Goal: Download file/media: Obtain a digital file from the website

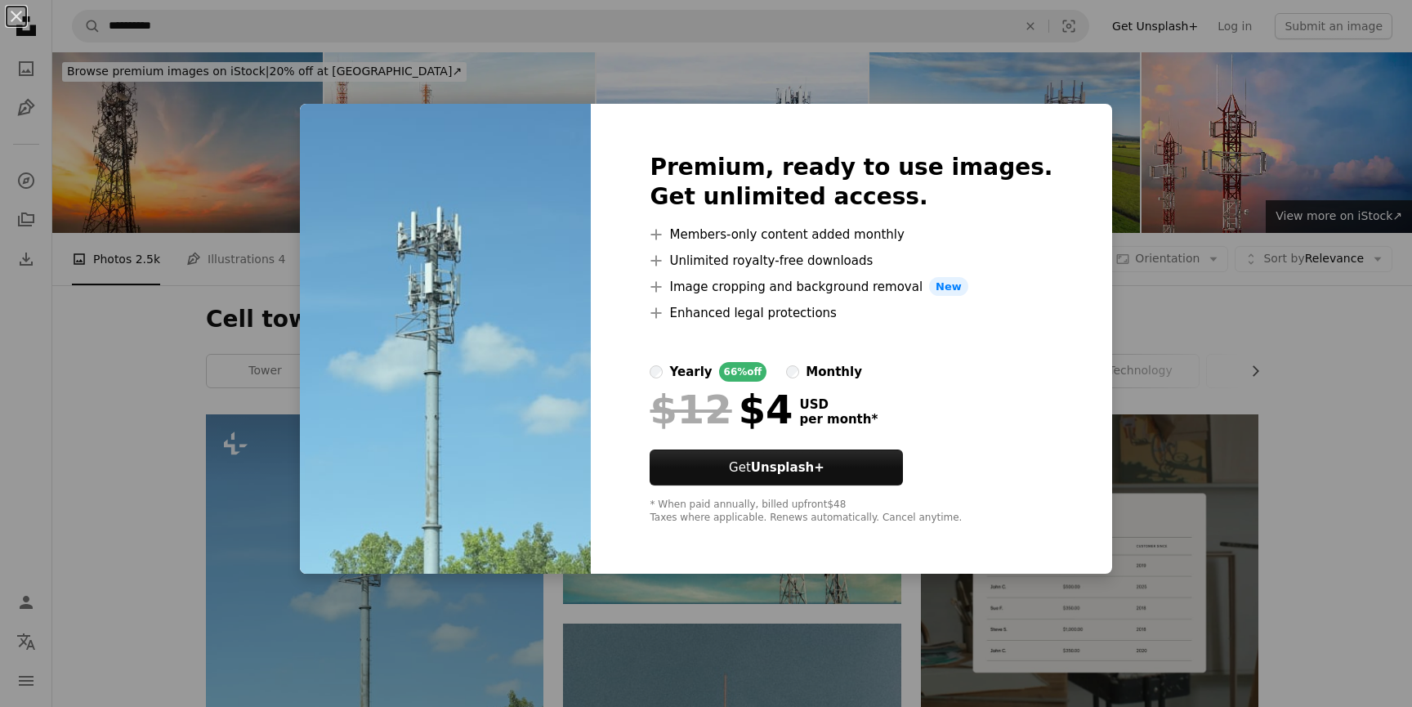
scroll to position [217, 0]
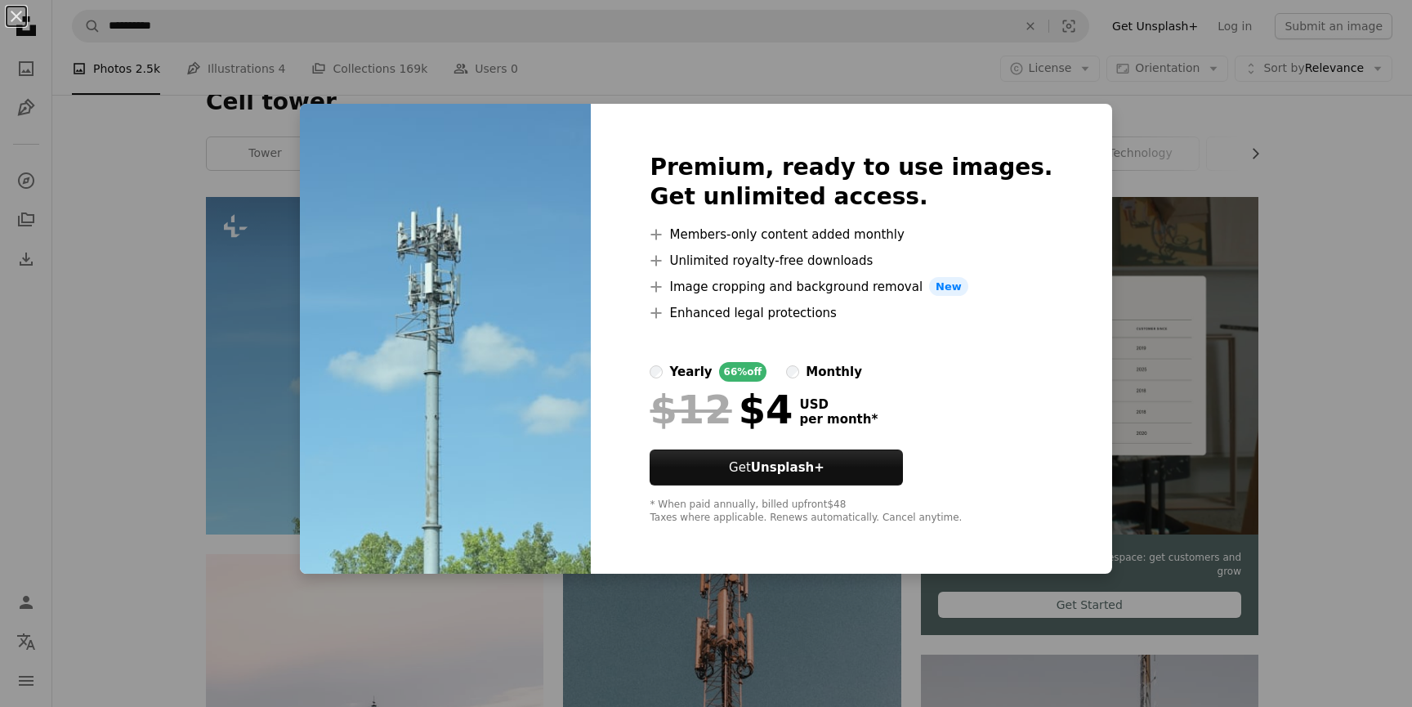
click at [1312, 225] on div "An X shape Premium, ready to use images. Get unlimited access. A plus sign Memb…" at bounding box center [706, 353] width 1412 height 707
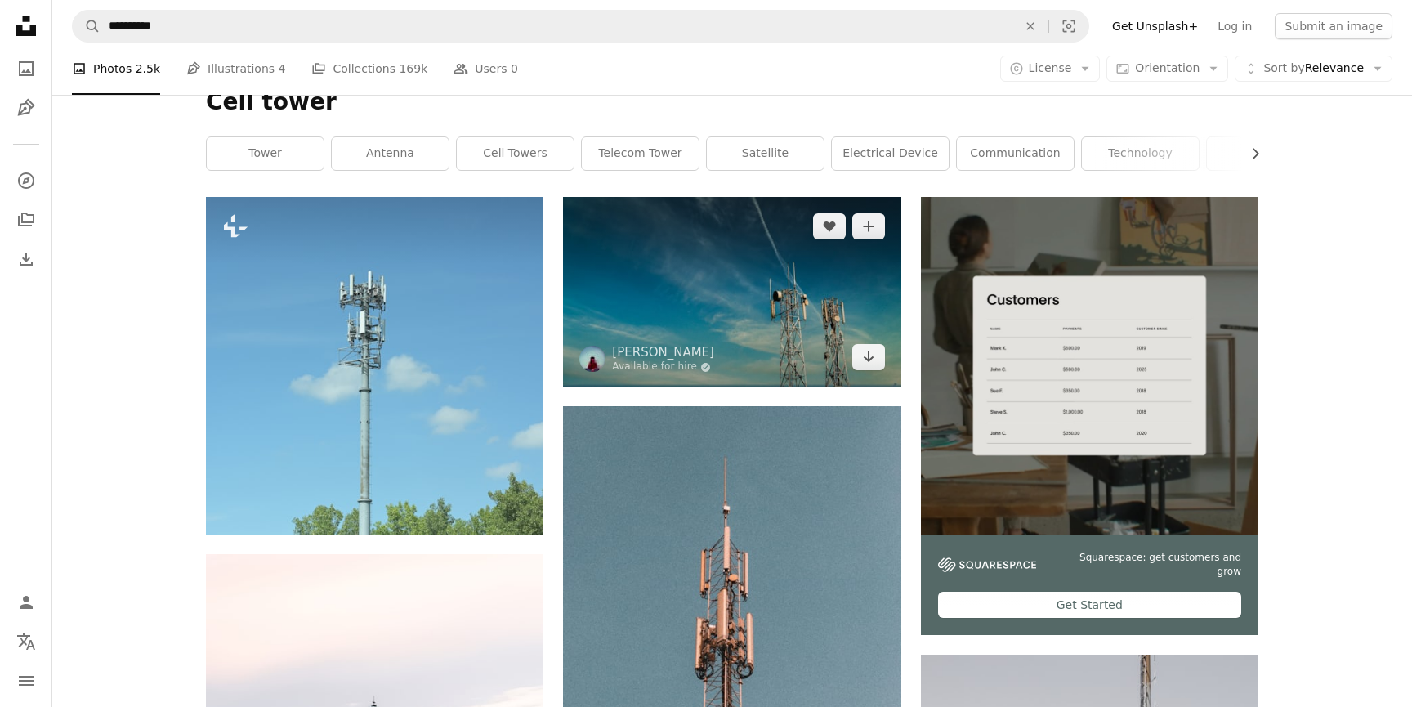
click at [710, 301] on img at bounding box center [732, 292] width 338 height 190
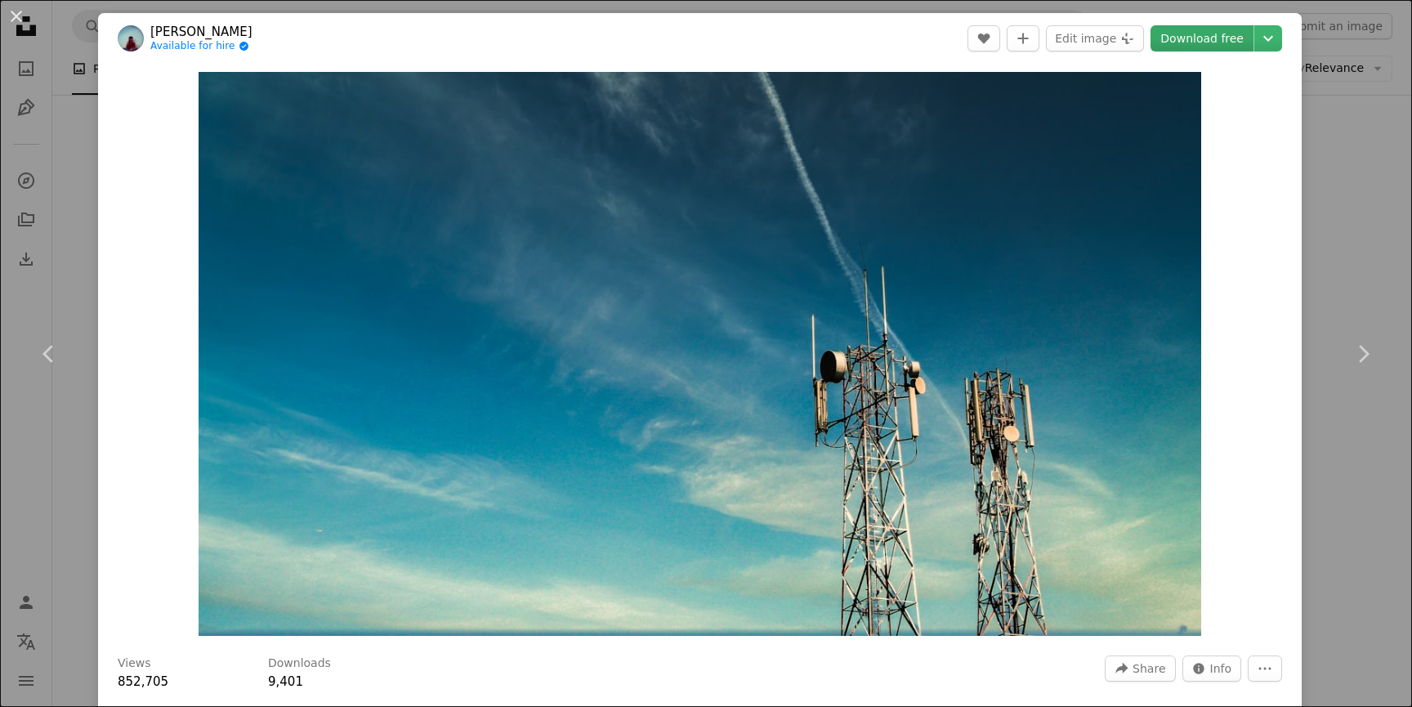
click at [1220, 42] on link "Download free" at bounding box center [1202, 38] width 103 height 26
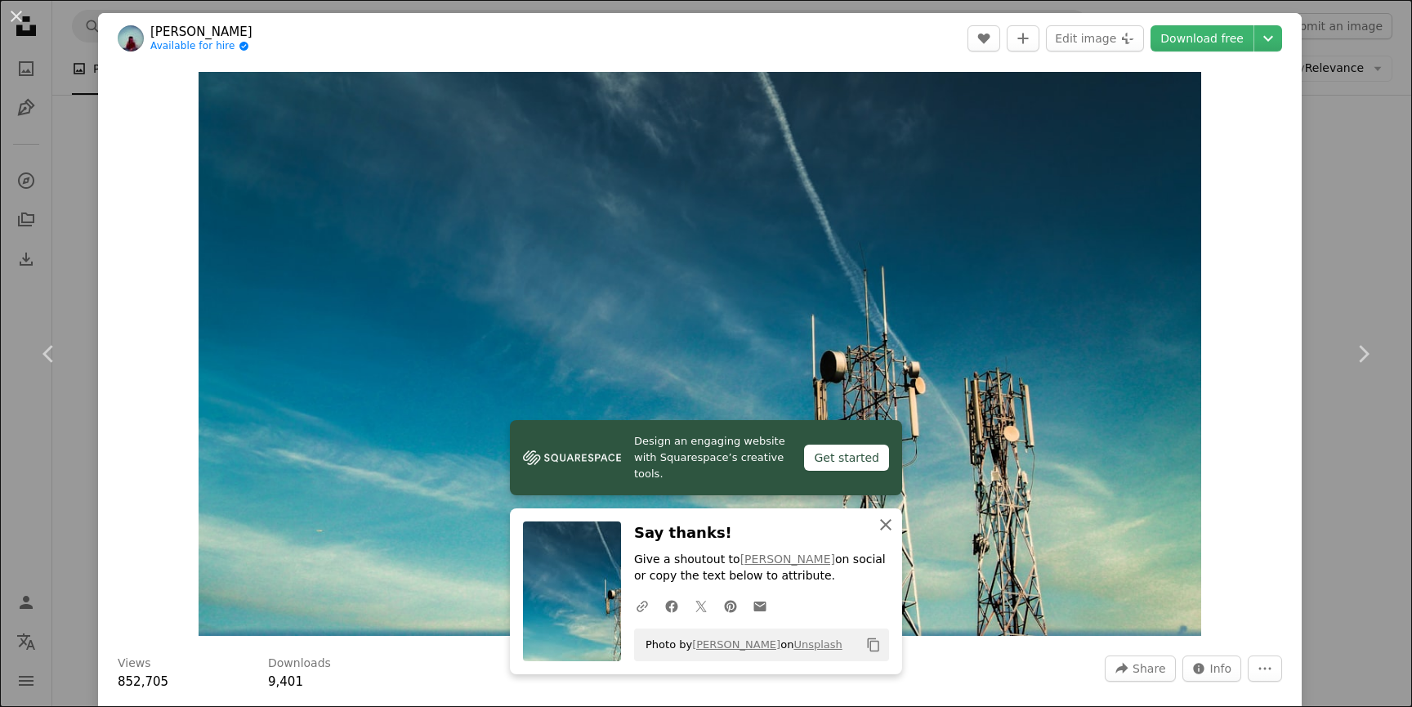
click at [881, 521] on icon "button" at bounding box center [885, 524] width 11 height 11
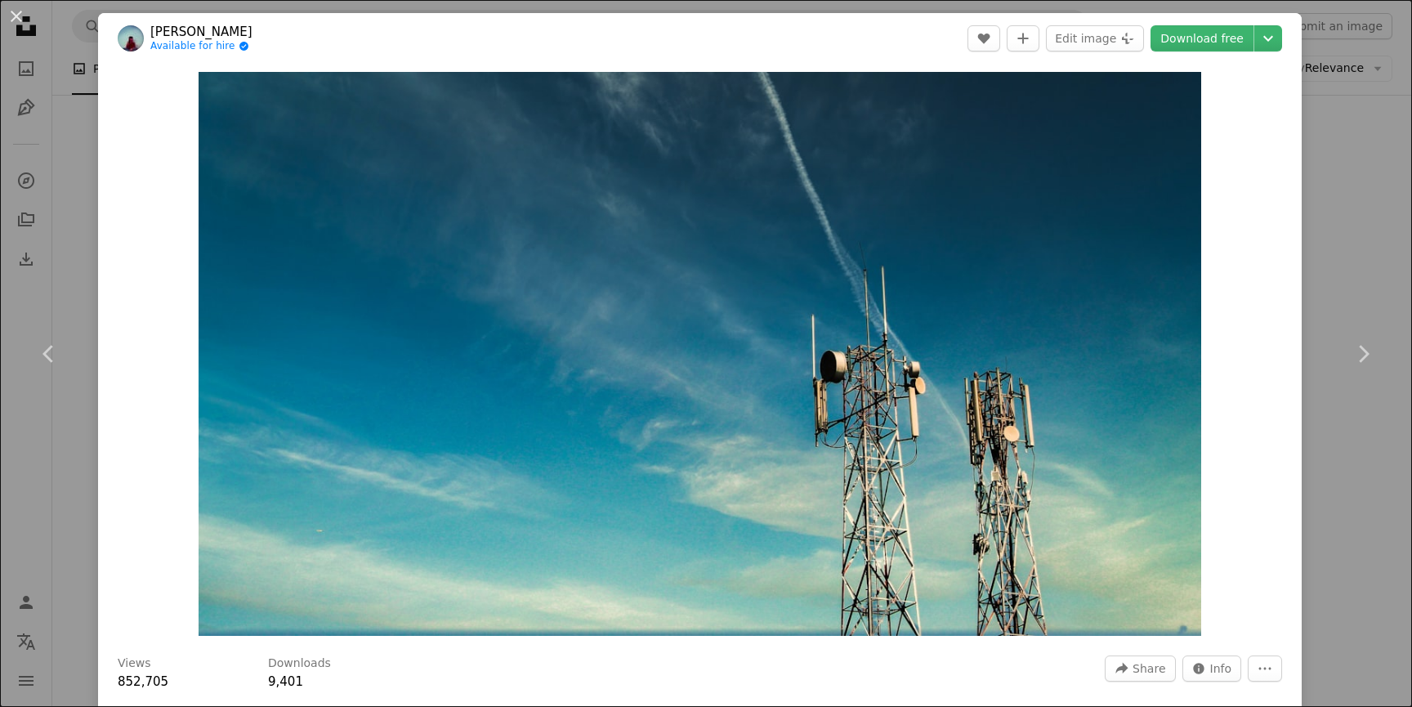
click at [1351, 465] on div "An X shape Chevron left Chevron right [PERSON_NAME] Available for hire A checkm…" at bounding box center [706, 353] width 1412 height 707
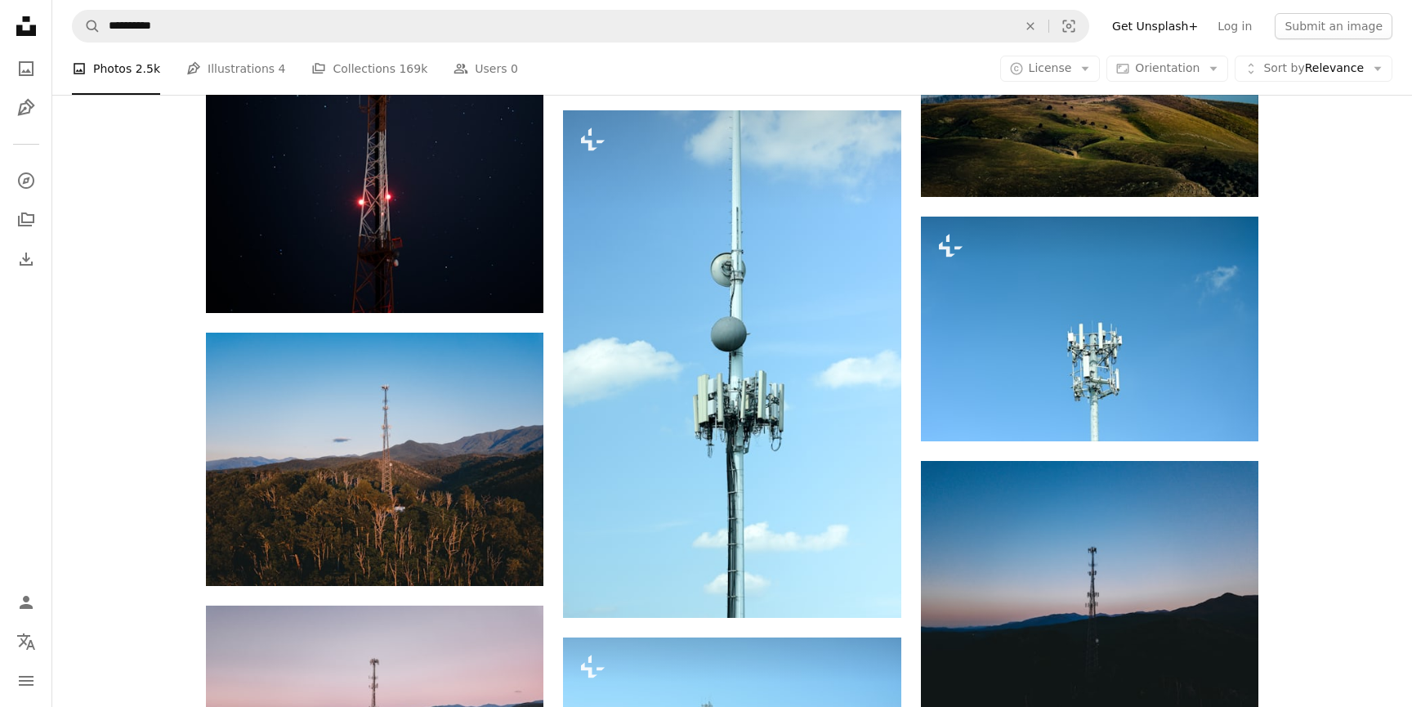
scroll to position [1502, 0]
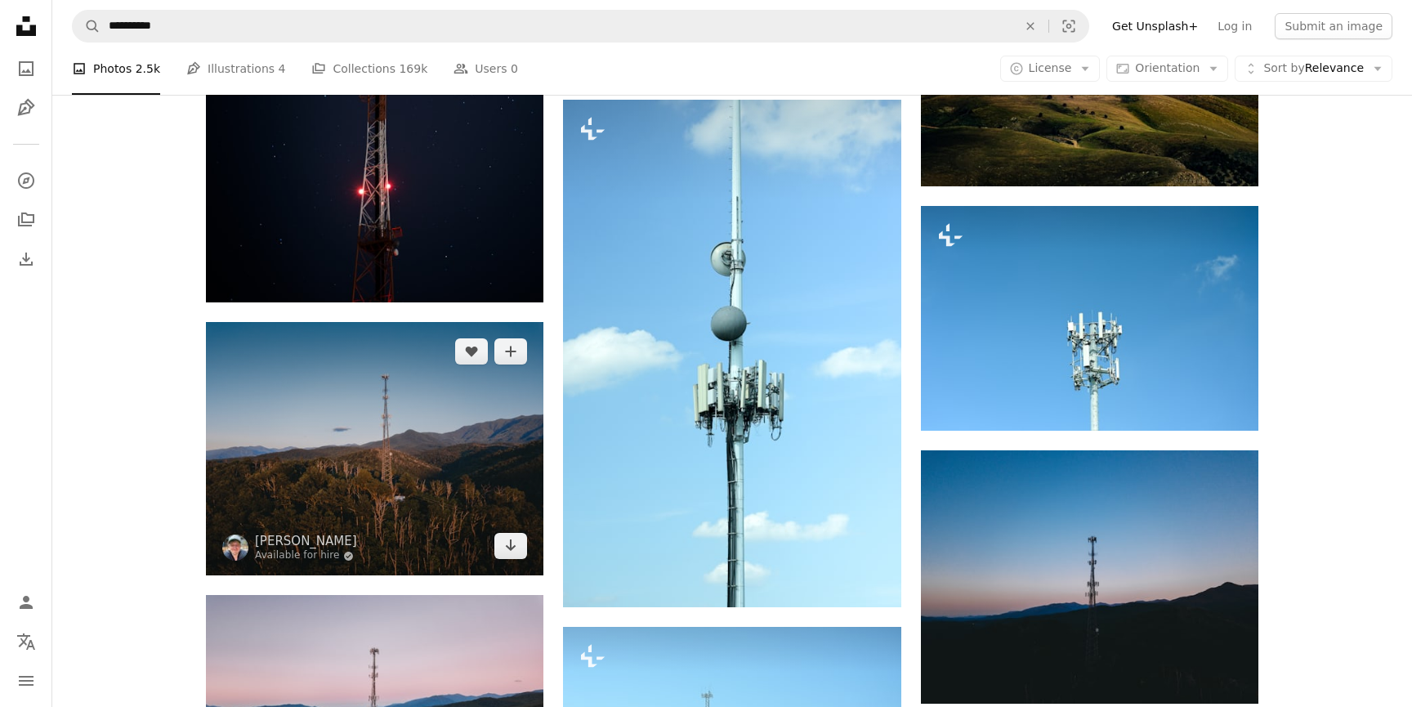
click at [382, 439] on img at bounding box center [375, 448] width 338 height 253
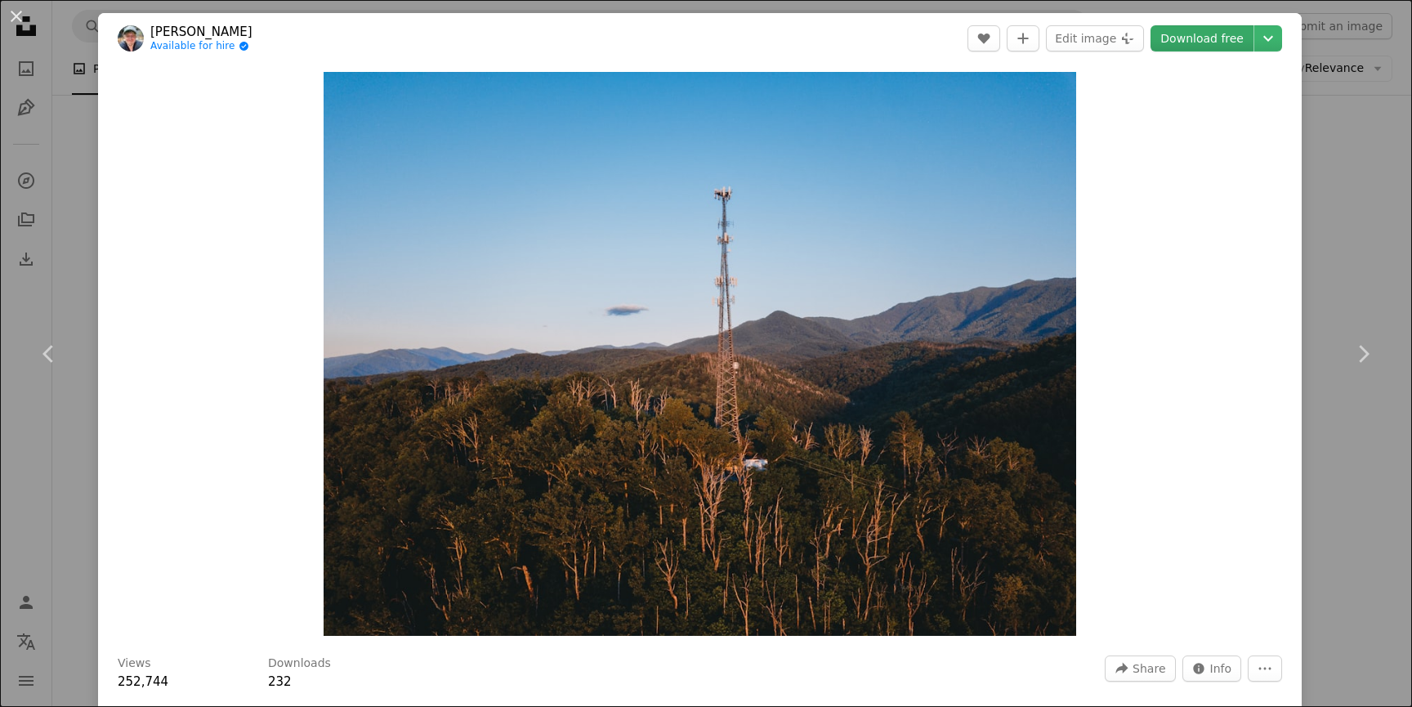
click at [1226, 38] on link "Download free" at bounding box center [1202, 38] width 103 height 26
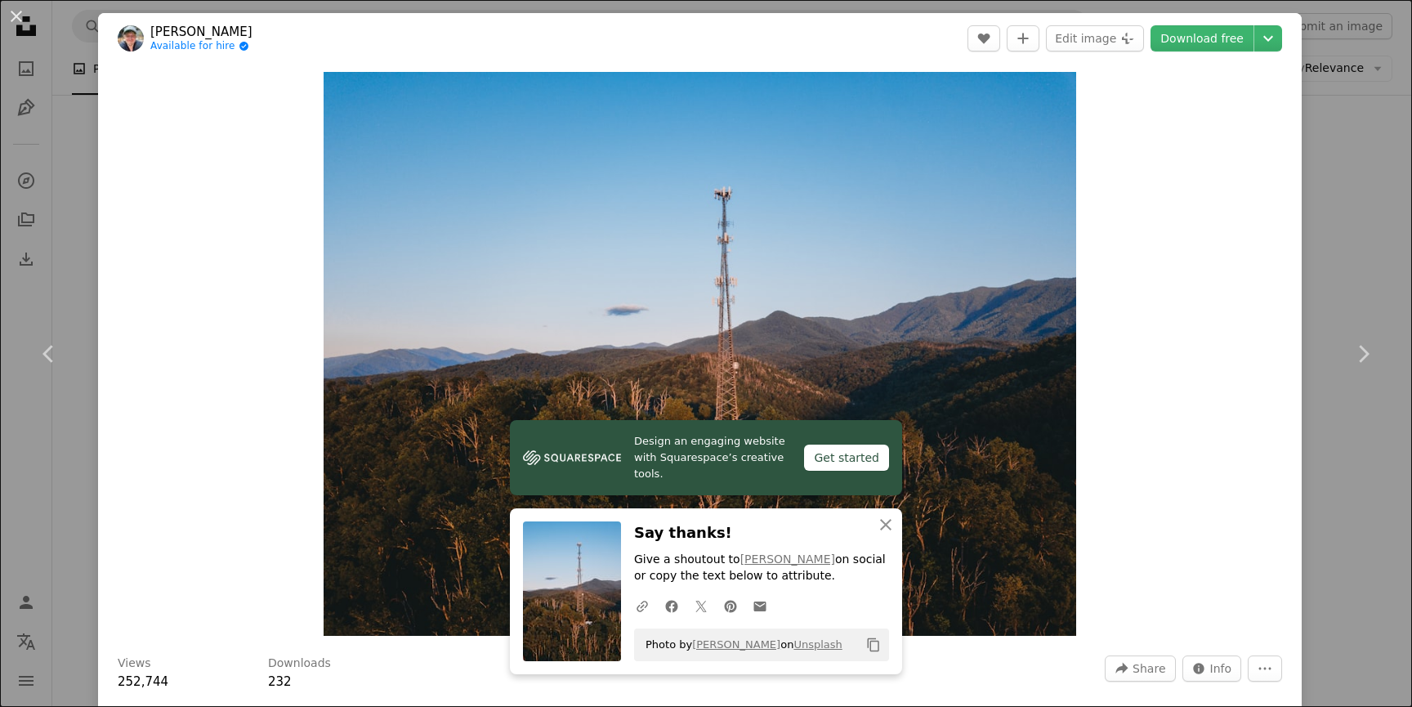
click at [1361, 221] on div "An X shape Chevron left Chevron right Design an engaging website with Squarespa…" at bounding box center [706, 353] width 1412 height 707
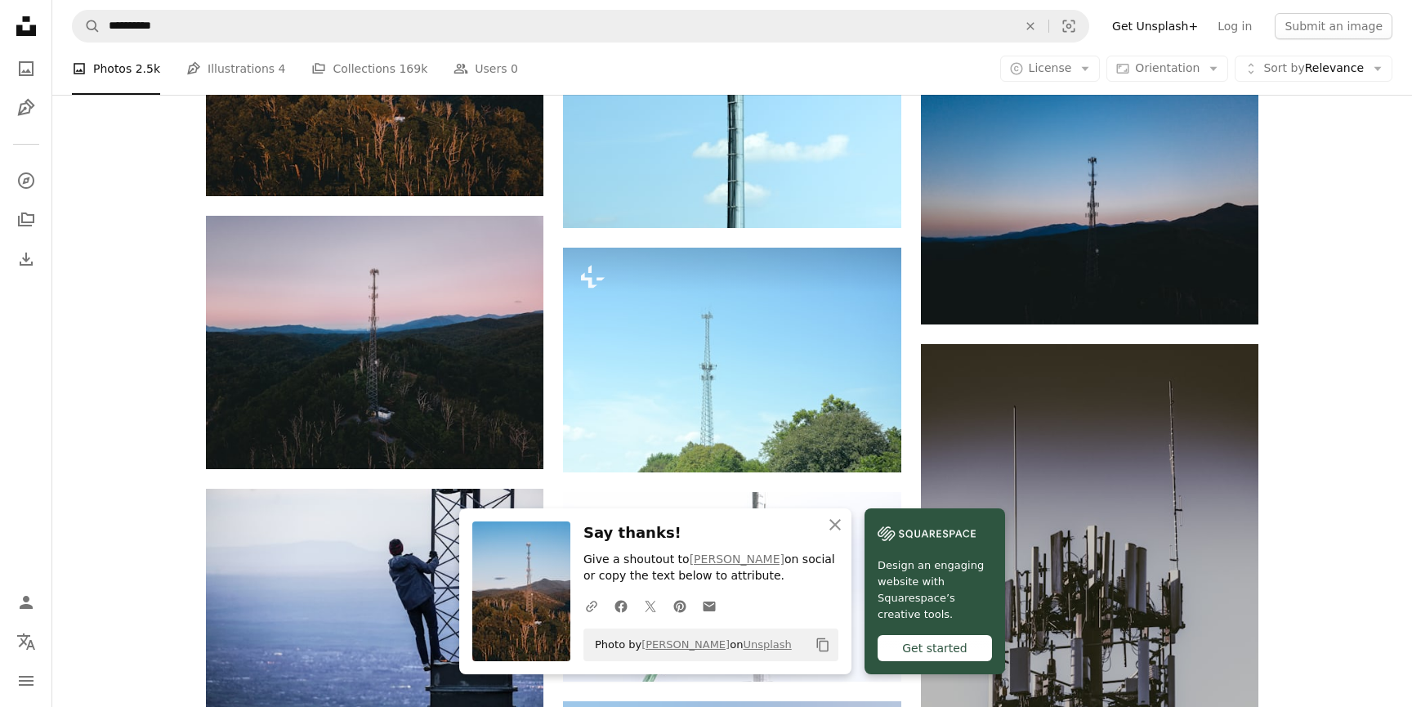
scroll to position [1495, 0]
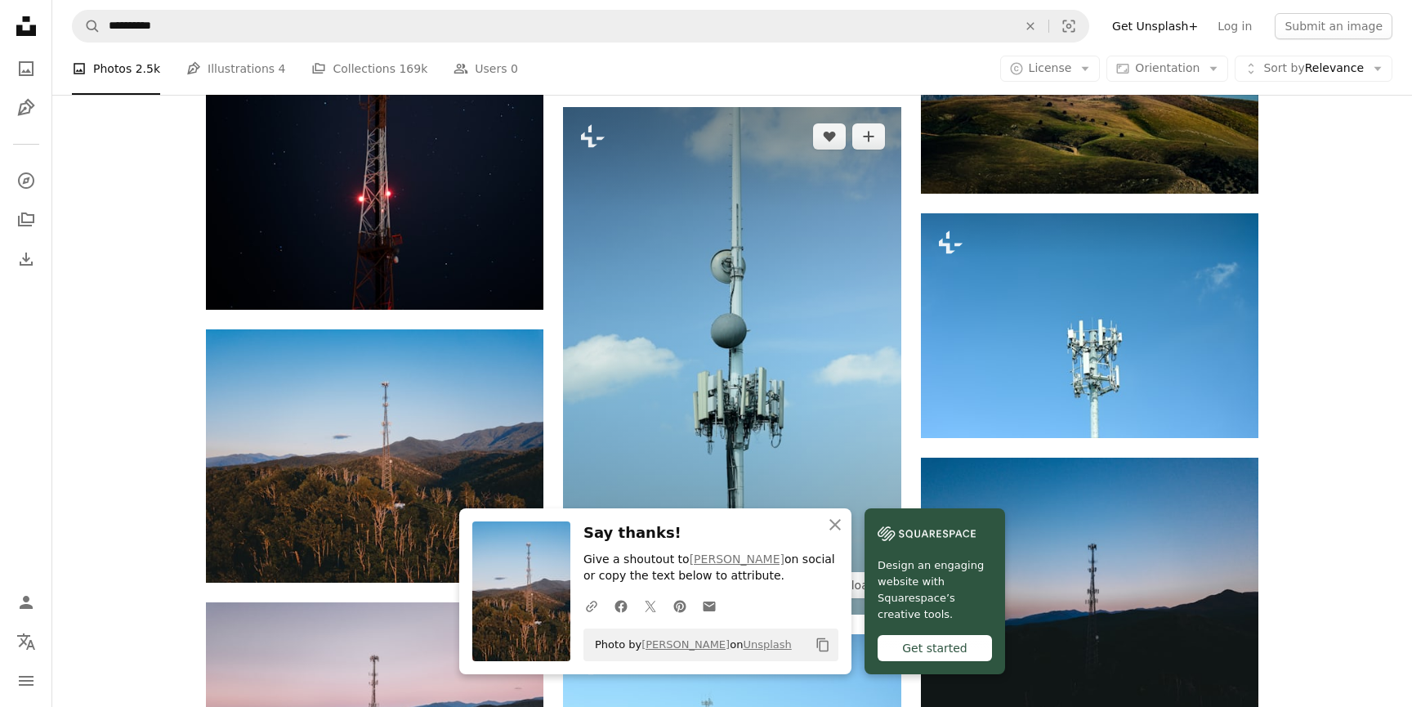
click at [691, 363] on img at bounding box center [732, 361] width 338 height 508
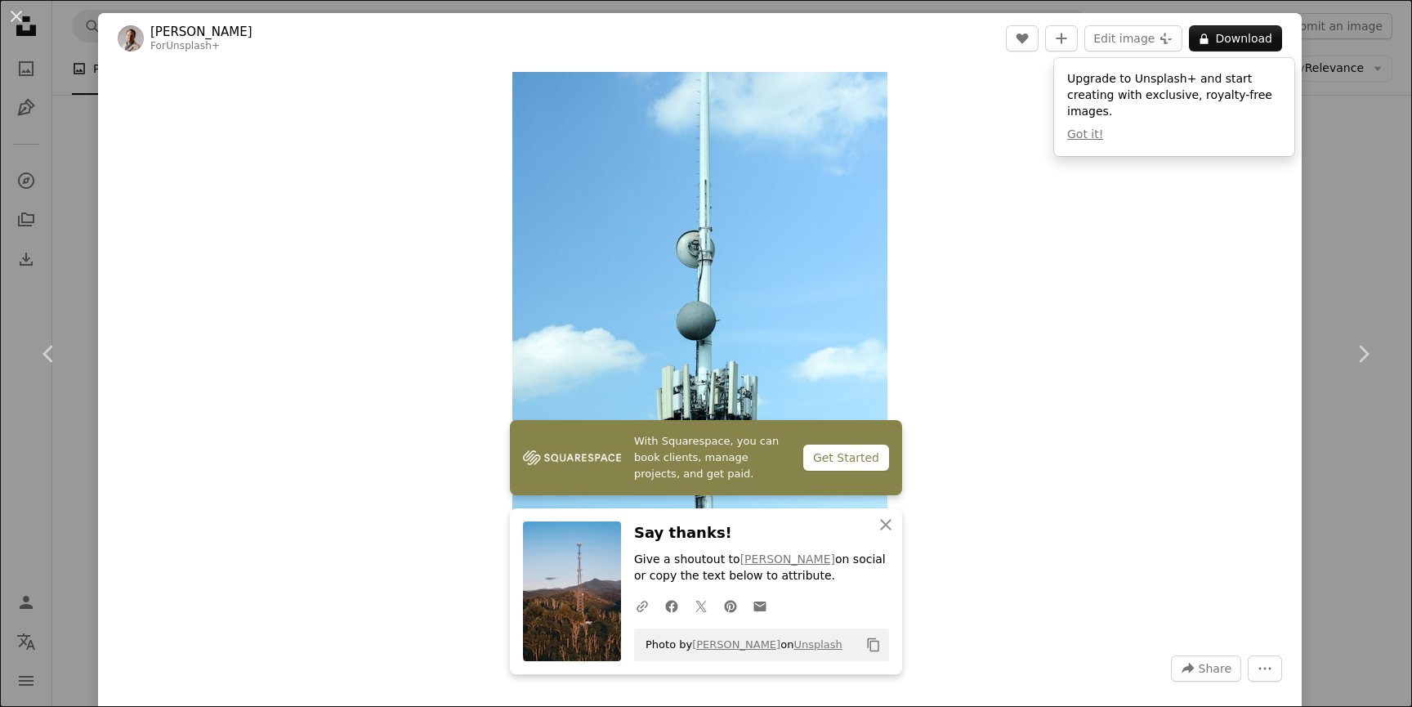
click at [1358, 251] on div "An X shape Chevron left Chevron right With Squarespace, you can book clients, m…" at bounding box center [706, 353] width 1412 height 707
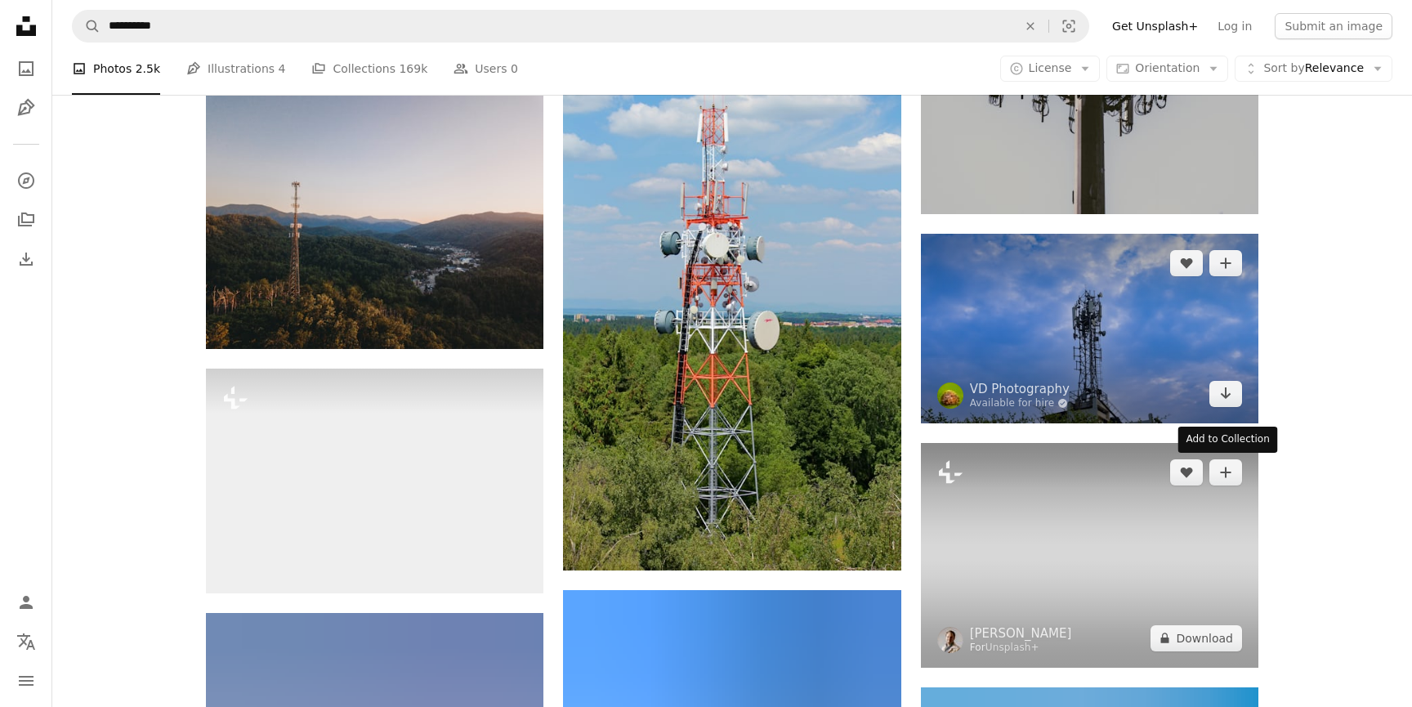
scroll to position [2512, 0]
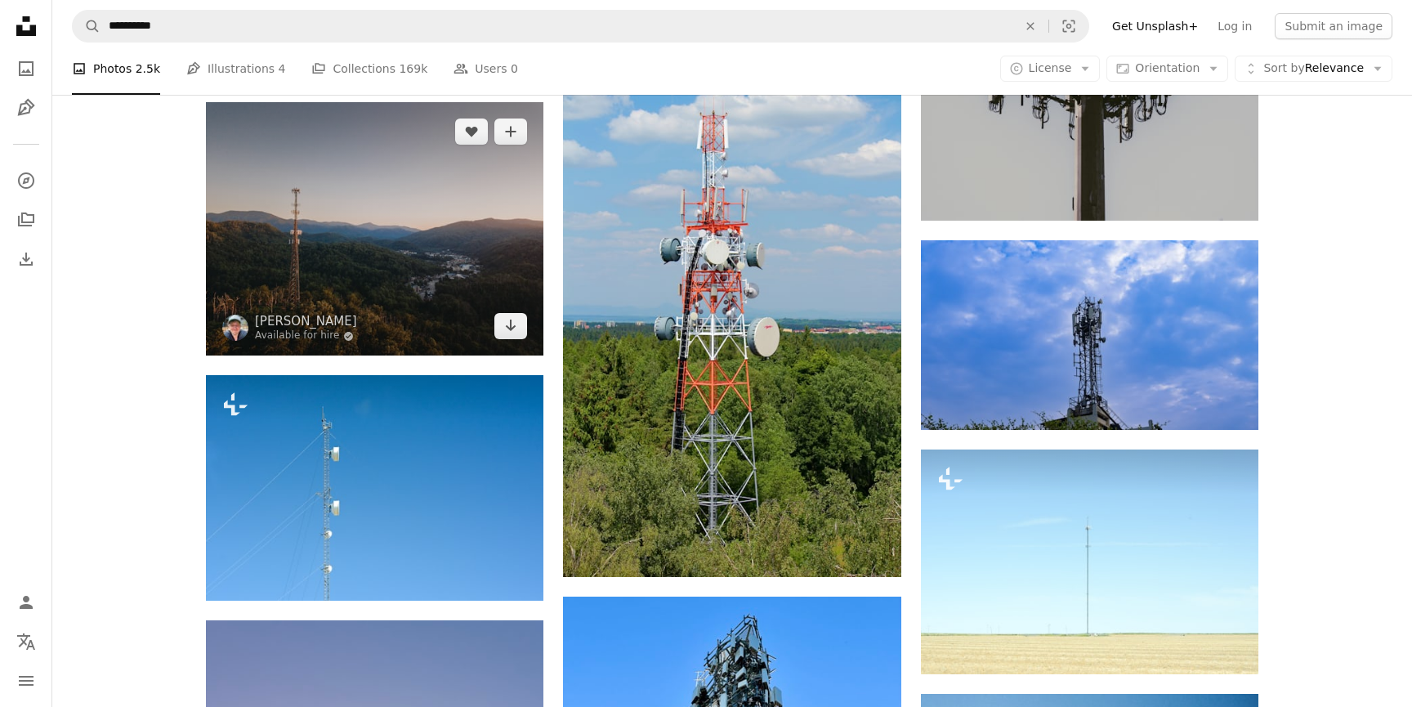
click at [433, 201] on img at bounding box center [375, 228] width 338 height 253
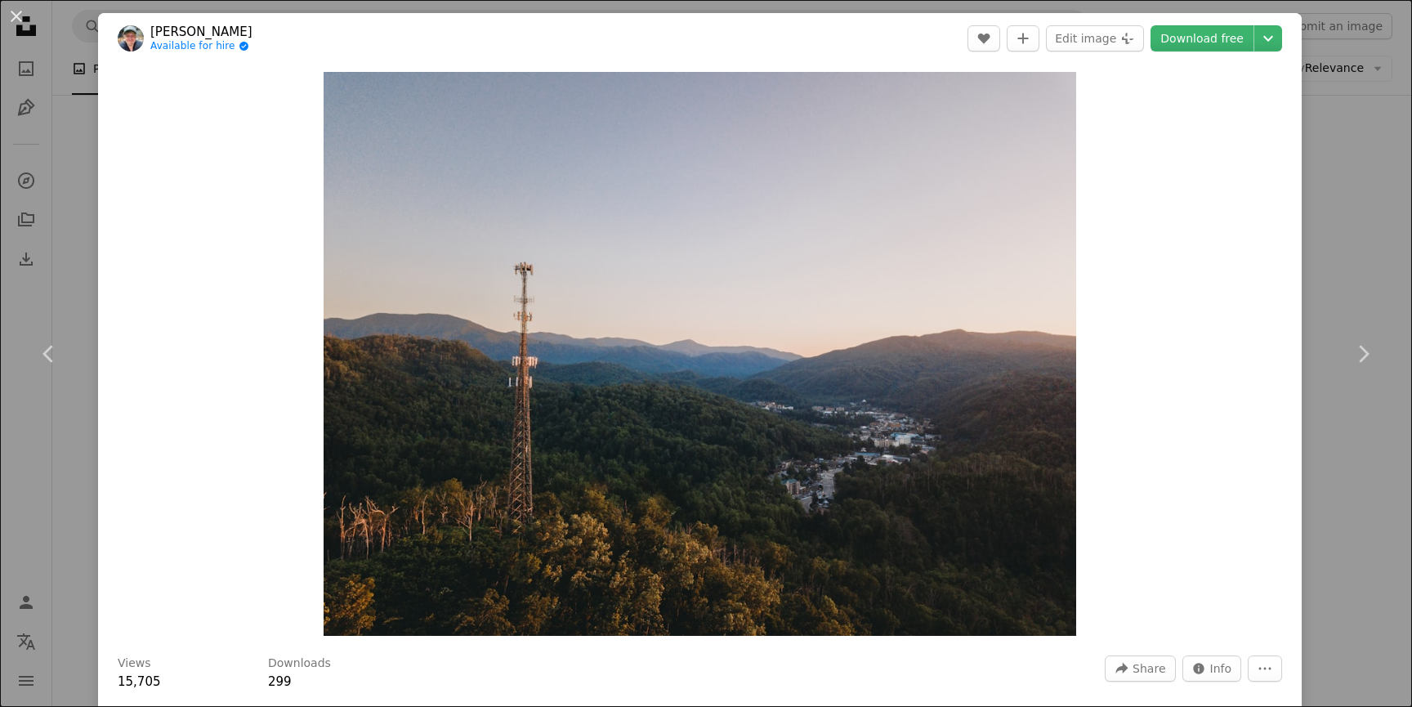
click at [1344, 201] on div "An X shape Chevron left Chevron right [PERSON_NAME] Available for hire A checkm…" at bounding box center [706, 353] width 1412 height 707
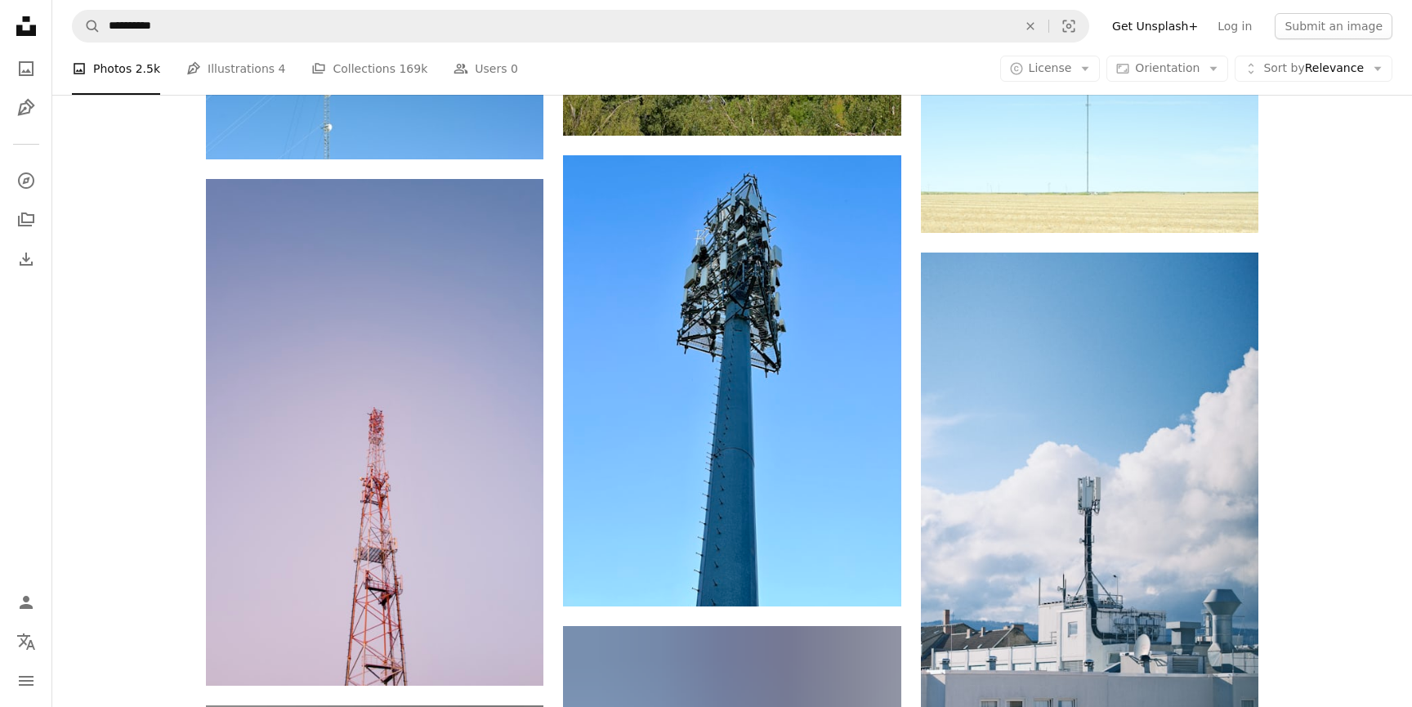
scroll to position [2932, 0]
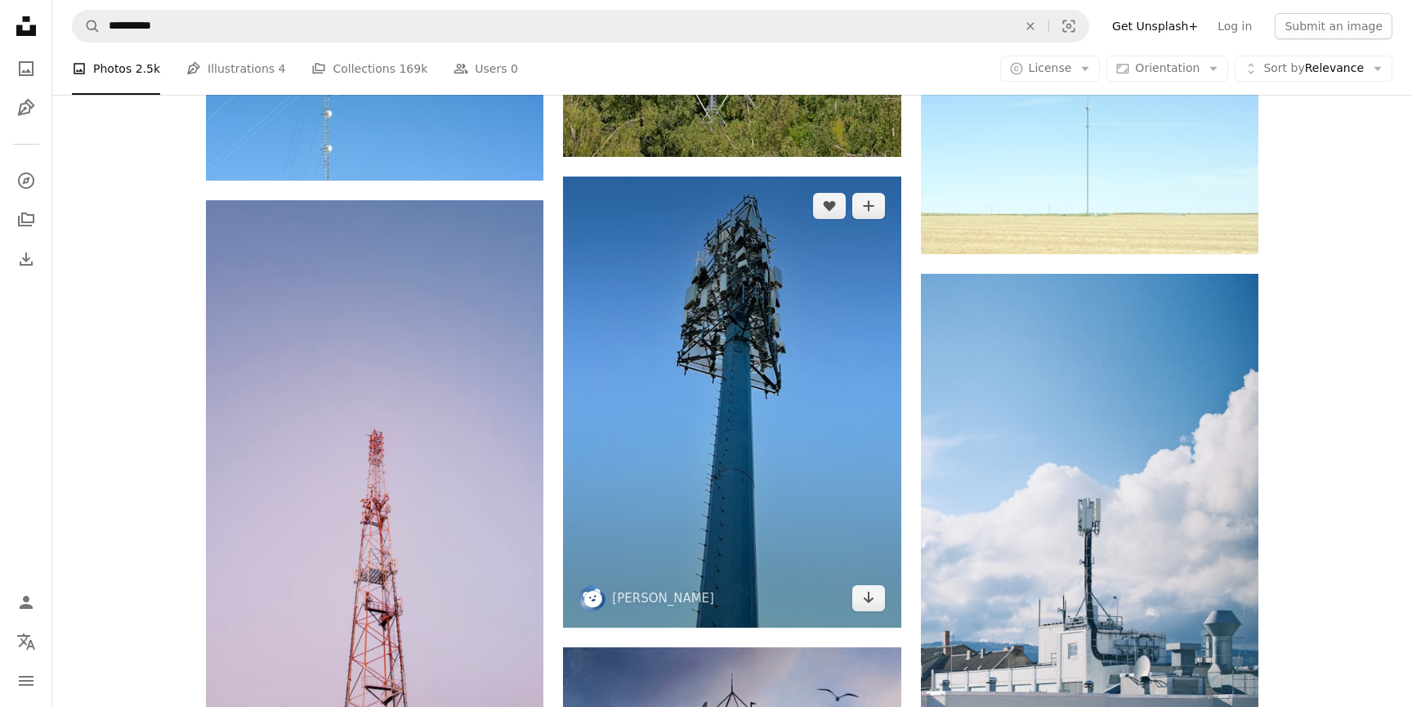
click at [734, 328] on img at bounding box center [732, 402] width 338 height 450
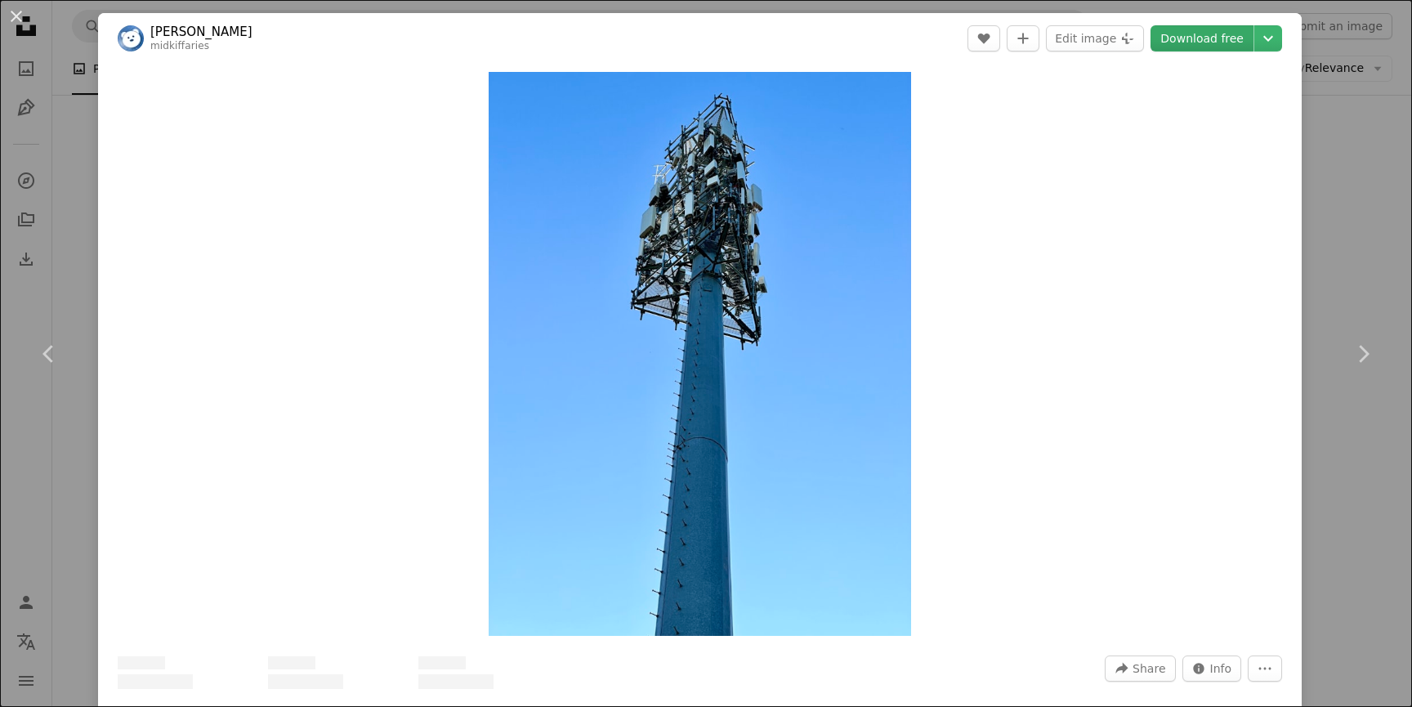
click at [1209, 44] on link "Download free" at bounding box center [1202, 38] width 103 height 26
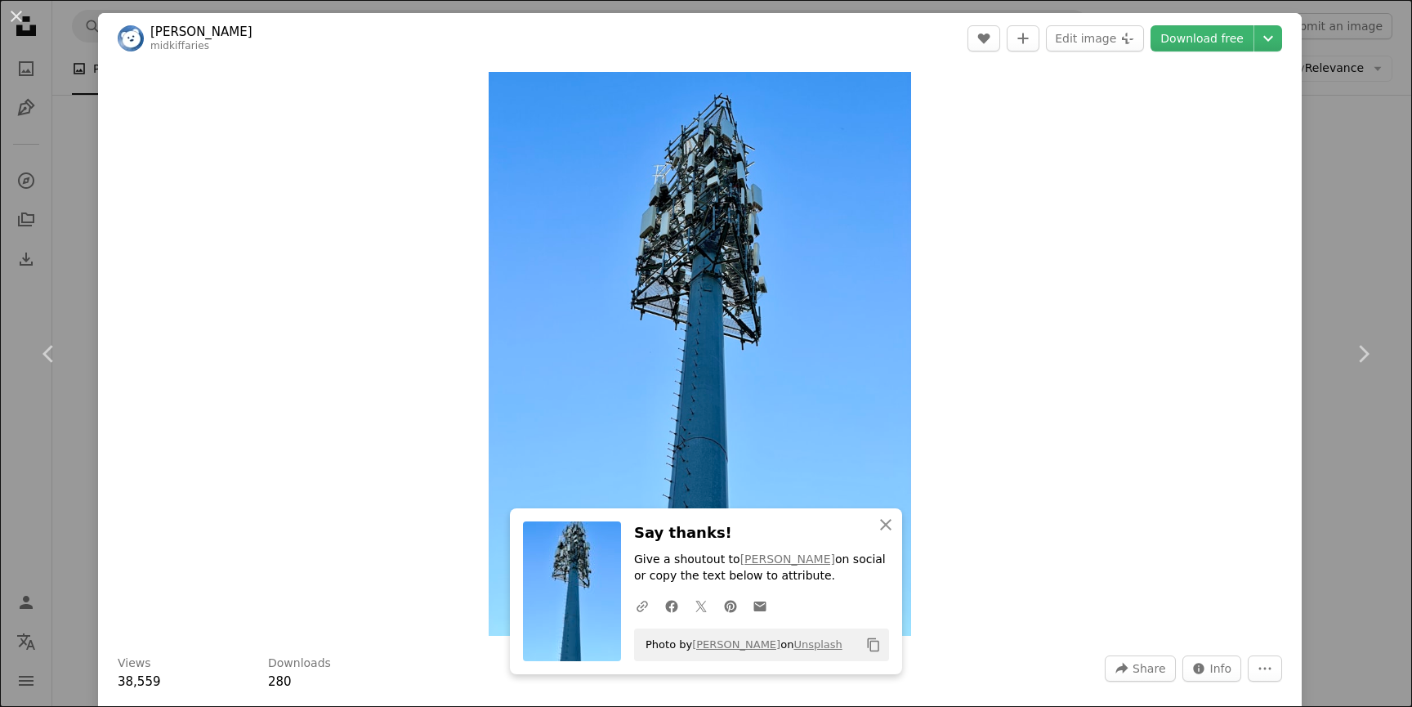
click at [1349, 168] on div "An X shape Chevron left Chevron right An X shape Close Say thanks! Give a shout…" at bounding box center [706, 353] width 1412 height 707
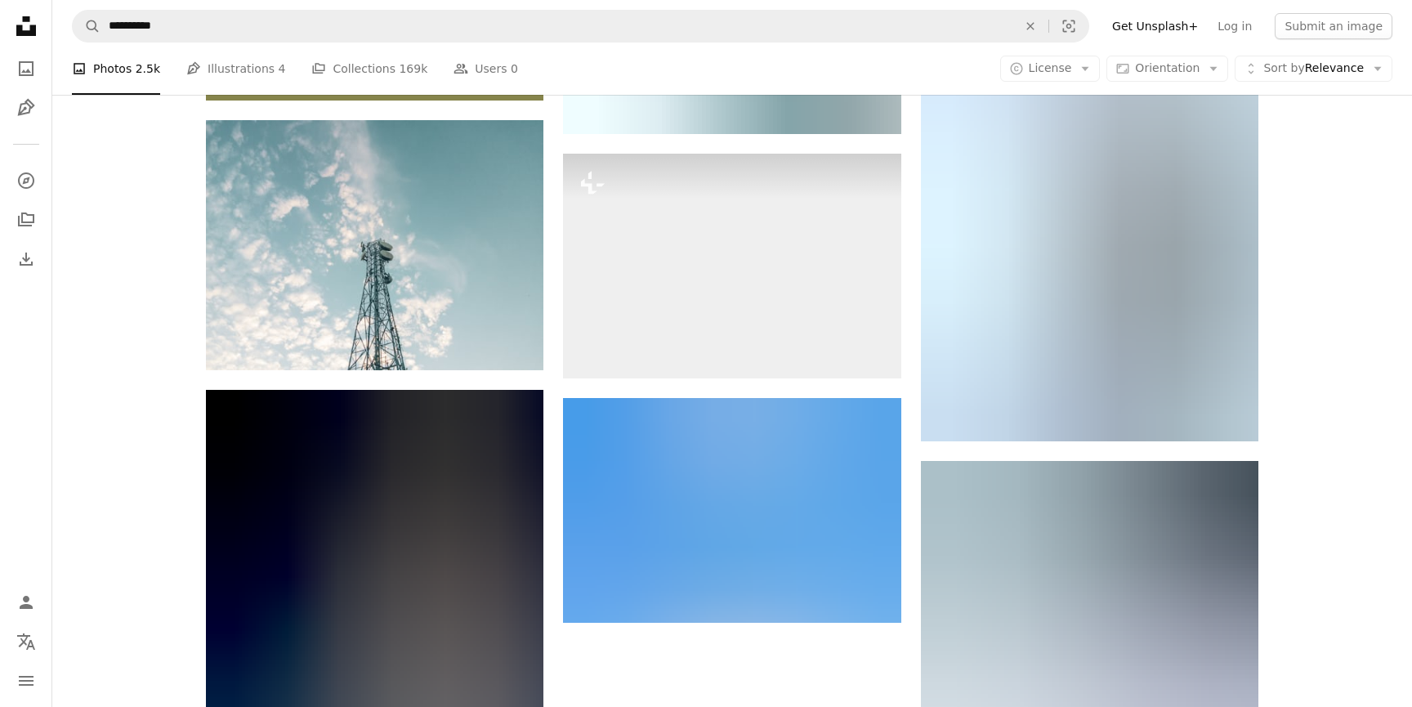
scroll to position [4486, 0]
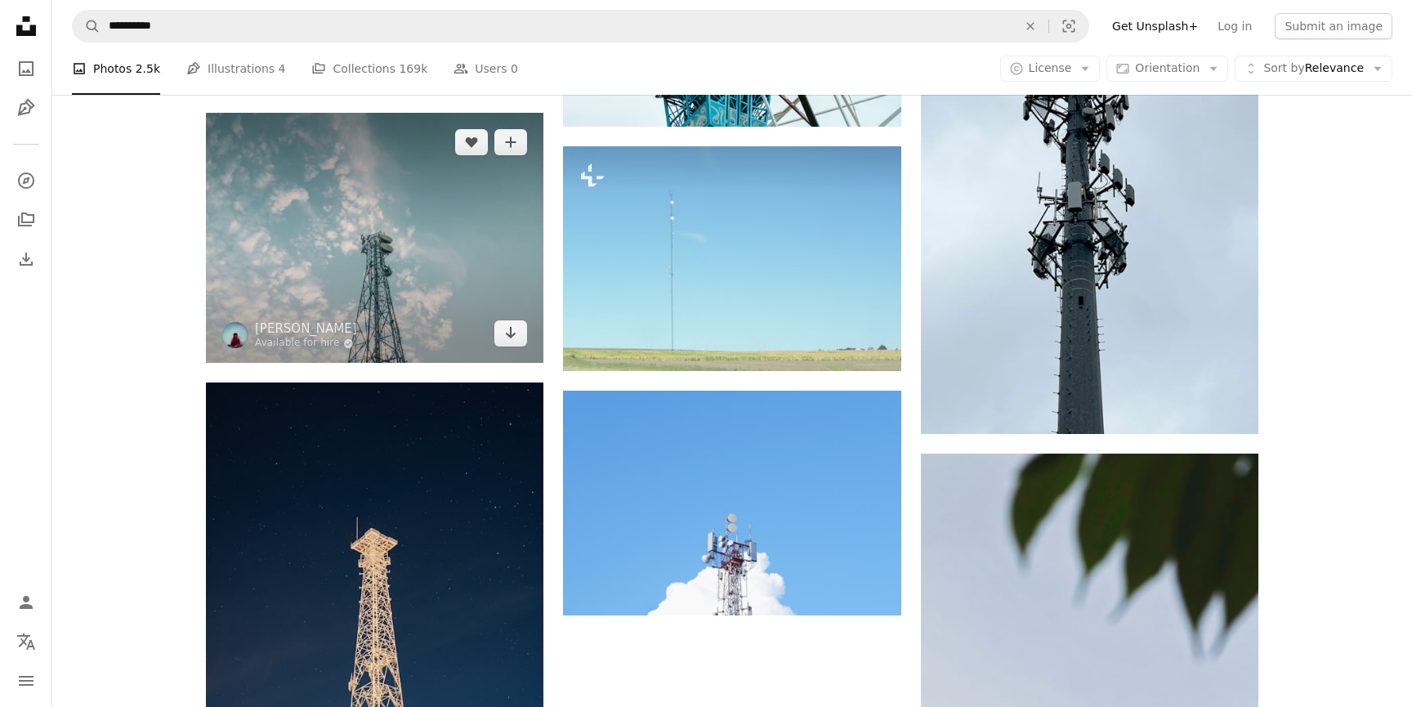
click at [439, 261] on img at bounding box center [375, 238] width 338 height 251
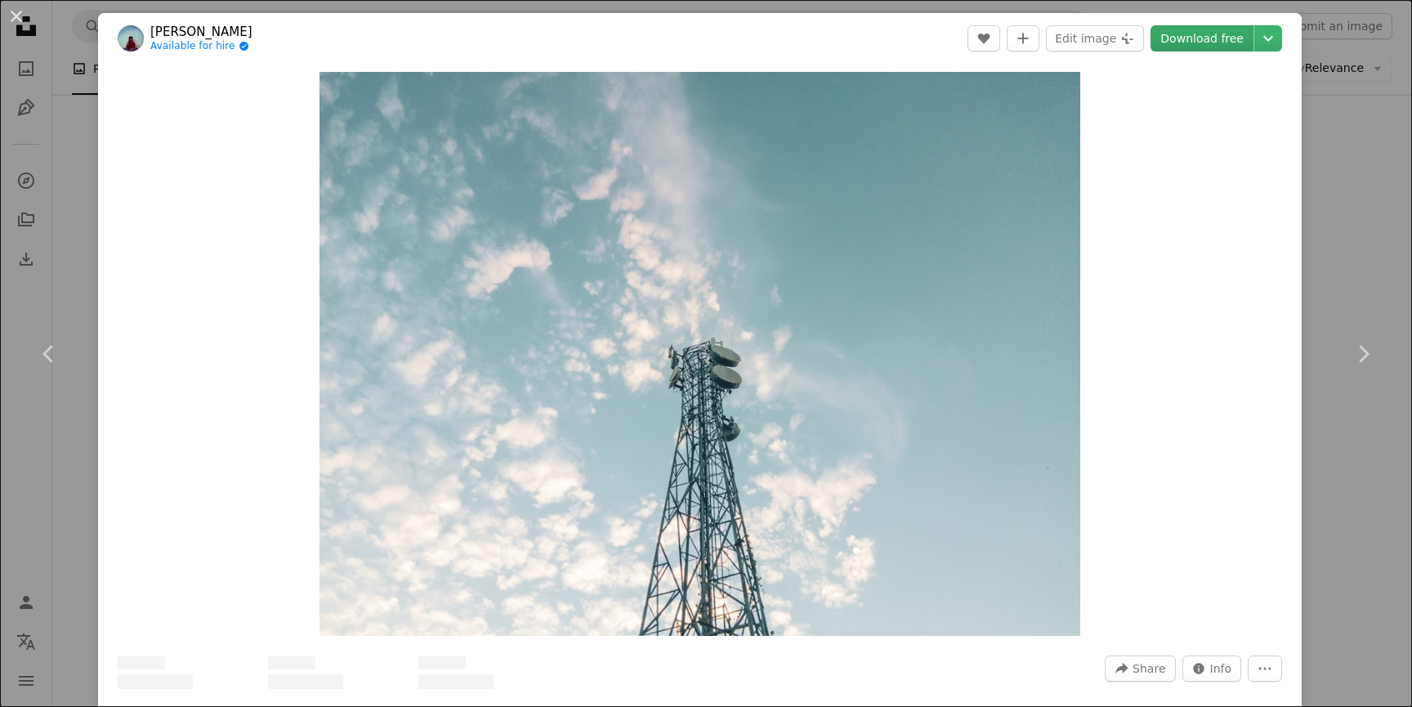
click at [1228, 35] on link "Download free" at bounding box center [1202, 38] width 103 height 26
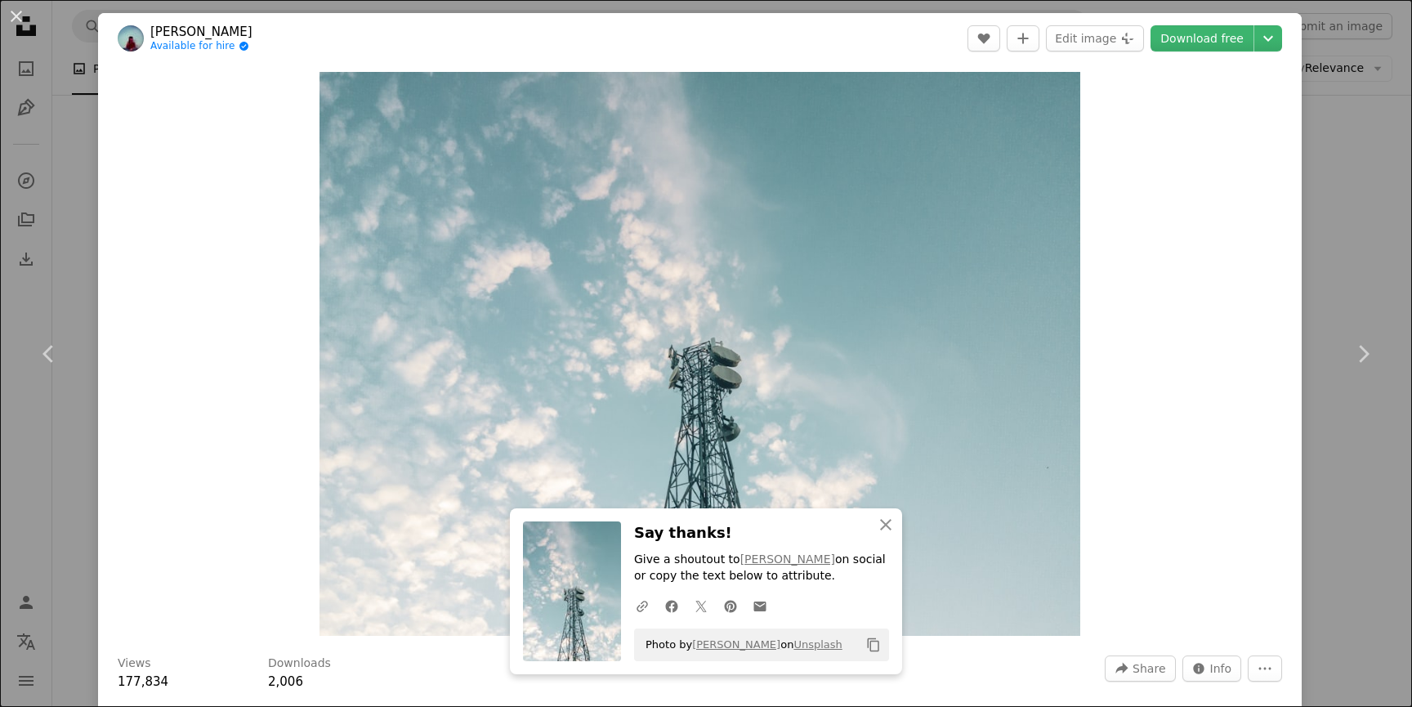
click at [1384, 220] on div "An X shape Chevron left Chevron right An X shape Close Say thanks! Give a shout…" at bounding box center [706, 353] width 1412 height 707
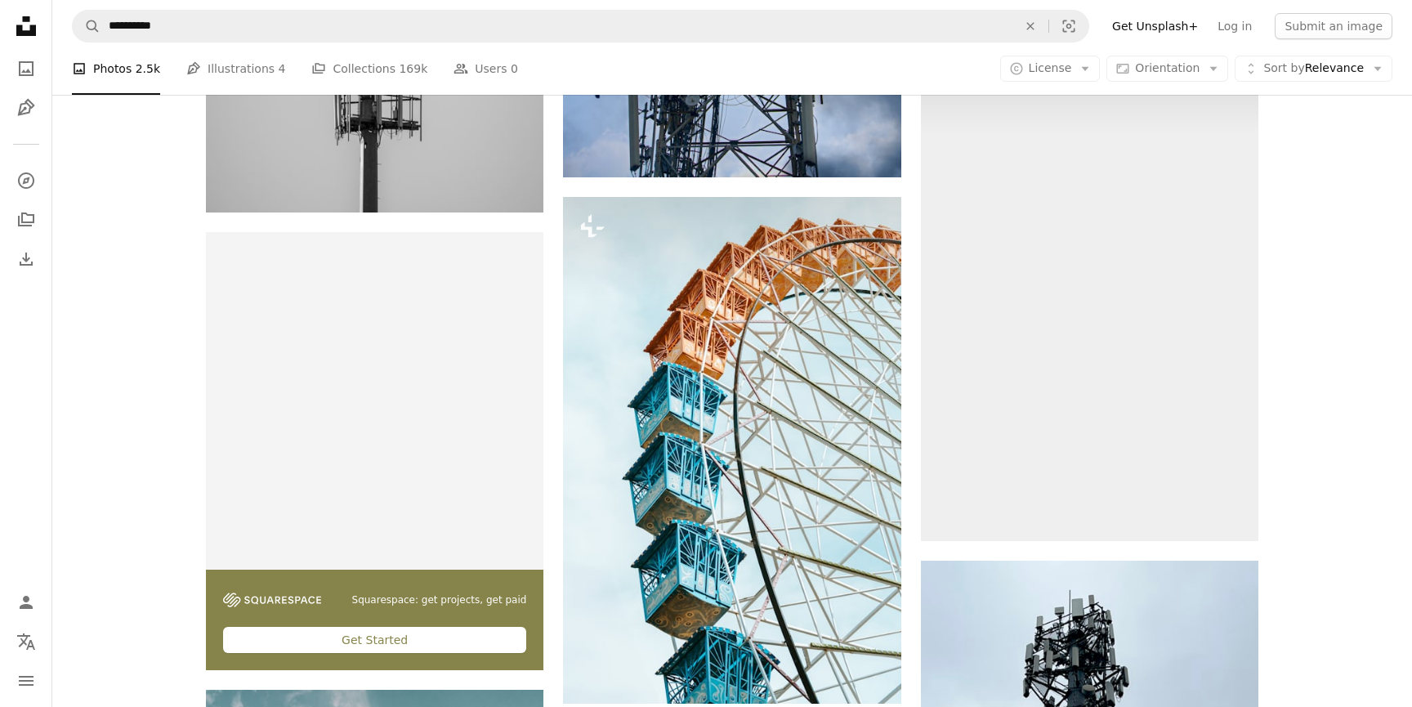
scroll to position [2471, 0]
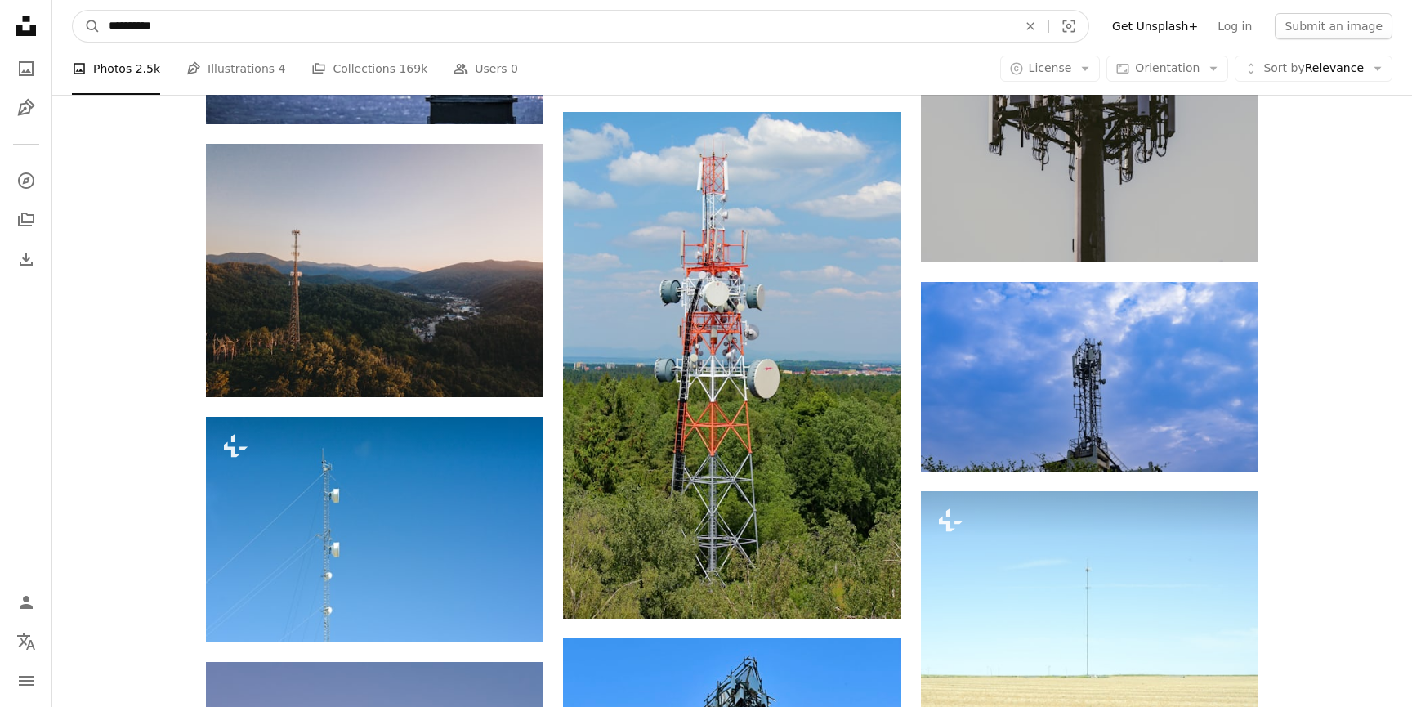
drag, startPoint x: 172, startPoint y: 24, endPoint x: 25, endPoint y: 20, distance: 148.0
type input "**********"
click button "A magnifying glass" at bounding box center [87, 26] width 28 height 31
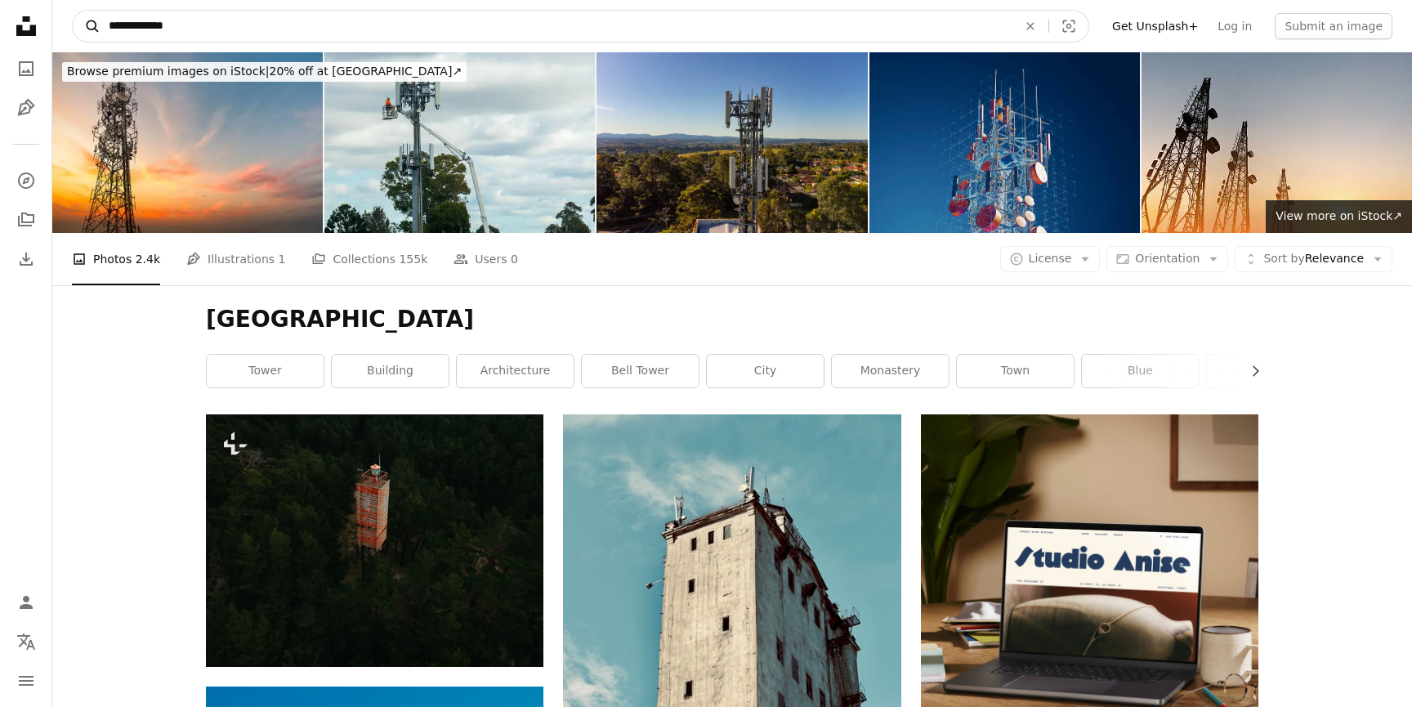
drag, startPoint x: 150, startPoint y: 23, endPoint x: 92, endPoint y: 23, distance: 58.8
click at [92, 23] on form "**********" at bounding box center [581, 26] width 1018 height 33
type input "**********"
click button "A magnifying glass" at bounding box center [87, 26] width 28 height 31
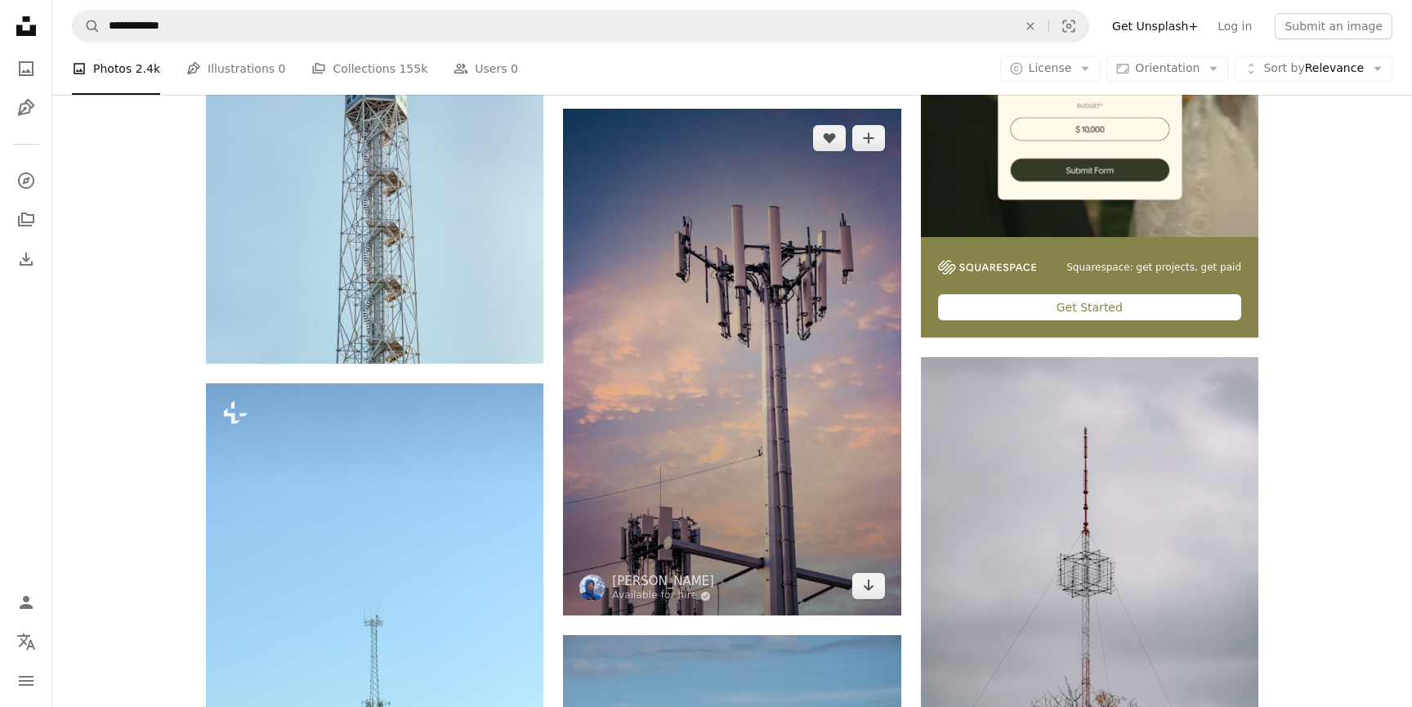
scroll to position [519, 0]
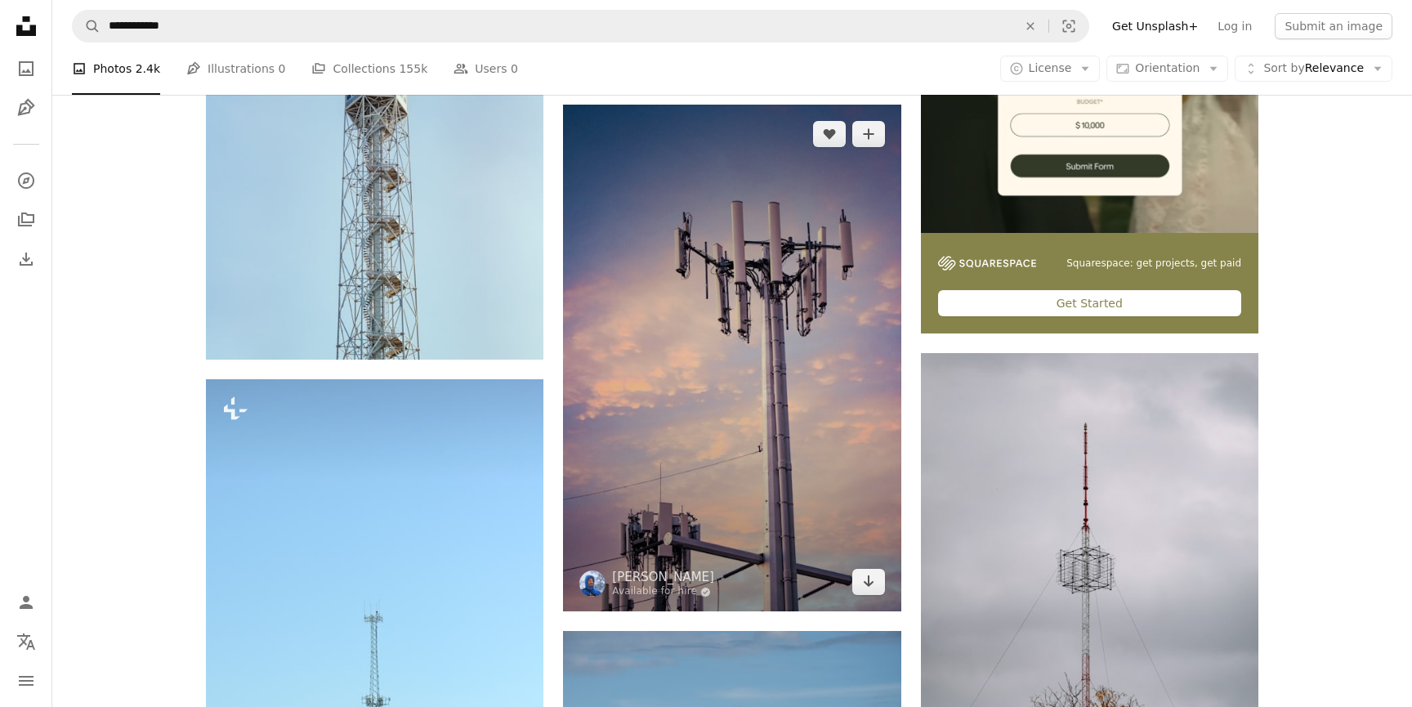
click at [750, 419] on img at bounding box center [732, 358] width 338 height 507
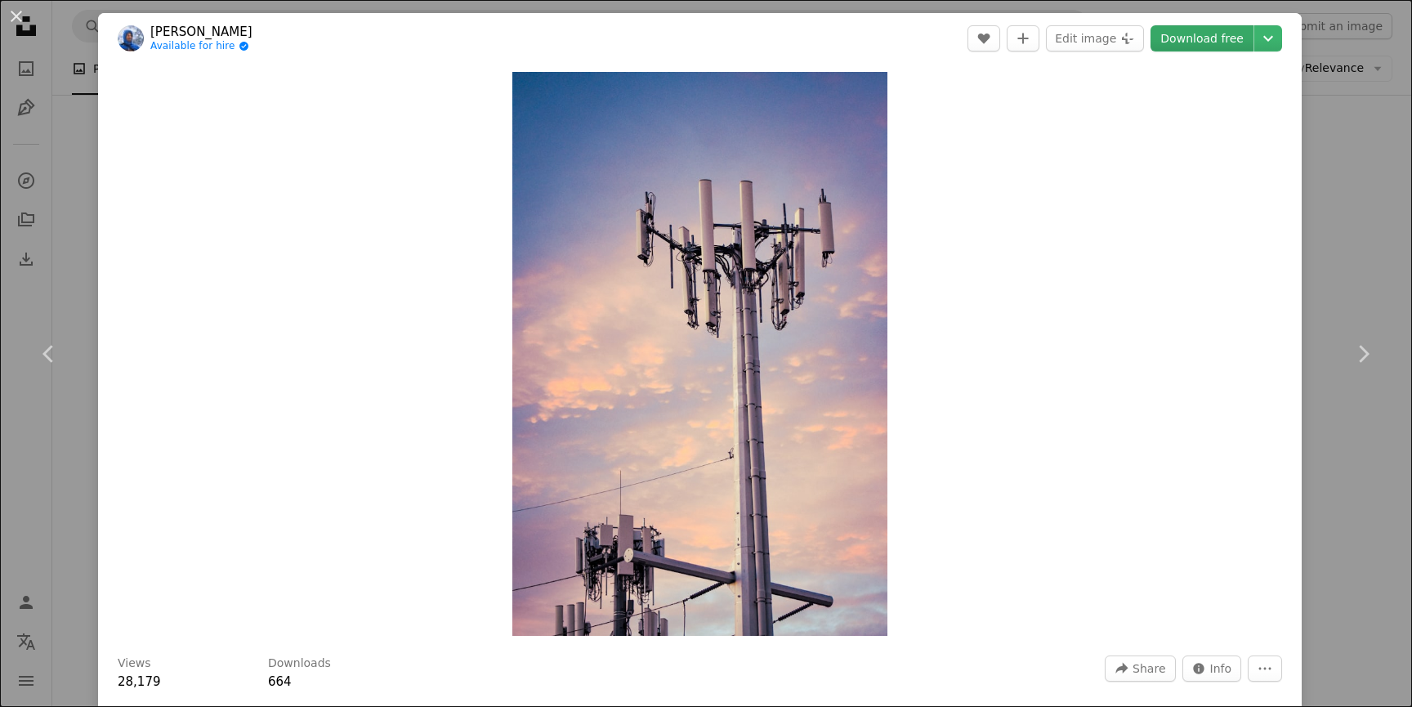
click at [1237, 38] on link "Download free" at bounding box center [1202, 38] width 103 height 26
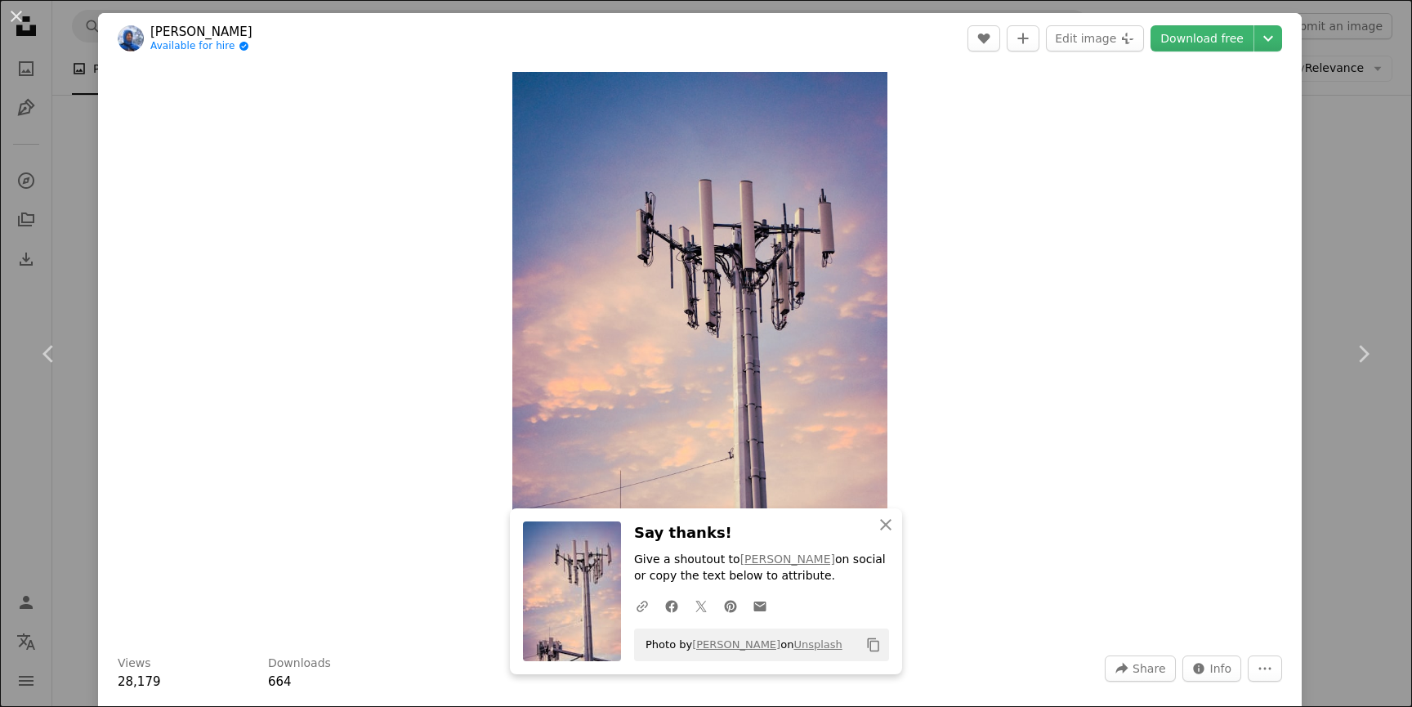
click at [1366, 255] on div "An X shape Chevron left Chevron right An X shape Close Say thanks! Give a shout…" at bounding box center [706, 353] width 1412 height 707
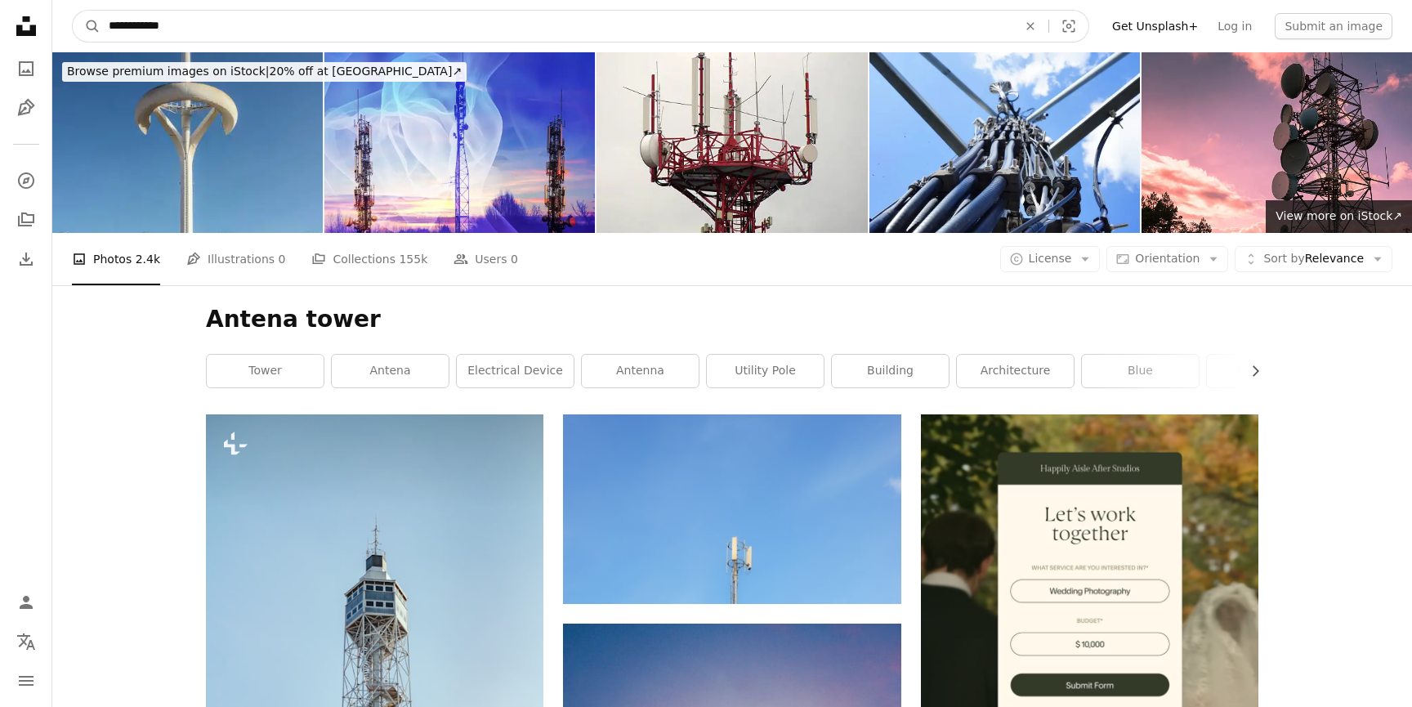
drag, startPoint x: 201, startPoint y: 22, endPoint x: 29, endPoint y: 20, distance: 171.6
type input "**********"
click button "A magnifying glass" at bounding box center [87, 26] width 28 height 31
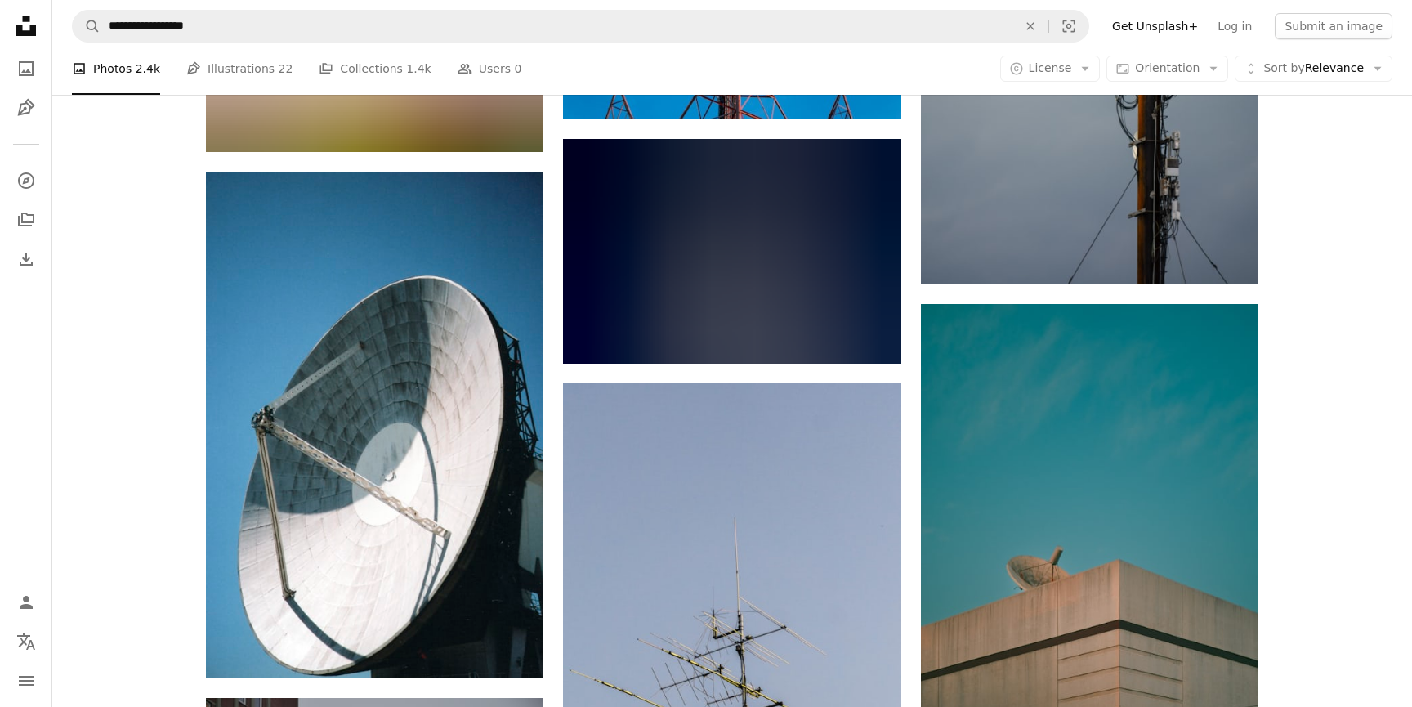
scroll to position [1305, 0]
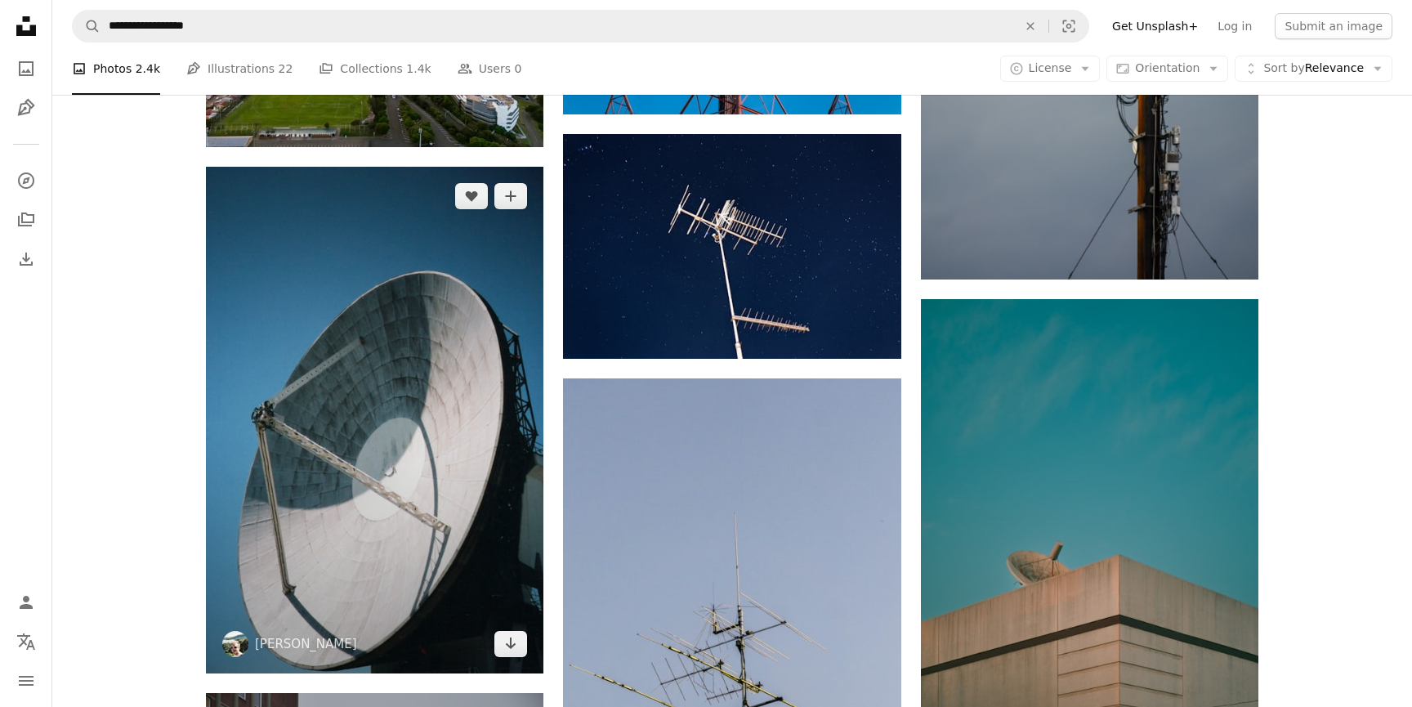
click at [374, 382] on img at bounding box center [375, 420] width 338 height 507
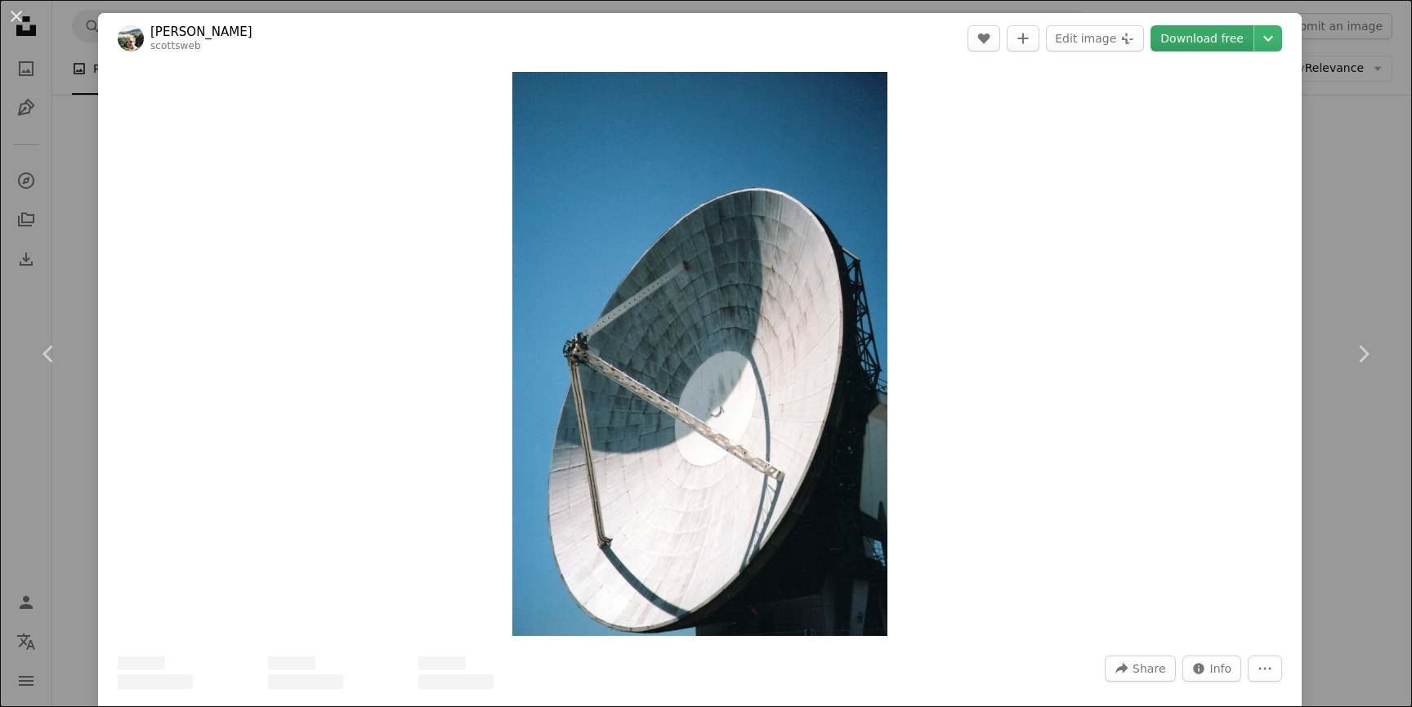
click at [1205, 30] on link "Download free" at bounding box center [1202, 38] width 103 height 26
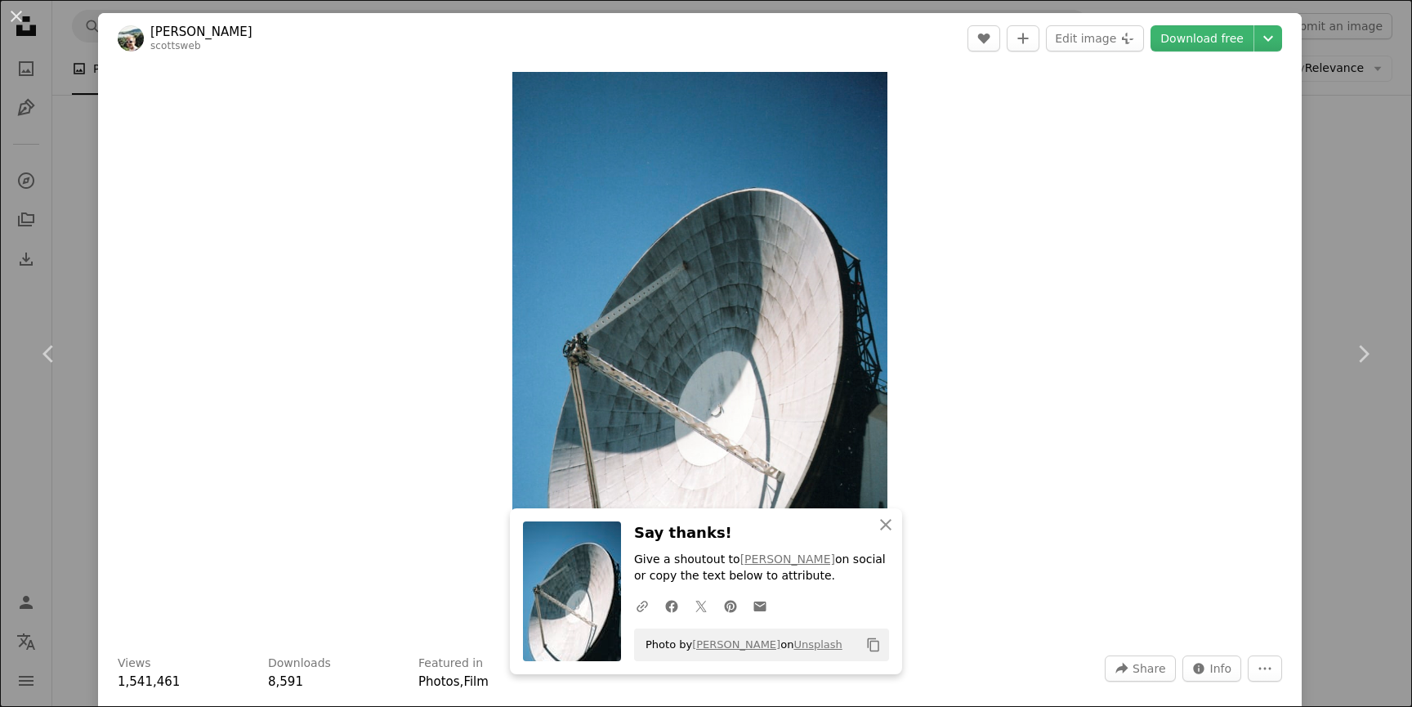
click at [1327, 227] on div "An X shape Chevron left Chevron right An X shape Close Say thanks! Give a shout…" at bounding box center [706, 353] width 1412 height 707
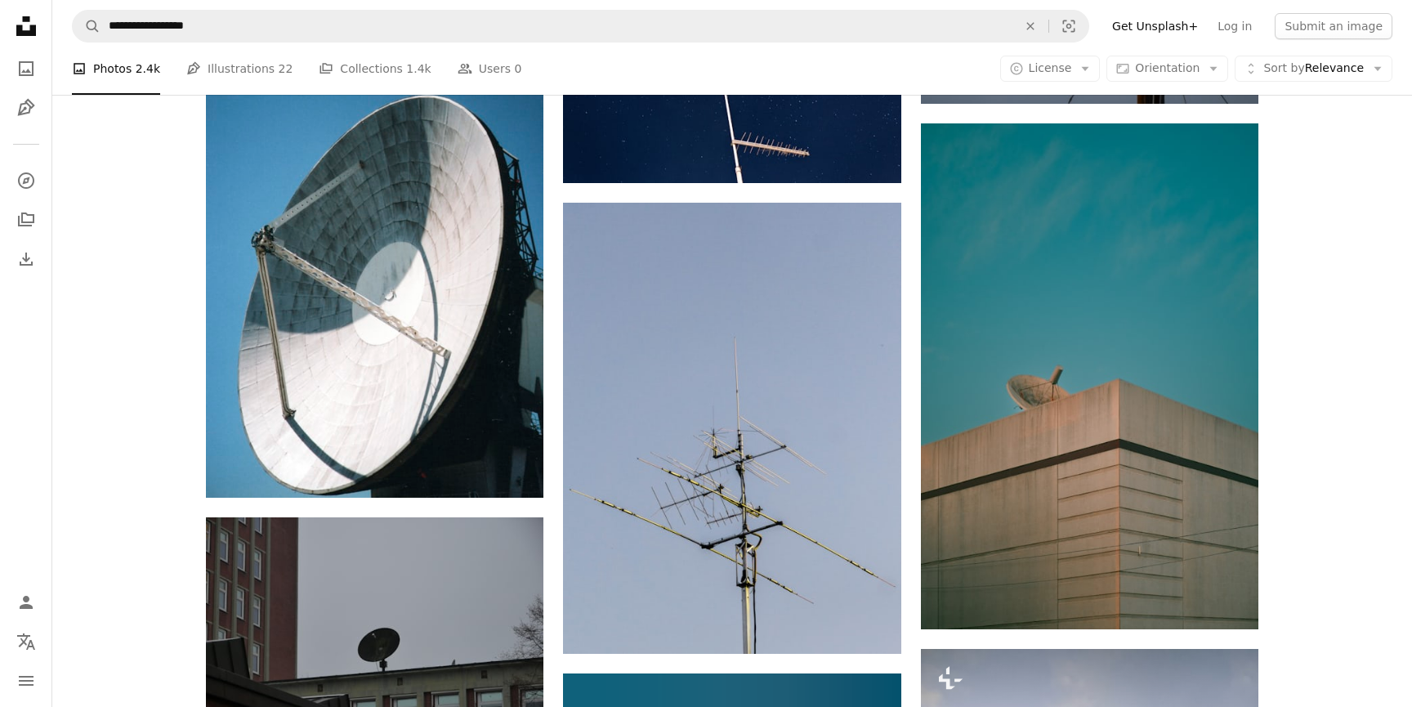
scroll to position [1438, 0]
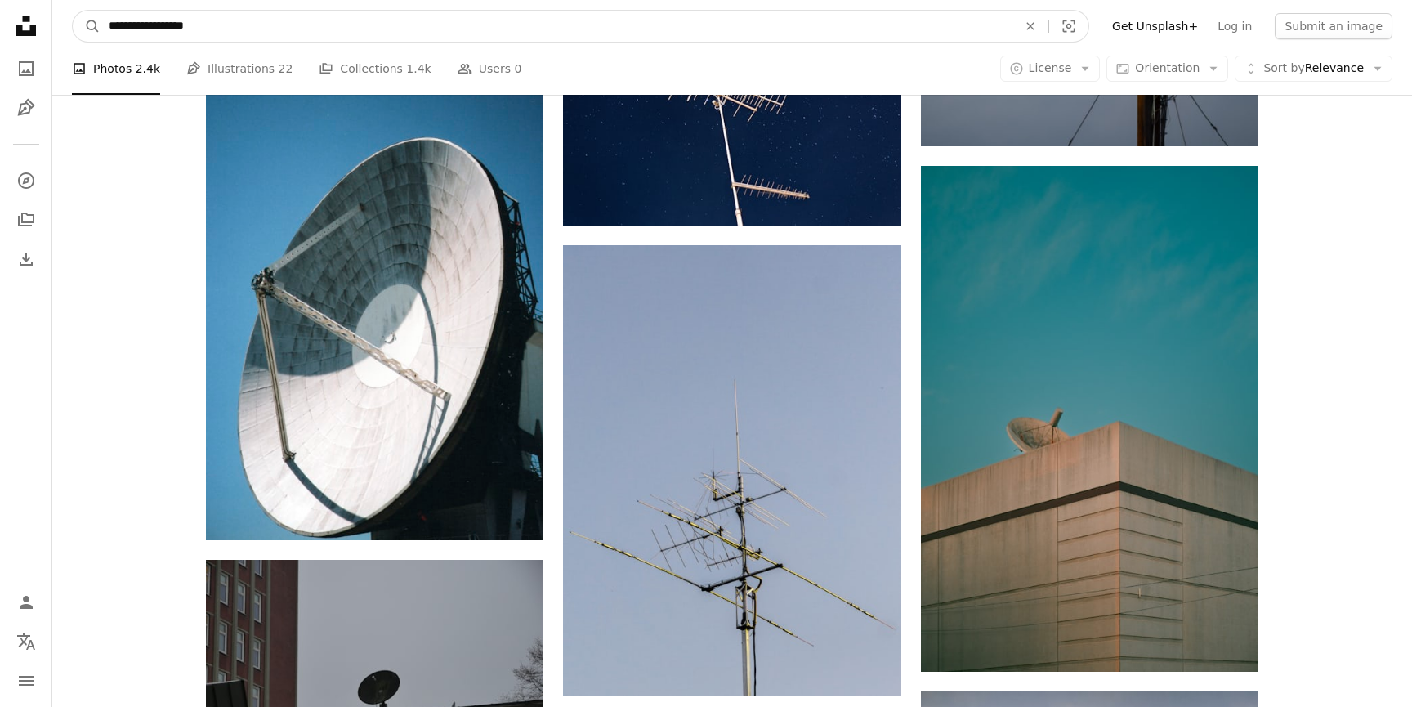
click at [112, 23] on input "**********" at bounding box center [557, 26] width 912 height 31
type input "**********"
click button "A magnifying glass" at bounding box center [87, 26] width 28 height 31
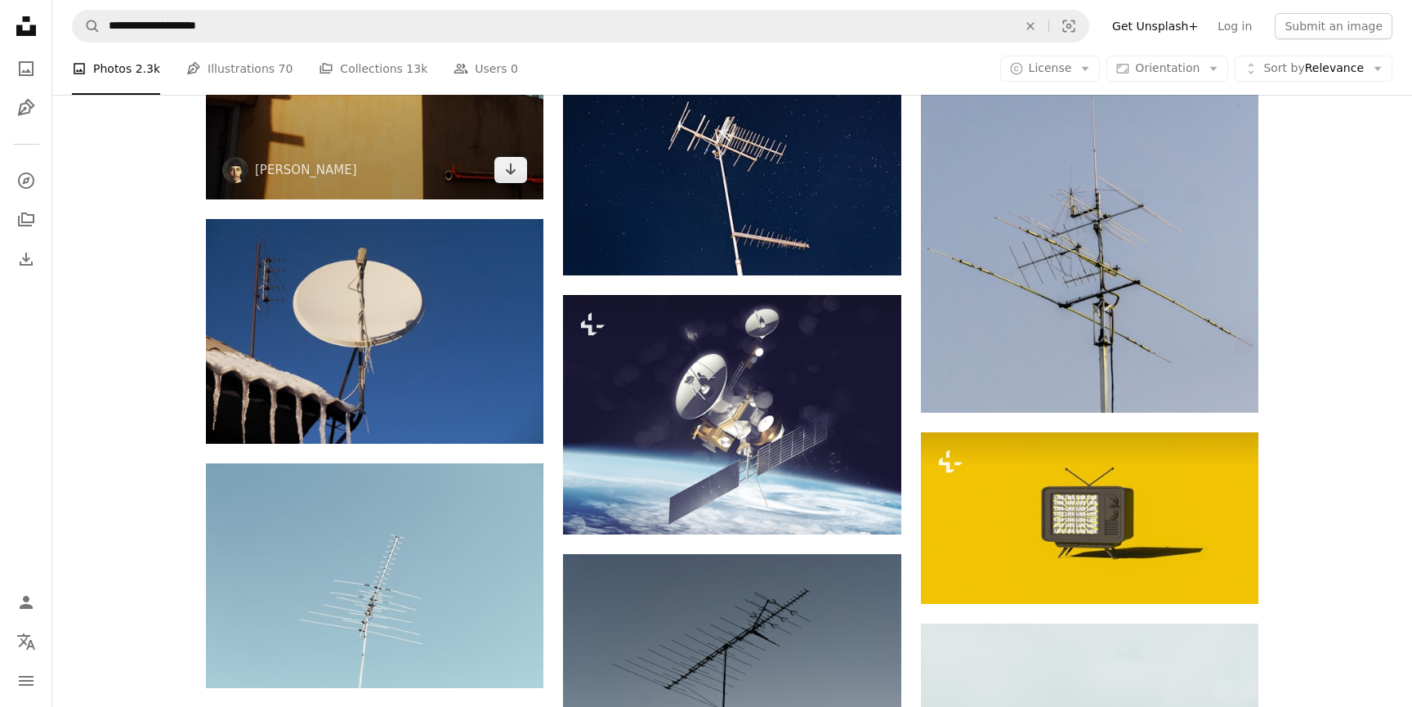
scroll to position [1425, 0]
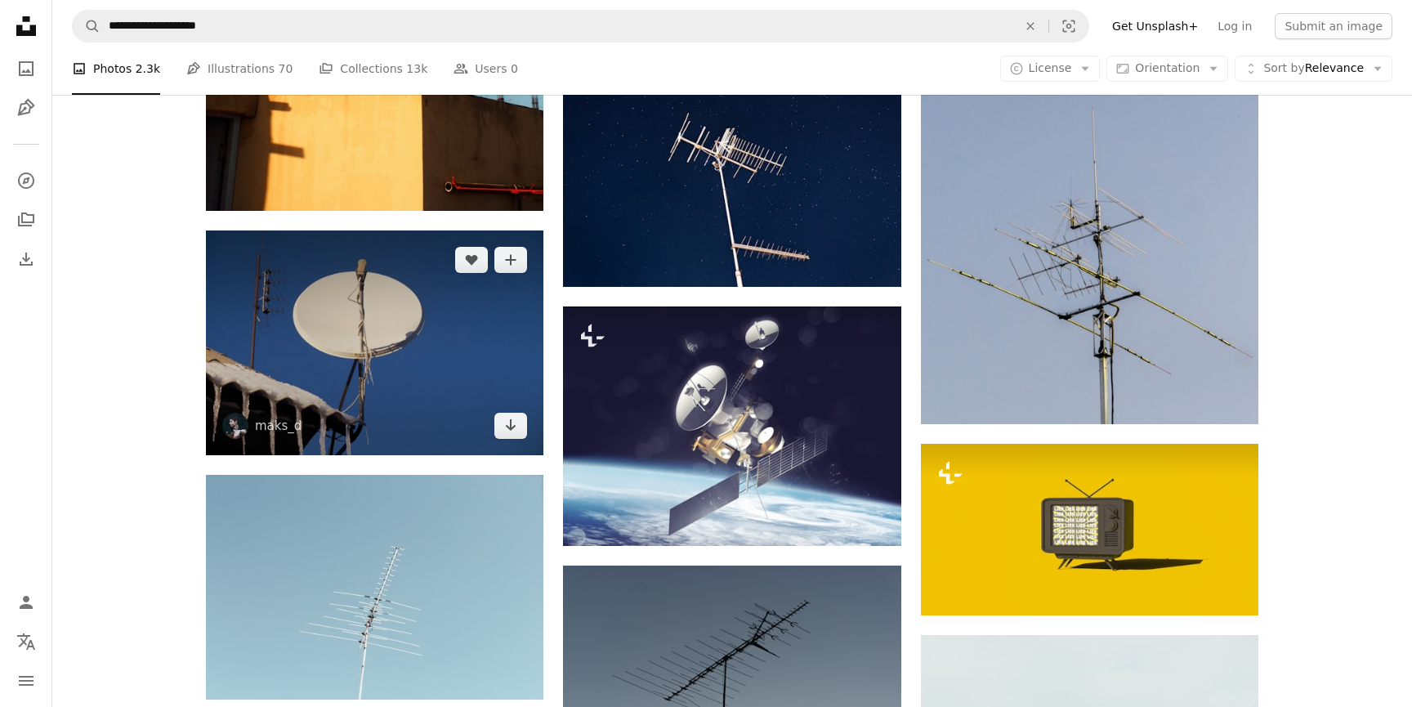
click at [432, 352] on img at bounding box center [375, 342] width 338 height 224
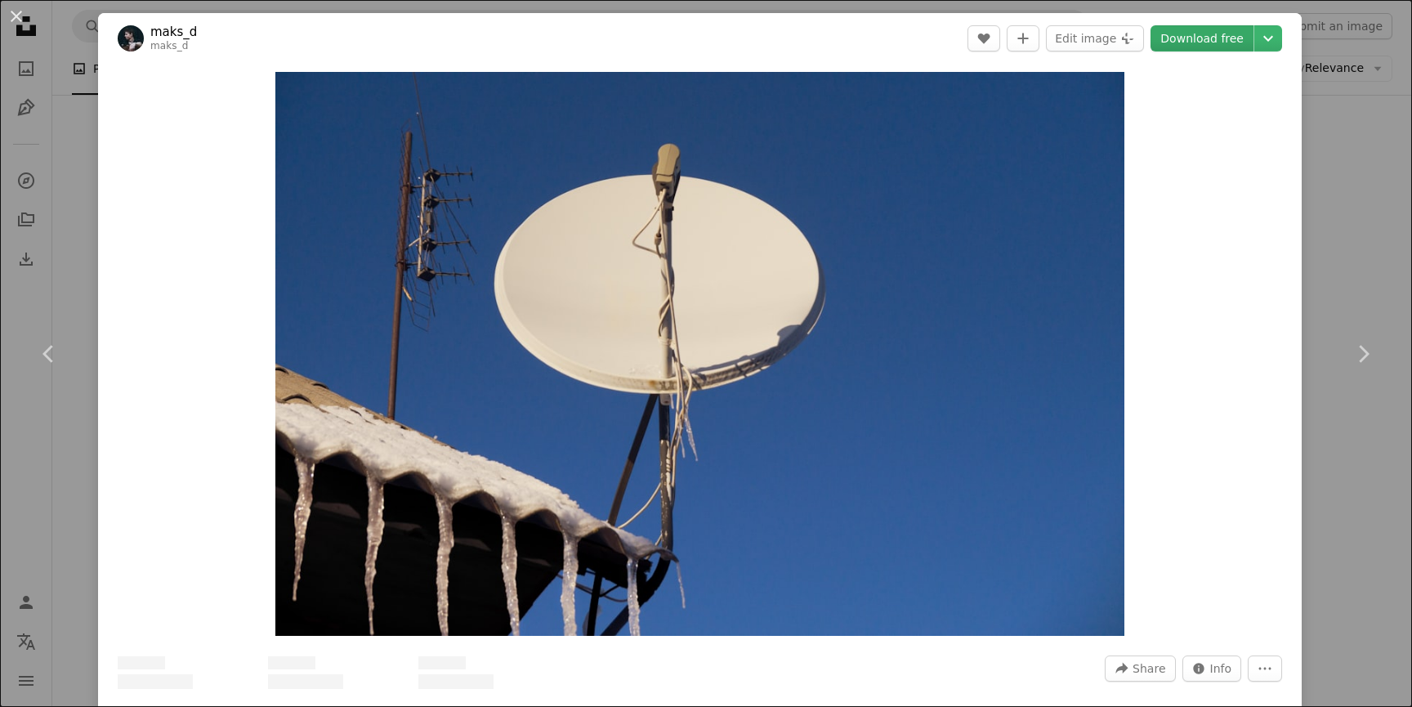
click at [1222, 34] on link "Download free" at bounding box center [1202, 38] width 103 height 26
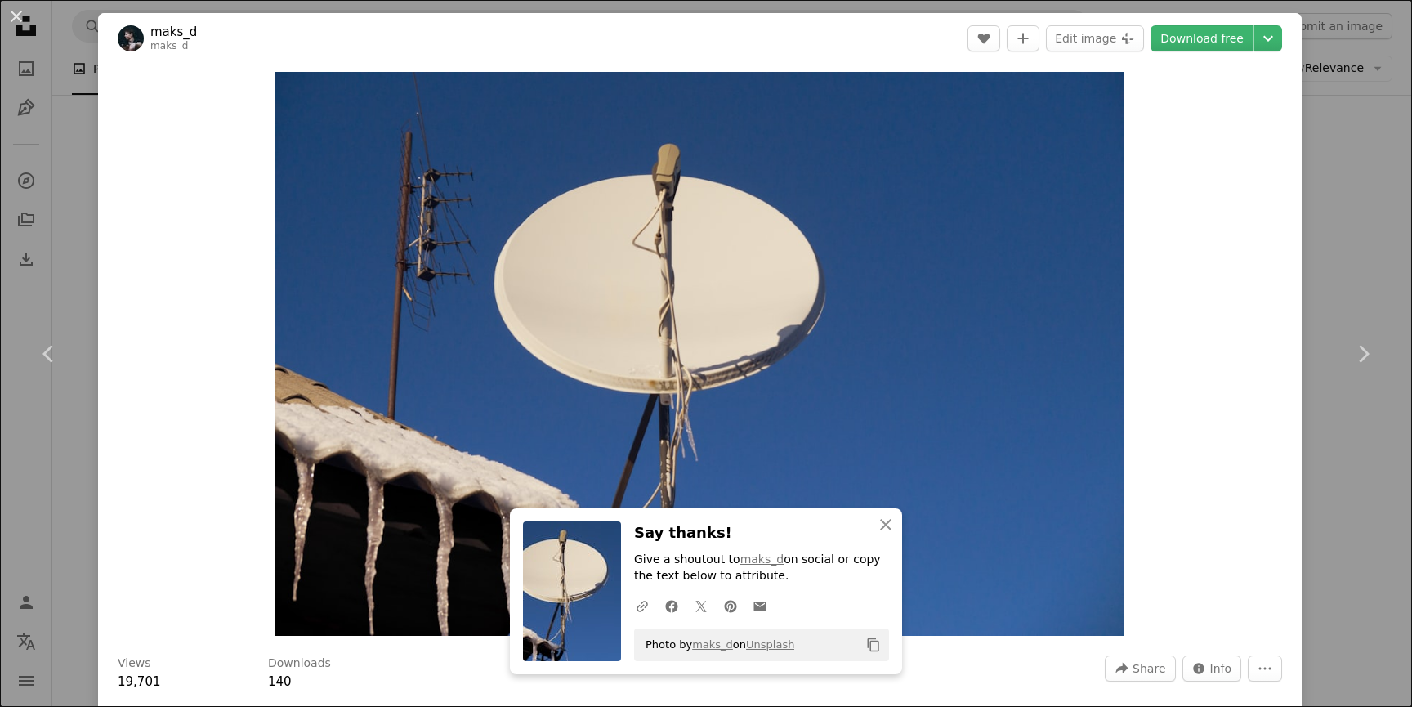
click at [1343, 229] on div "An X shape Chevron left Chevron right An X shape Close Say thanks! Give a shout…" at bounding box center [706, 353] width 1412 height 707
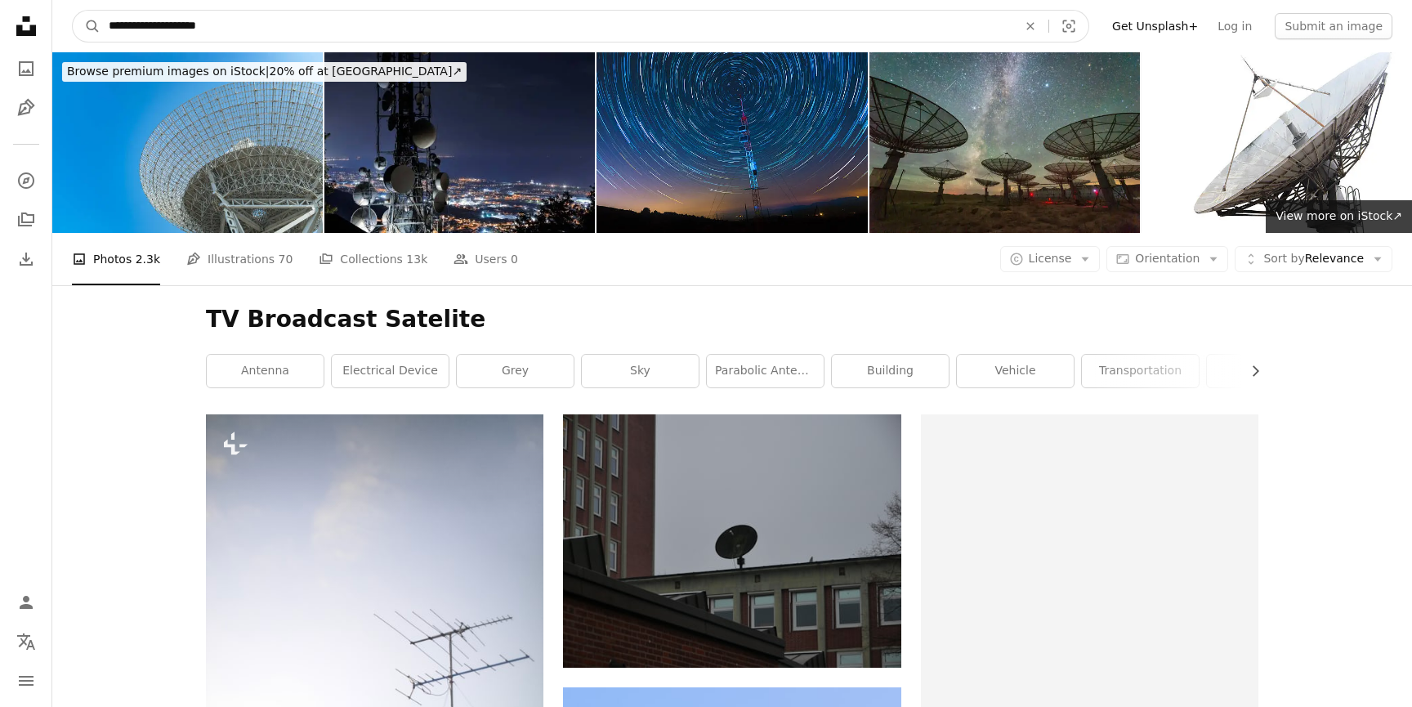
click at [220, 11] on input "**********" at bounding box center [557, 26] width 912 height 31
drag, startPoint x: 230, startPoint y: 26, endPoint x: 44, endPoint y: 5, distance: 187.5
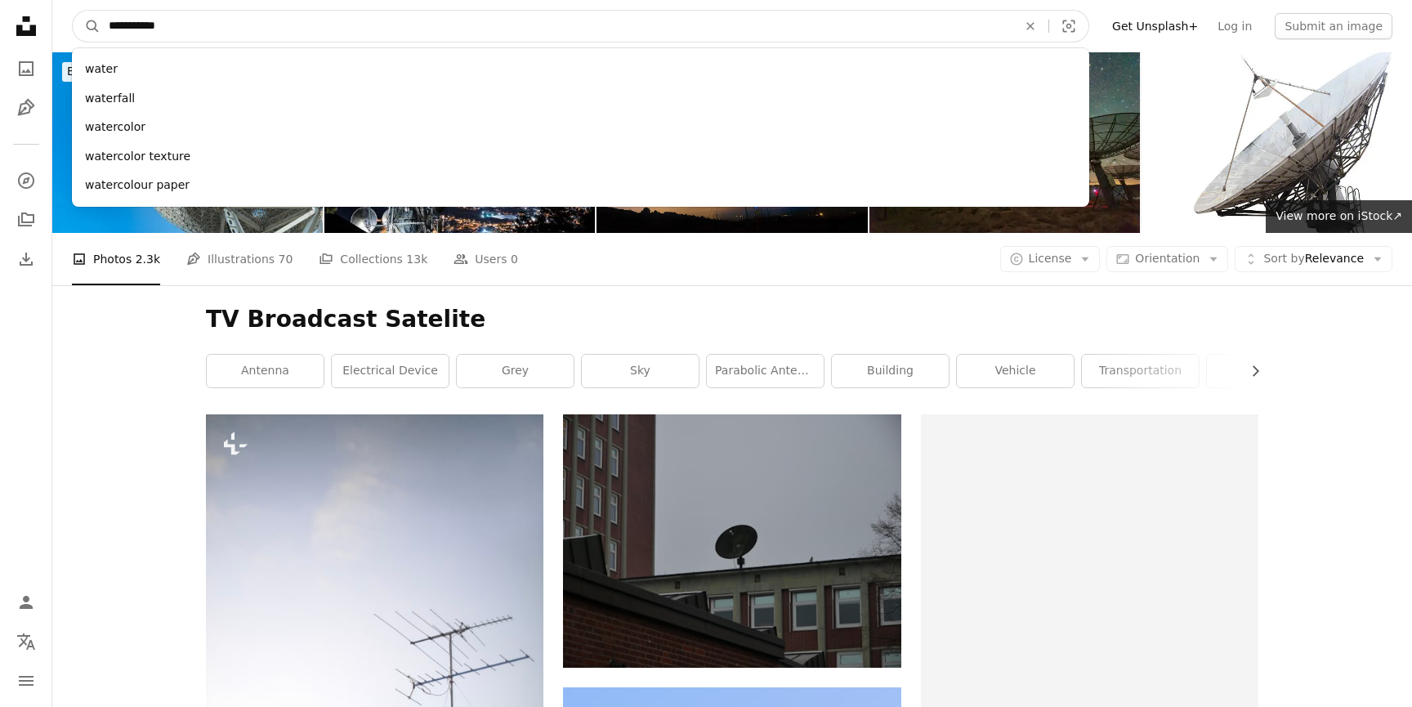
type input "**********"
click button "A magnifying glass" at bounding box center [87, 26] width 28 height 31
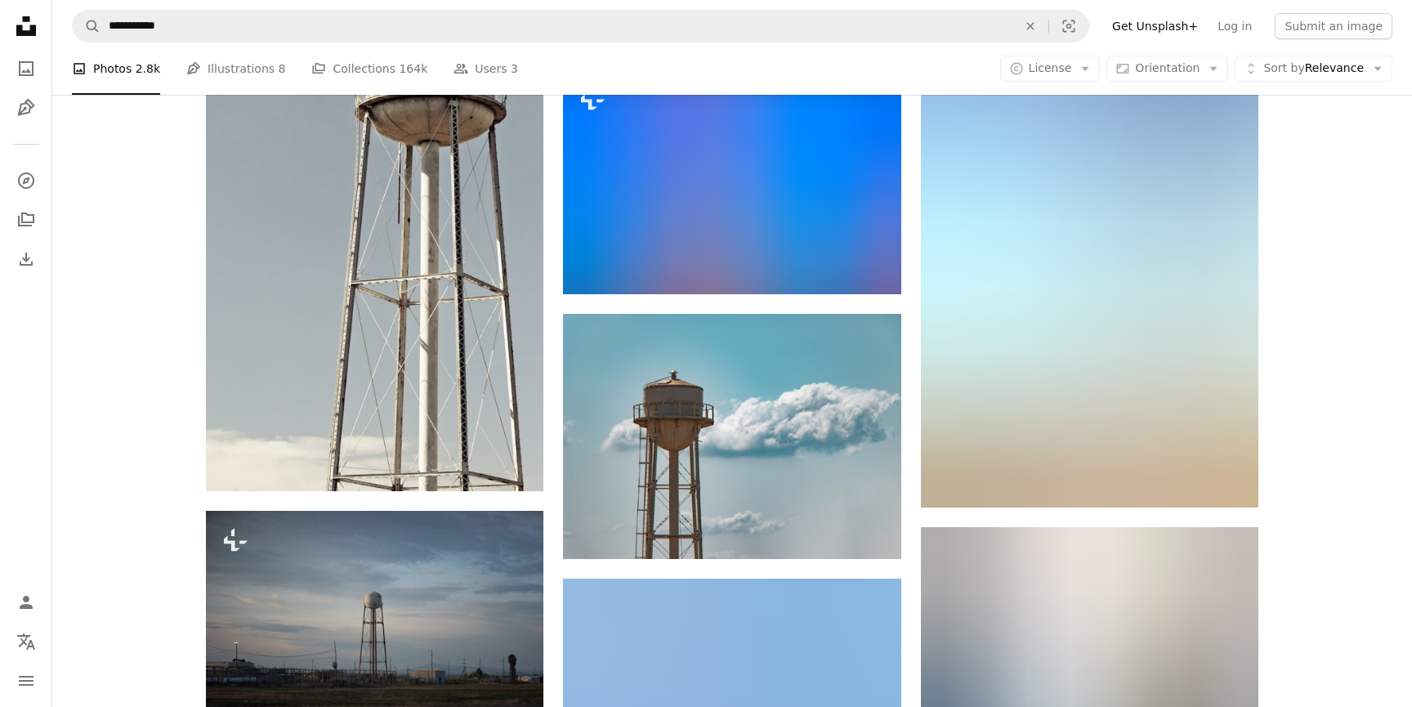
scroll to position [893, 0]
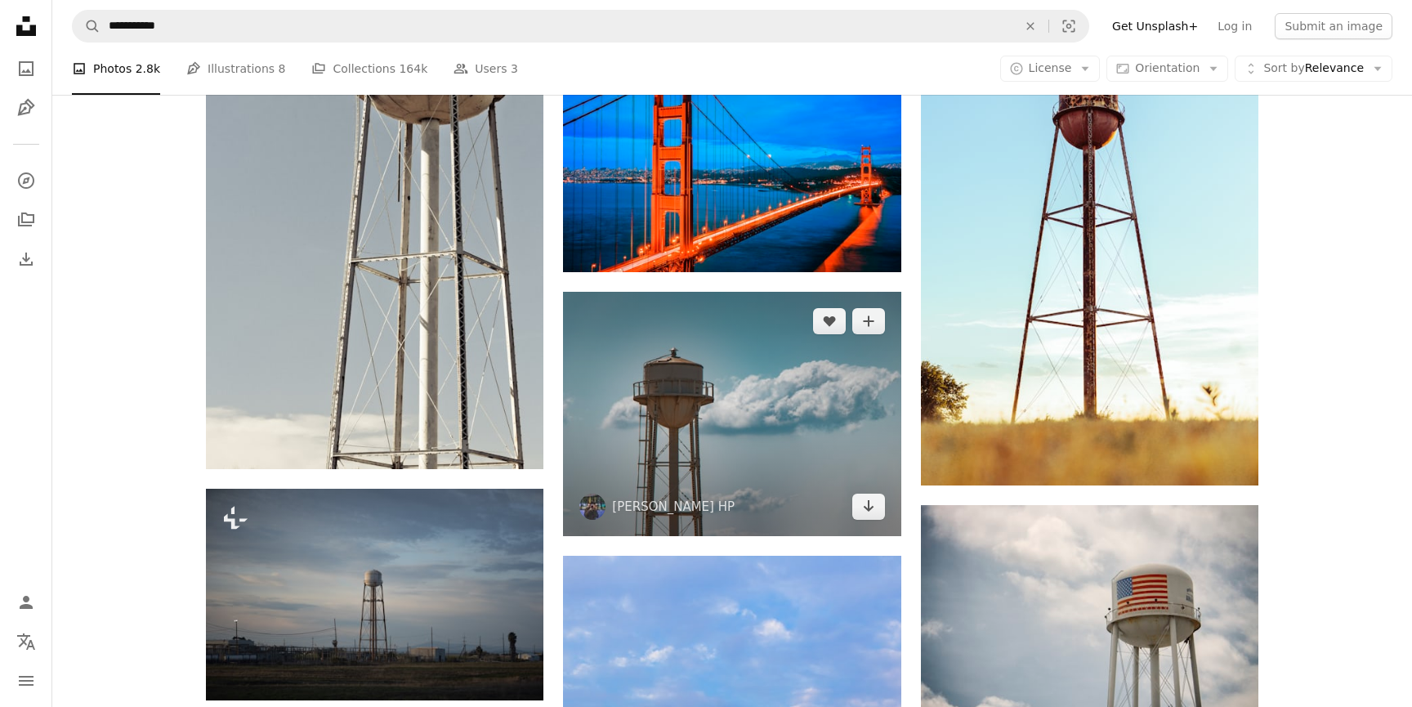
click at [738, 333] on img at bounding box center [732, 414] width 338 height 244
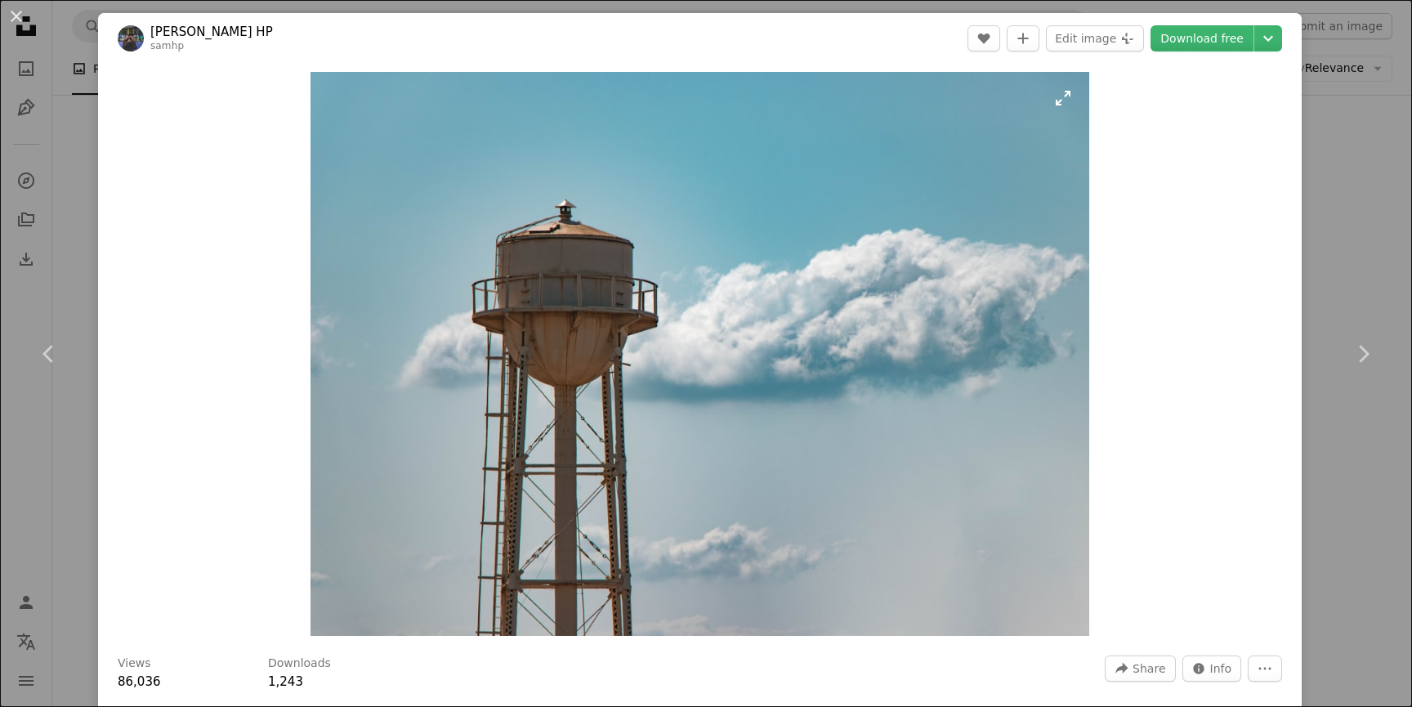
click at [616, 342] on img "Zoom in on this image" at bounding box center [701, 354] width 780 height 564
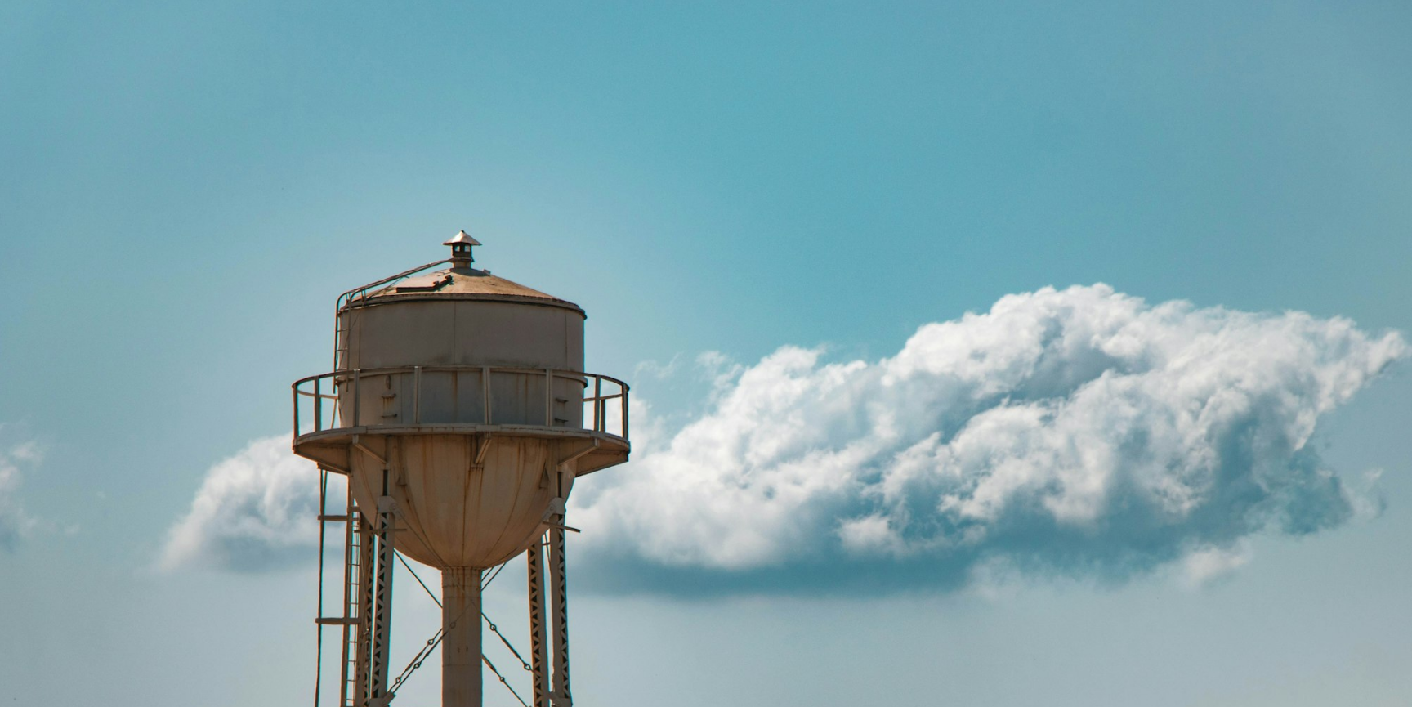
scroll to position [158, 0]
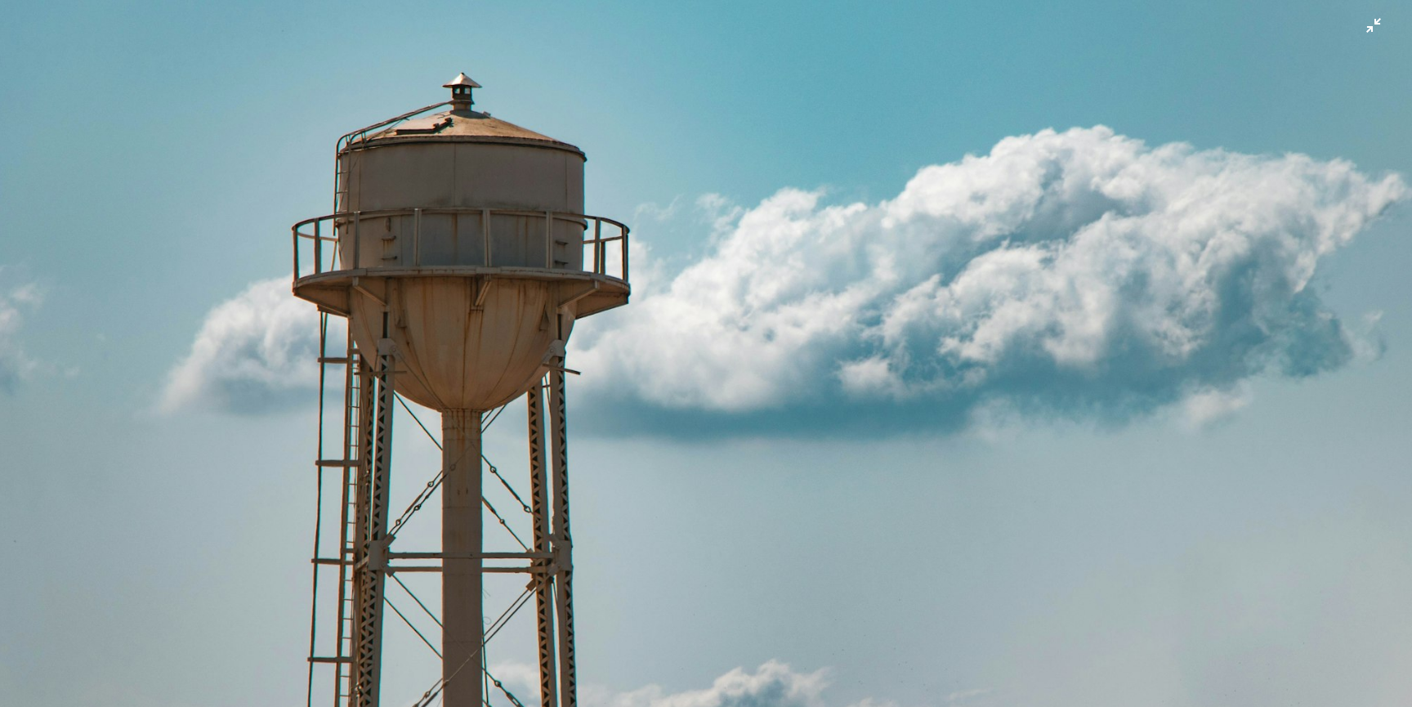
click at [598, 331] on img "Zoom out on this image" at bounding box center [706, 352] width 1414 height 1022
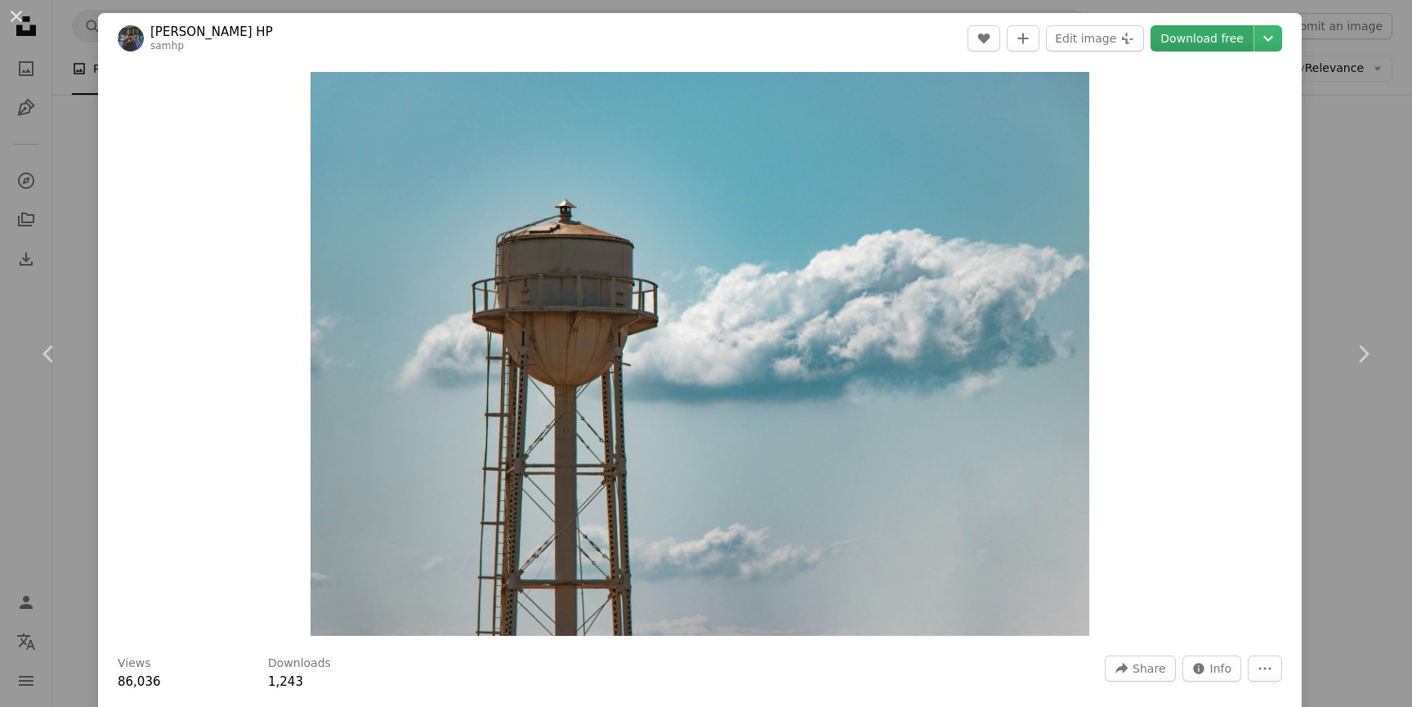
click at [1218, 34] on link "Download free" at bounding box center [1202, 38] width 103 height 26
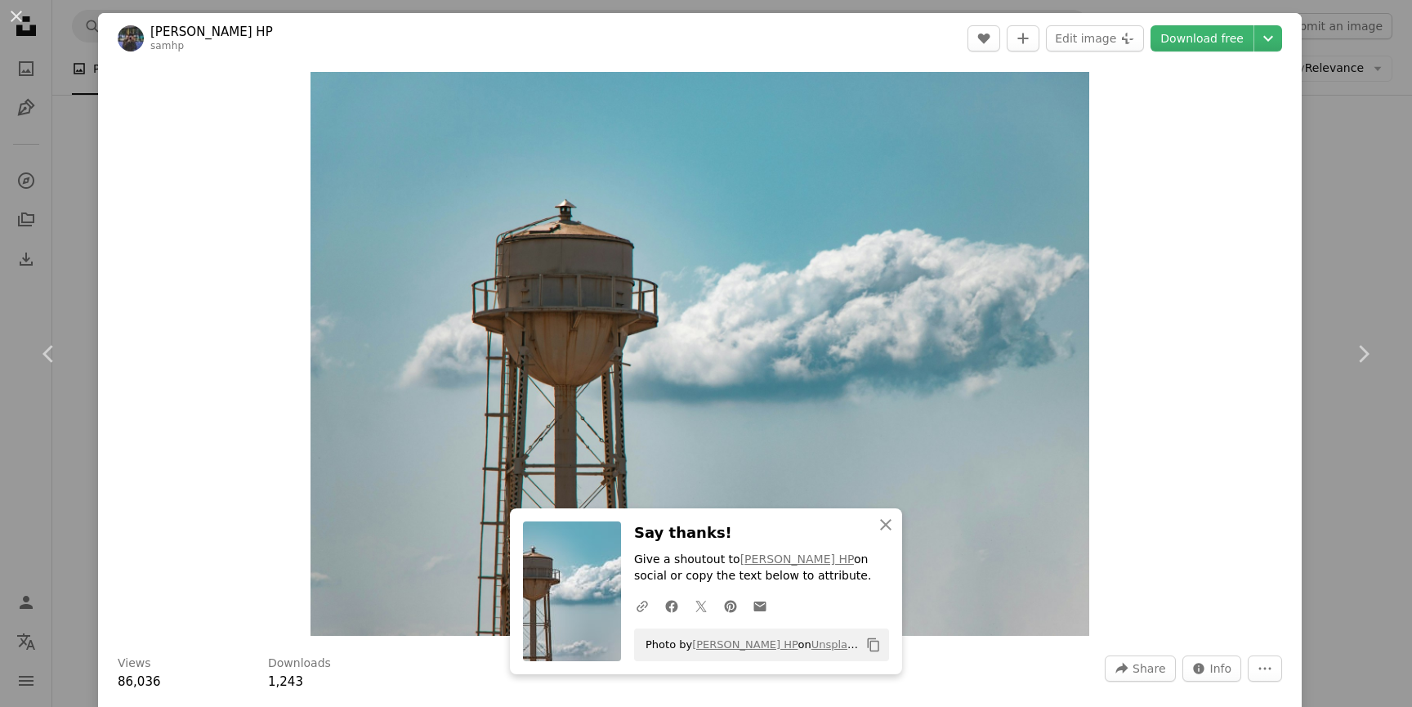
click at [1371, 248] on div "An X shape Chevron left Chevron right An X shape Close Say thanks! Give a shout…" at bounding box center [706, 353] width 1412 height 707
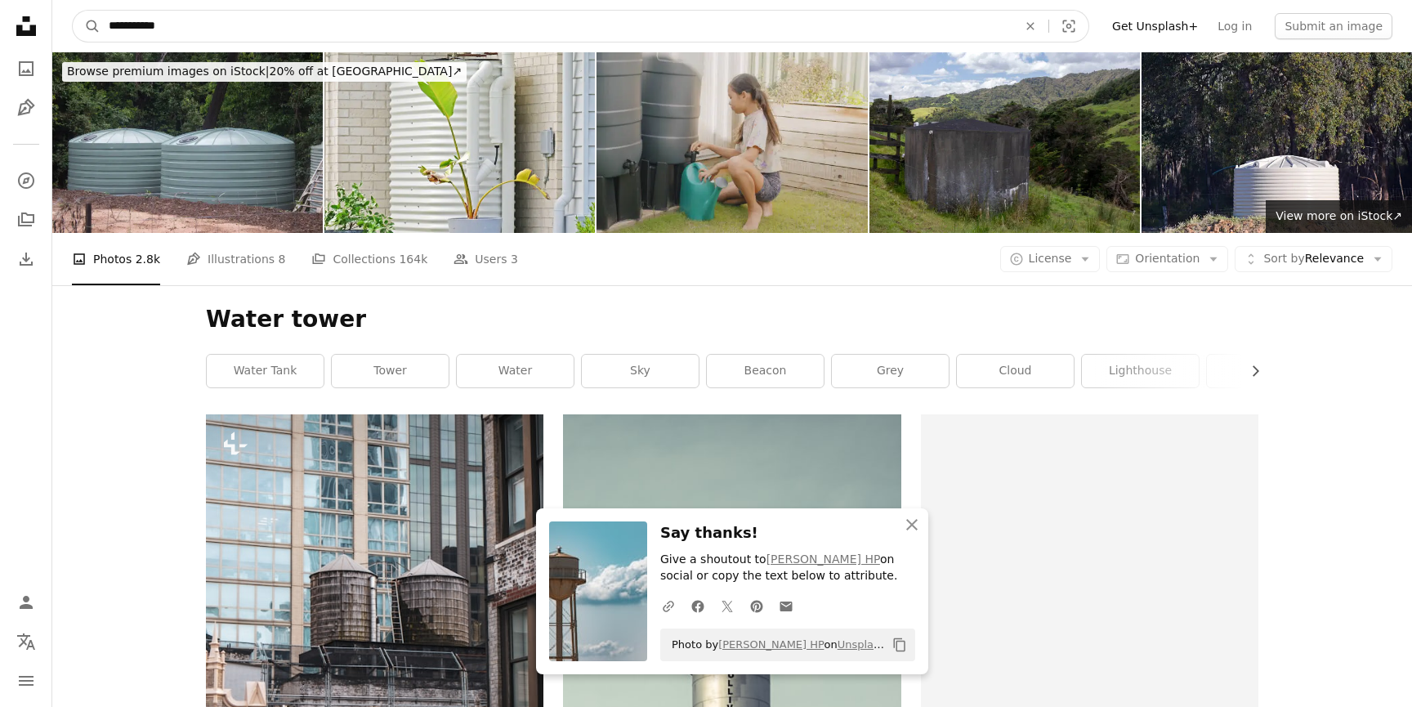
drag, startPoint x: 205, startPoint y: 25, endPoint x: 0, endPoint y: 21, distance: 205.2
type input "**********"
click button "A magnifying glass" at bounding box center [87, 26] width 28 height 31
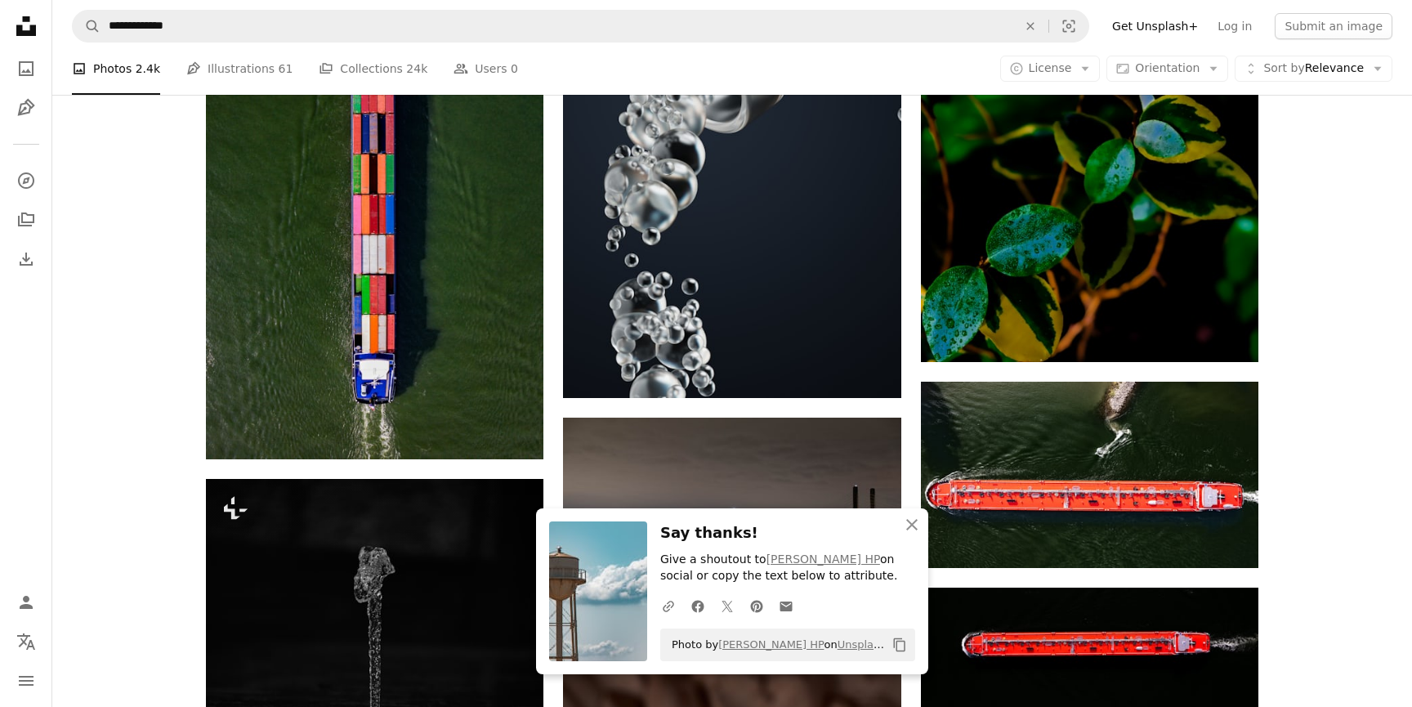
scroll to position [1480, 0]
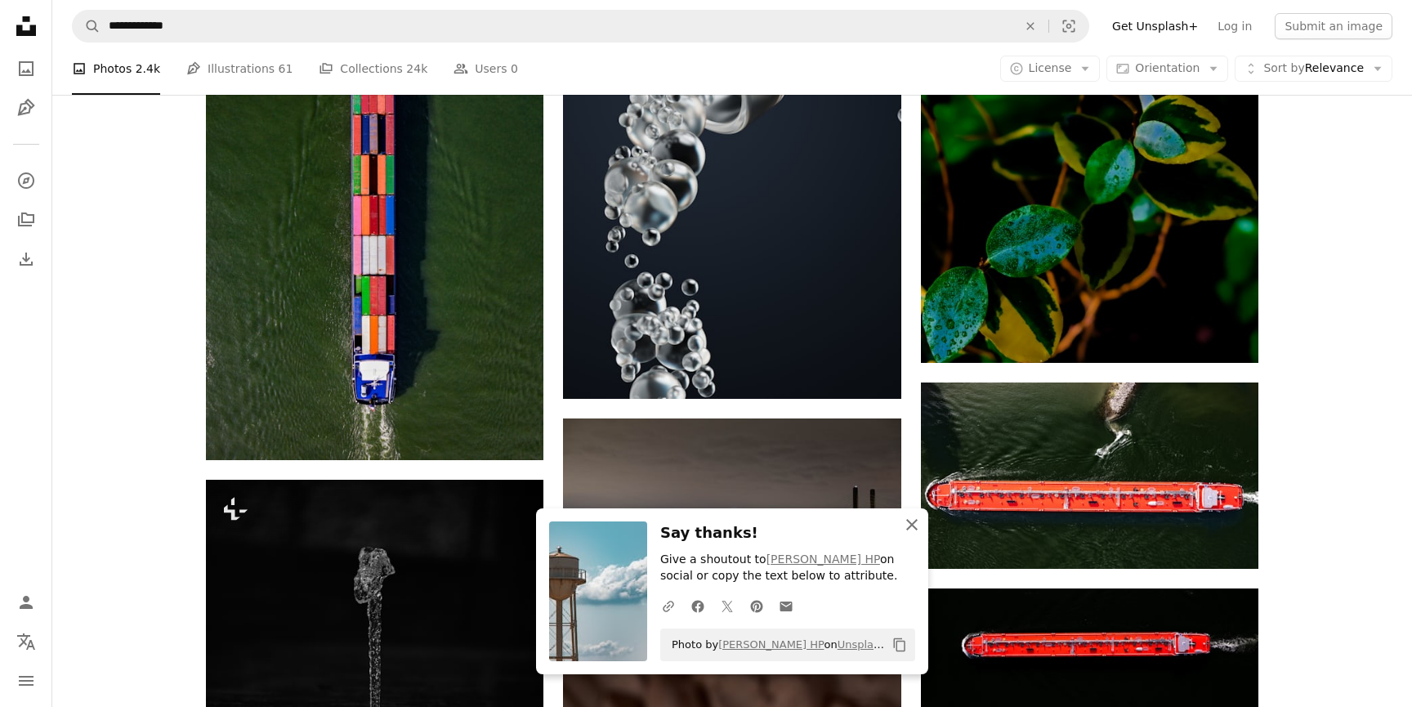
click at [910, 526] on icon "button" at bounding box center [911, 524] width 11 height 11
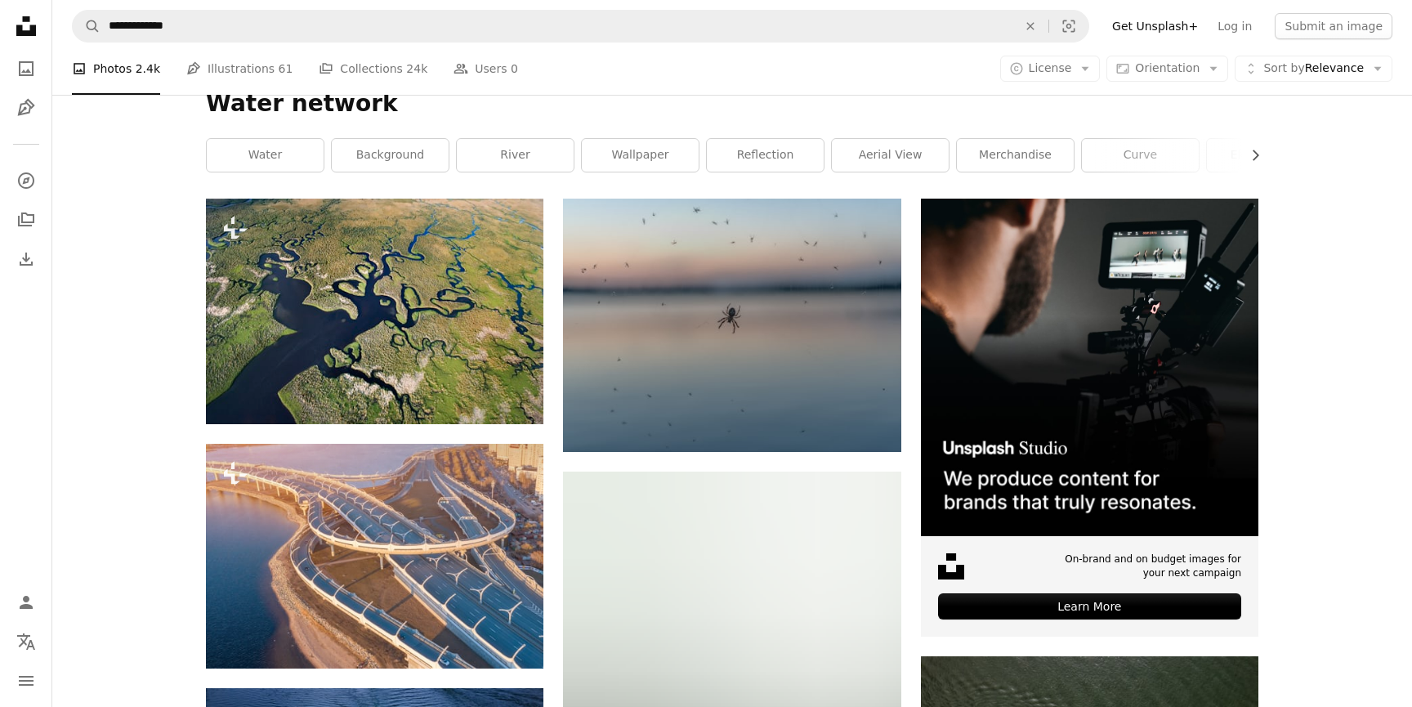
scroll to position [0, 0]
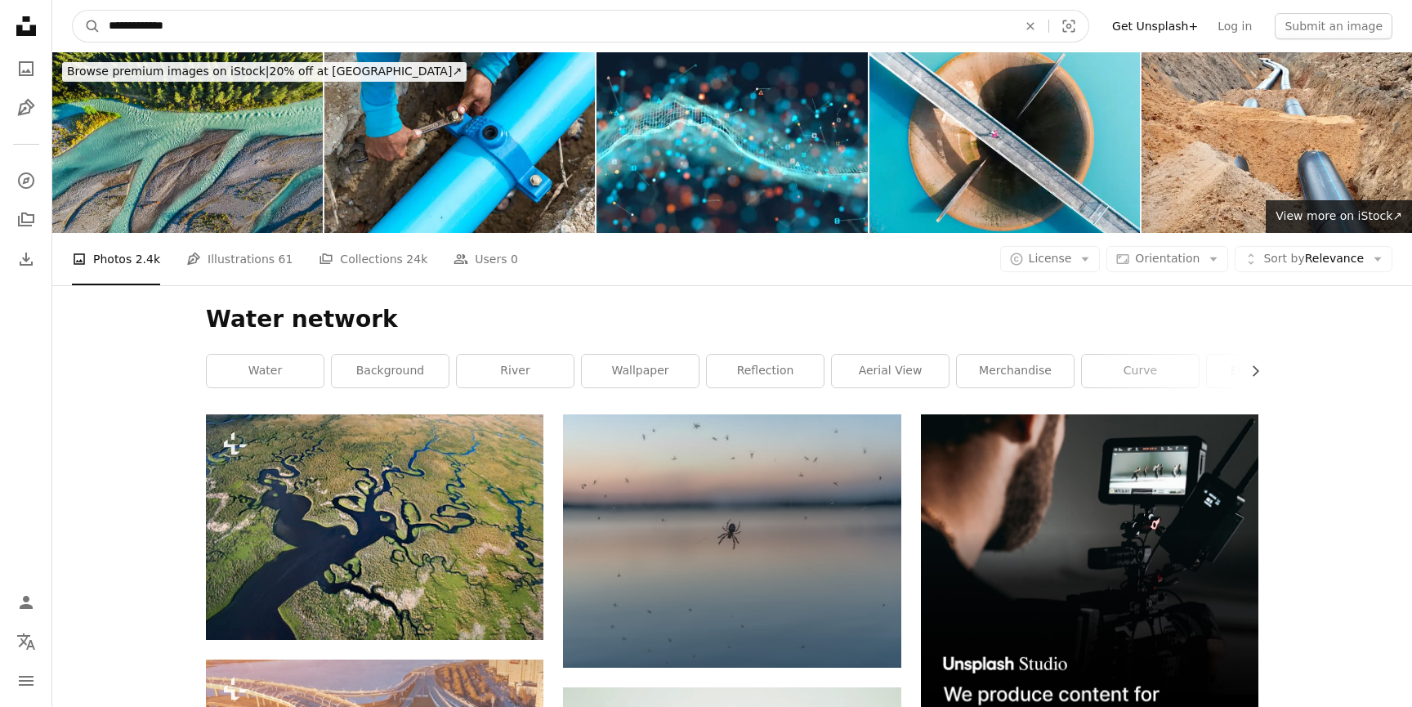
drag, startPoint x: 203, startPoint y: 23, endPoint x: 155, endPoint y: 20, distance: 47.5
click at [155, 20] on input "**********" at bounding box center [557, 26] width 912 height 31
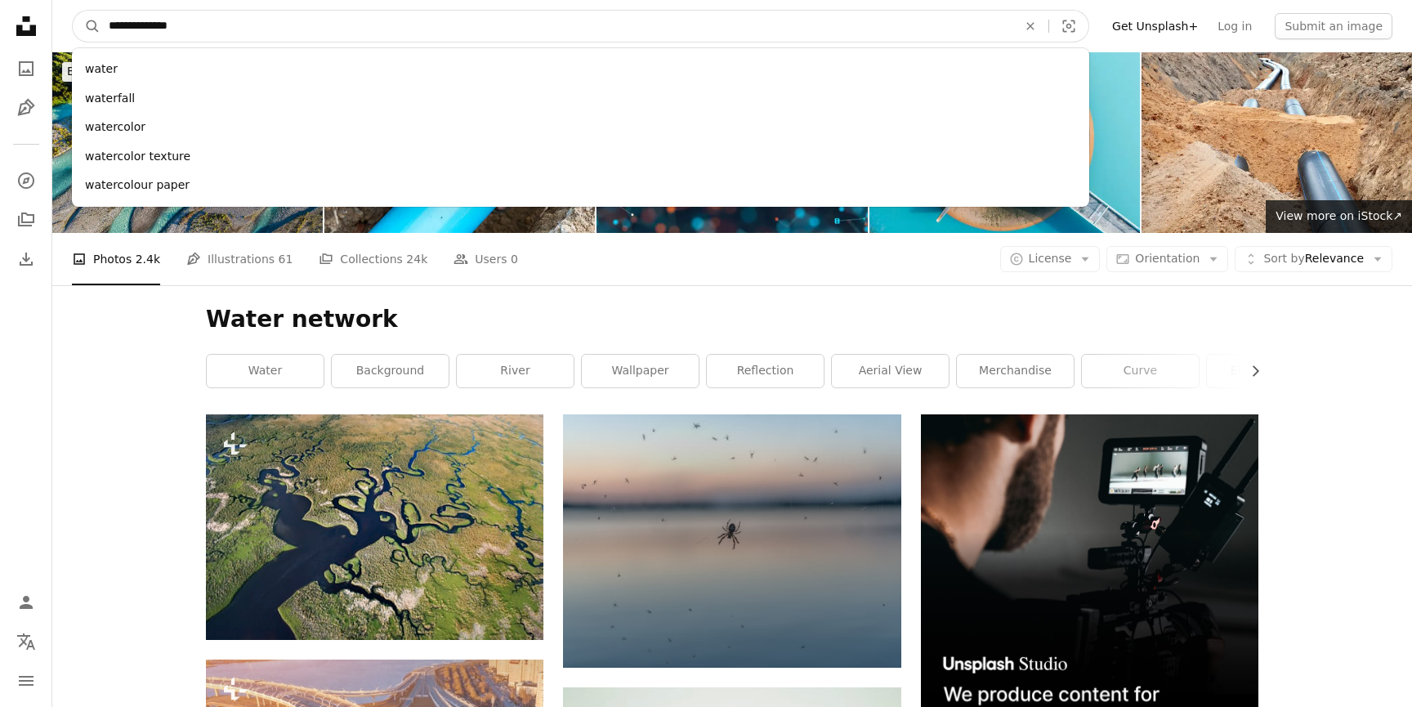
type input "**********"
click at [73, 11] on button "A magnifying glass" at bounding box center [87, 26] width 28 height 31
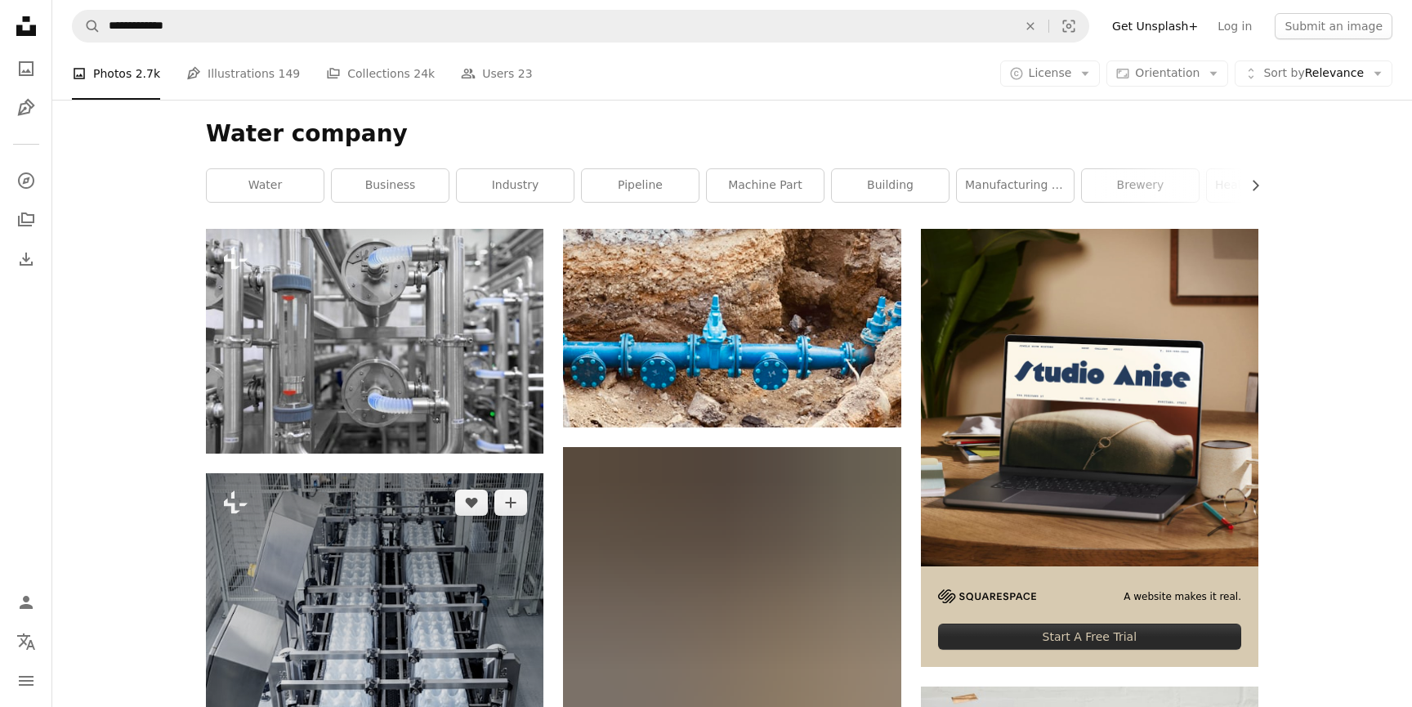
scroll to position [175, 0]
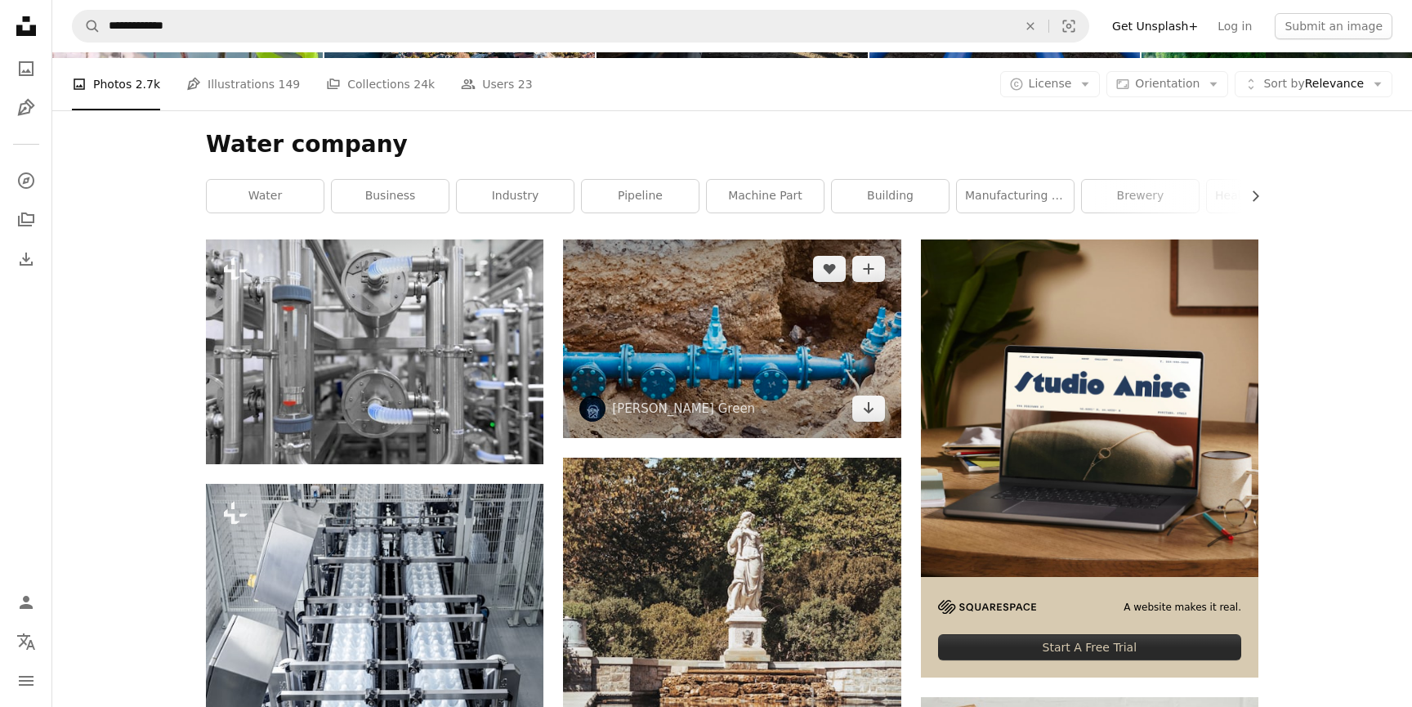
click at [707, 332] on img at bounding box center [732, 338] width 338 height 199
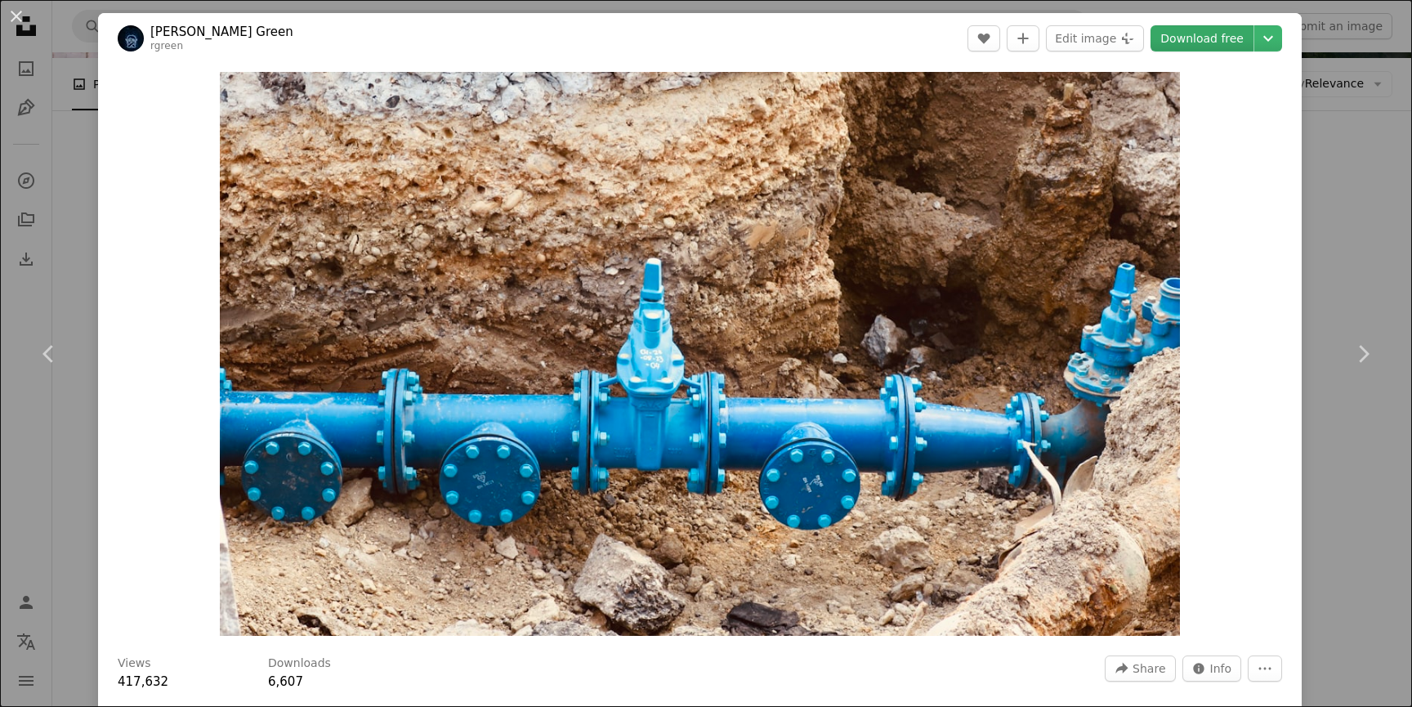
click at [1221, 50] on link "Download free" at bounding box center [1202, 38] width 103 height 26
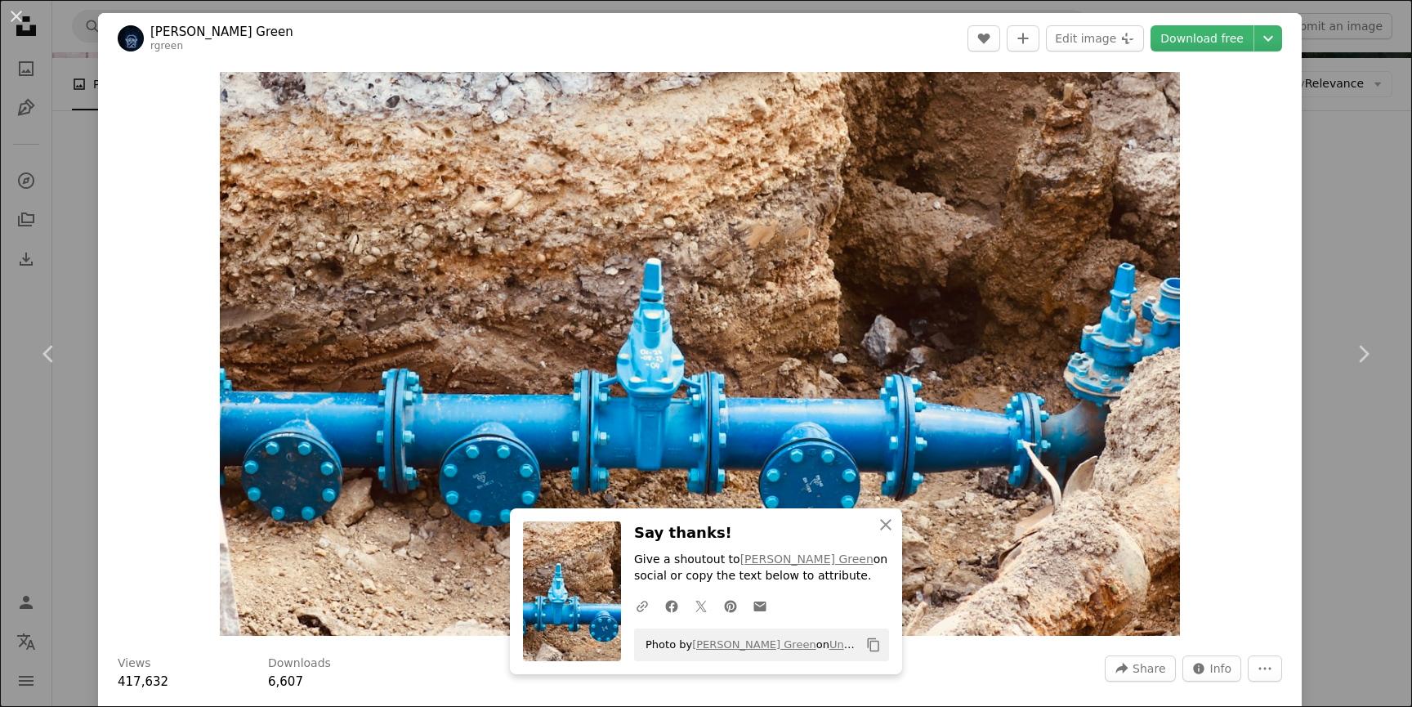
click at [1360, 198] on div "An X shape Chevron left Chevron right An X shape Close Say thanks! Give a shout…" at bounding box center [706, 353] width 1412 height 707
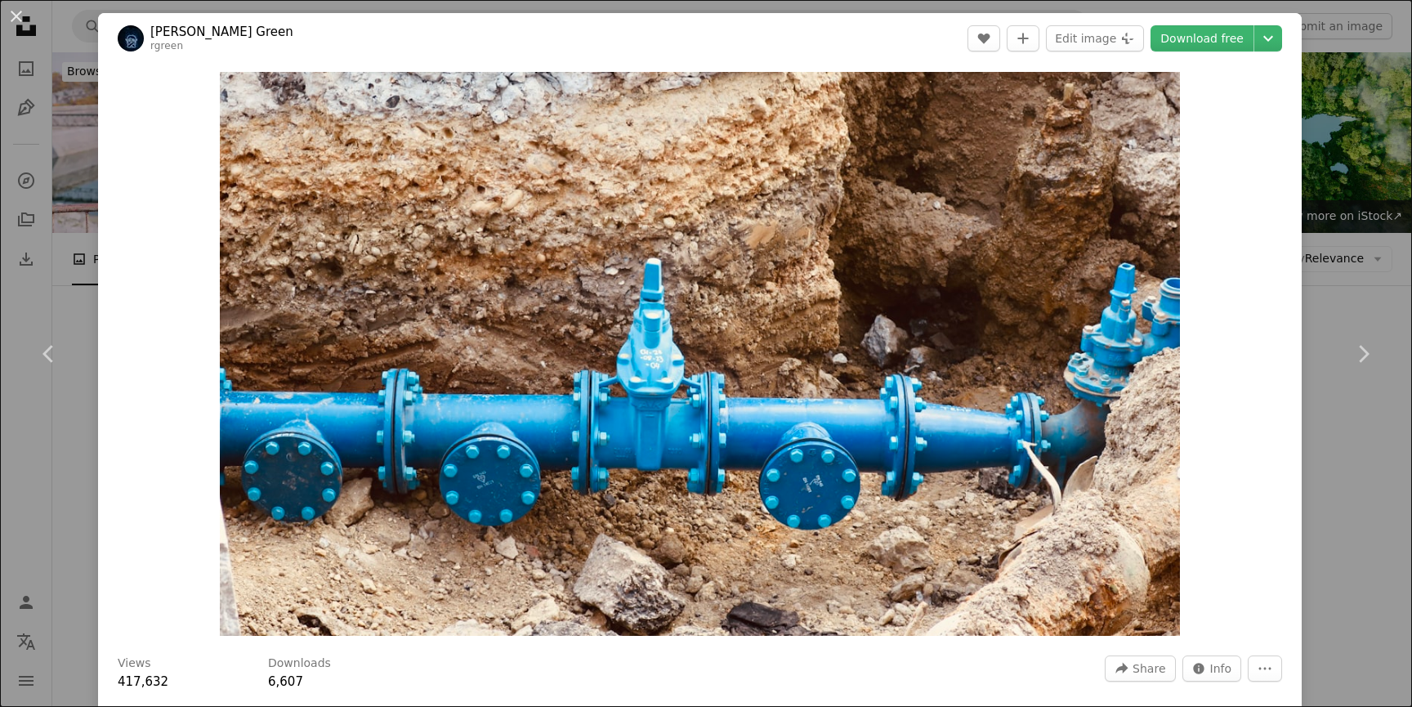
scroll to position [175, 0]
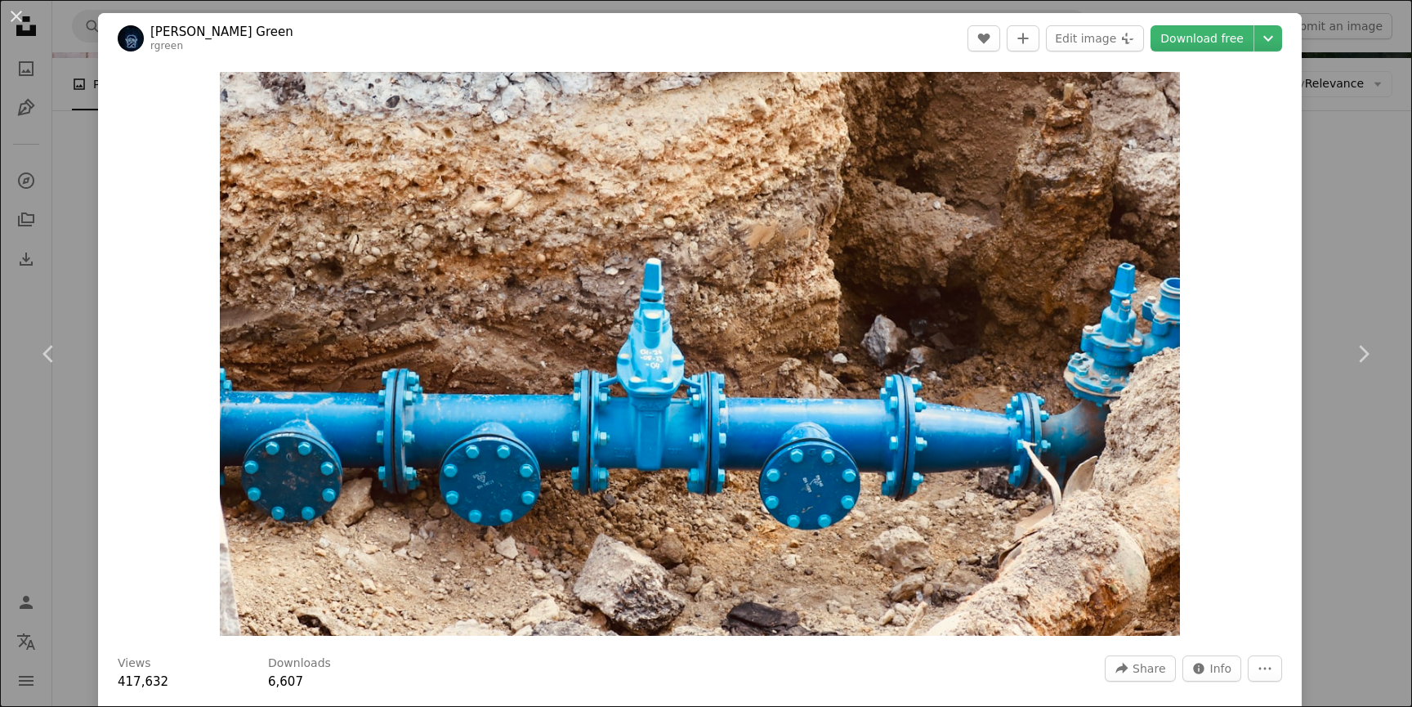
click at [71, 196] on div "An X shape Chevron left Chevron right [PERSON_NAME] Green rgreen A heart A plus…" at bounding box center [706, 353] width 1412 height 707
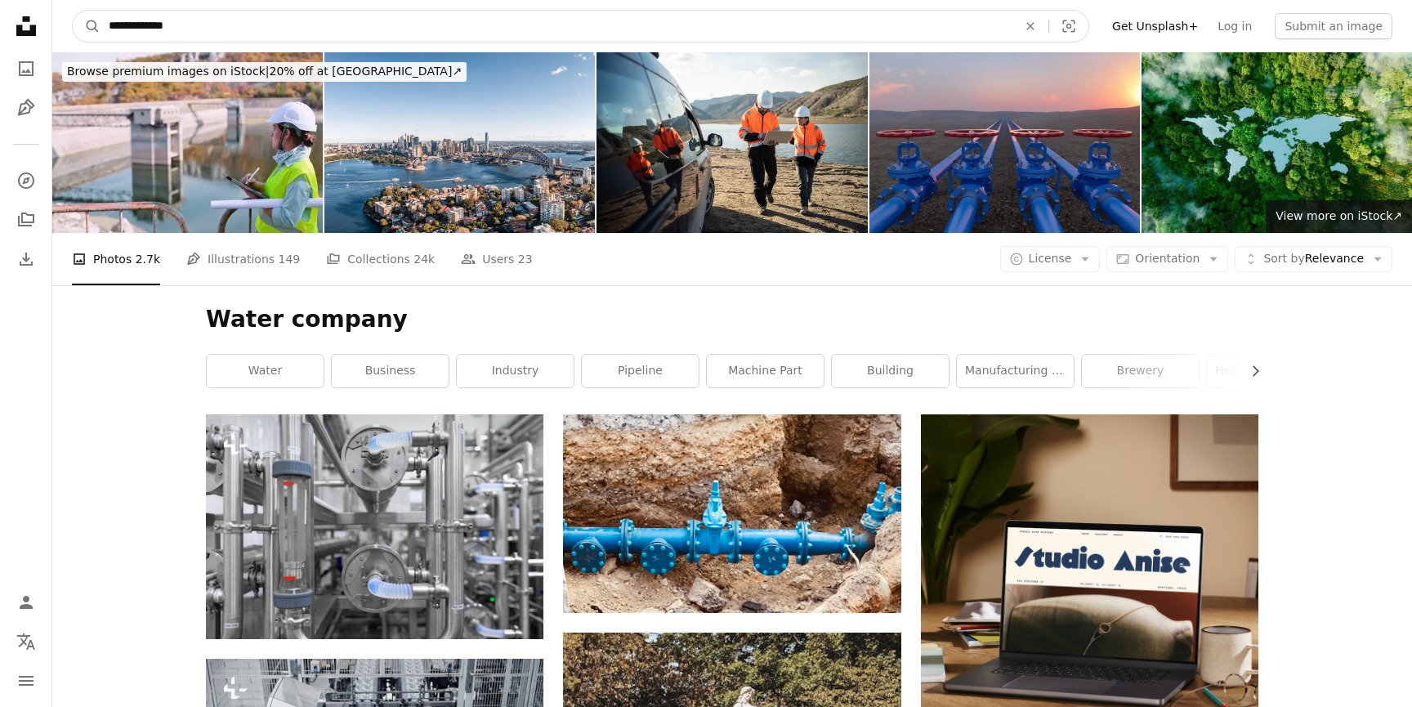
drag, startPoint x: 190, startPoint y: 18, endPoint x: 162, endPoint y: 18, distance: 28.6
click at [162, 18] on input "**********" at bounding box center [557, 26] width 912 height 31
type input "**********"
click button "A magnifying glass" at bounding box center [87, 26] width 28 height 31
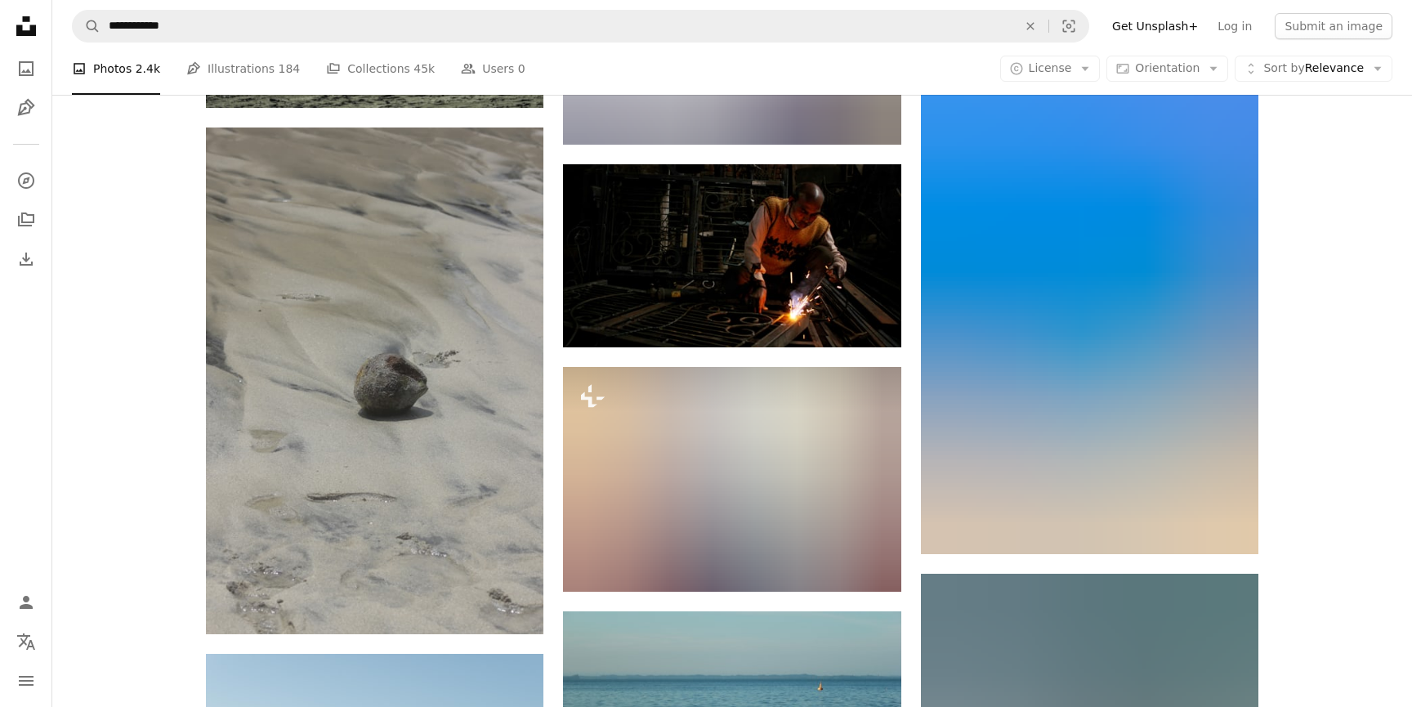
scroll to position [261, 0]
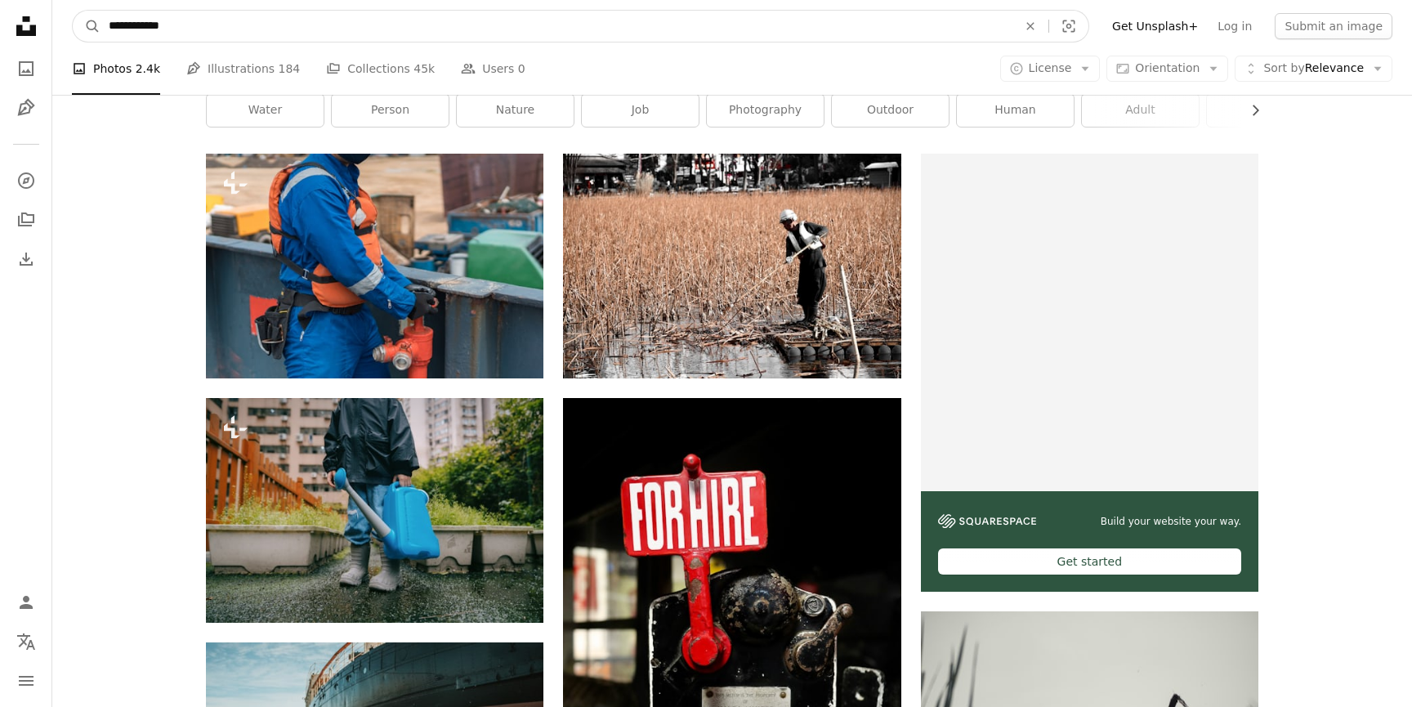
drag, startPoint x: 198, startPoint y: 24, endPoint x: 17, endPoint y: 23, distance: 180.6
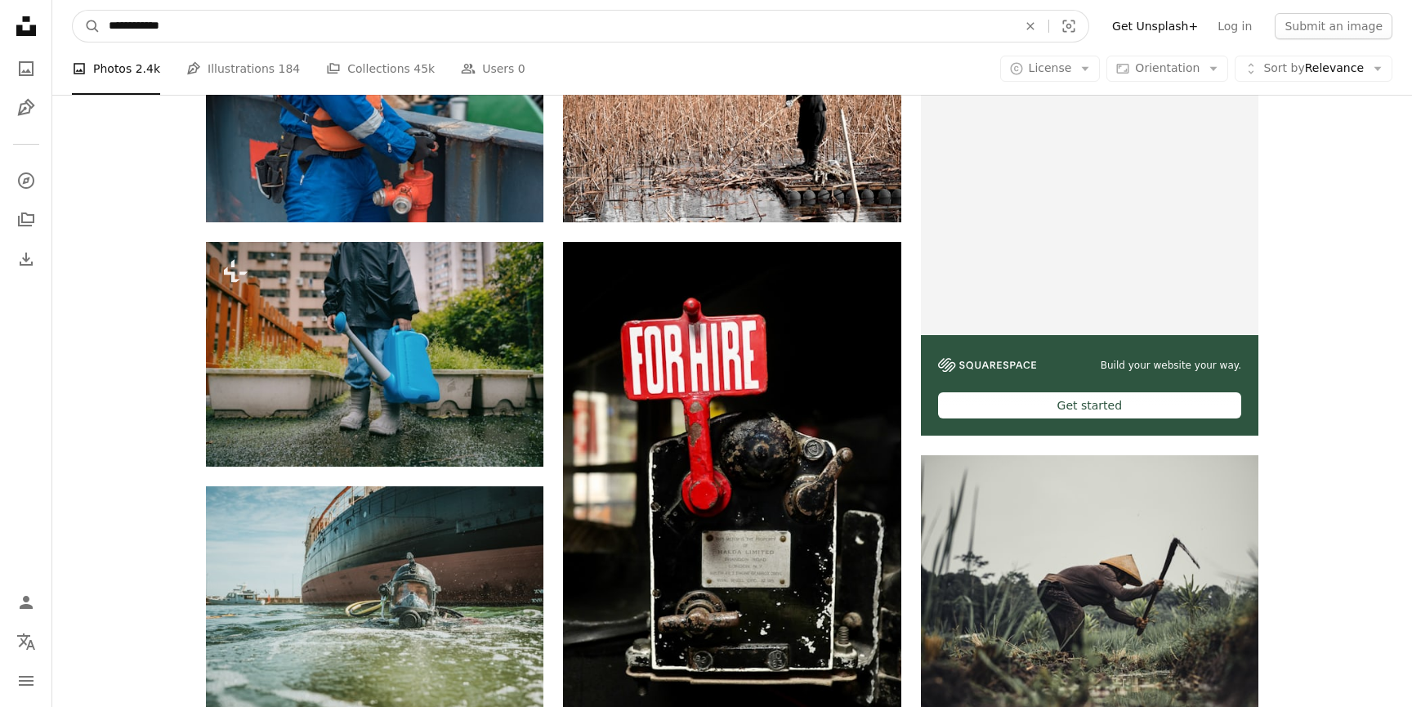
scroll to position [320, 0]
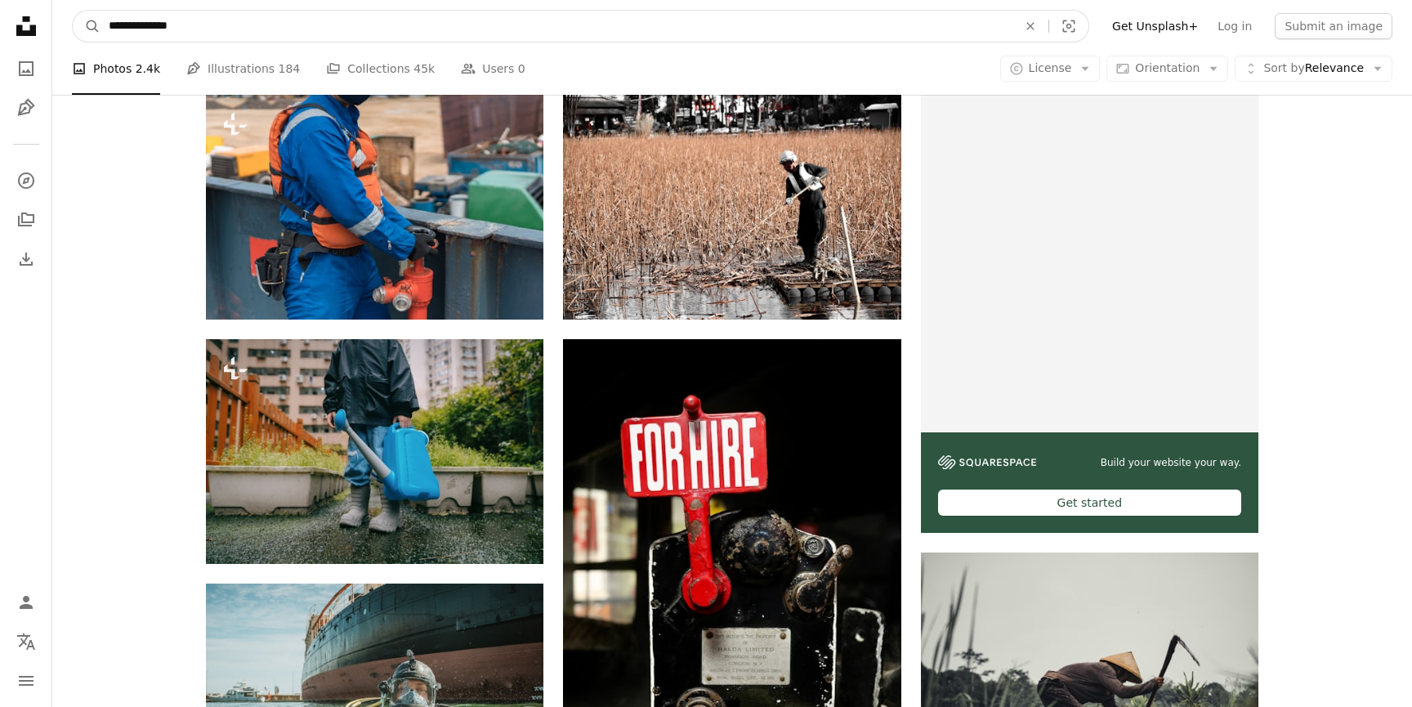
type input "**********"
click button "A magnifying glass" at bounding box center [87, 26] width 28 height 31
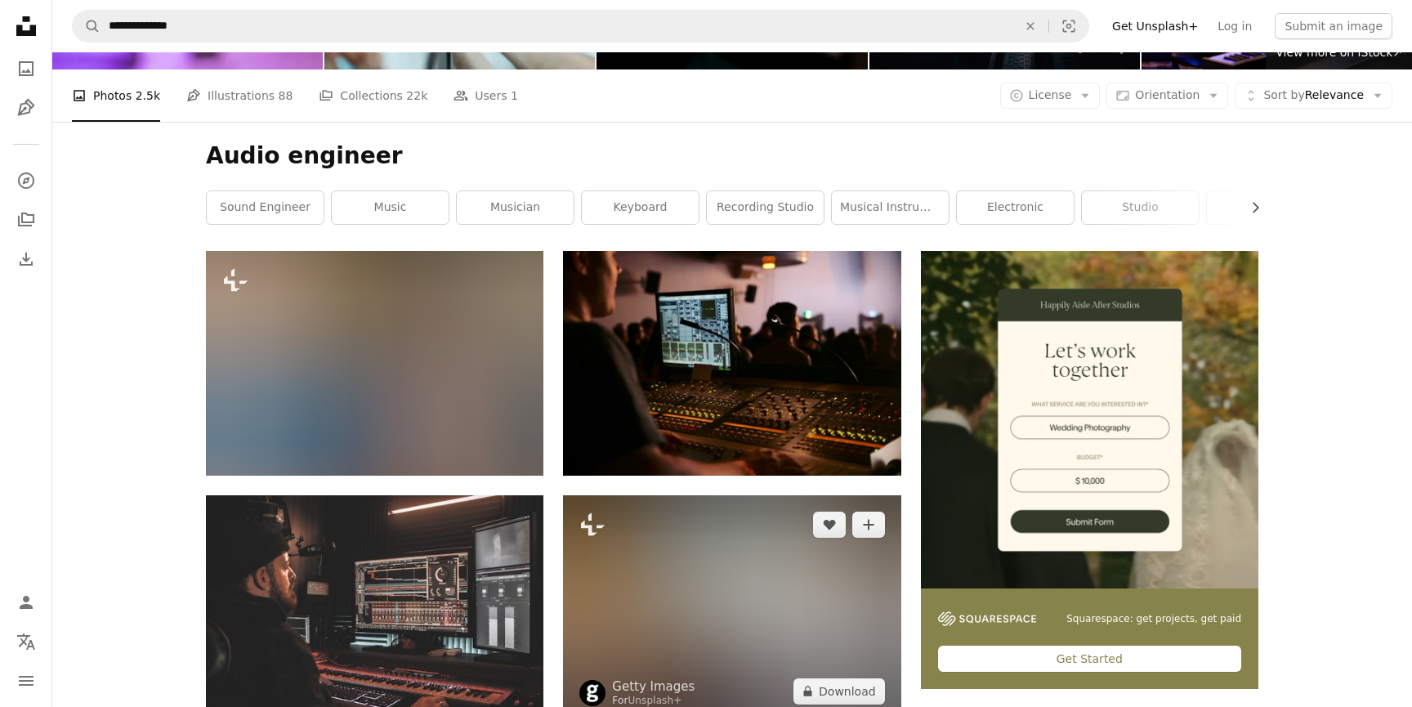
scroll to position [186, 0]
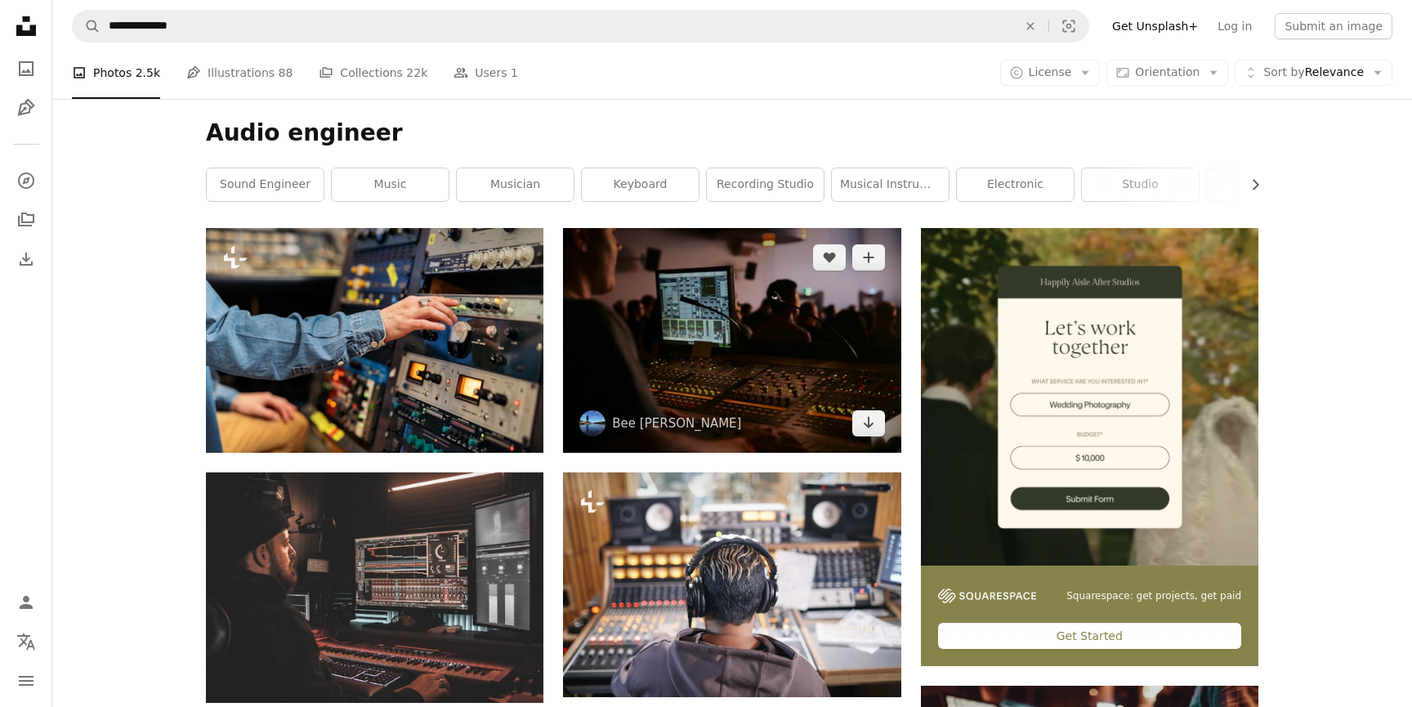
click at [749, 326] on img at bounding box center [732, 340] width 338 height 225
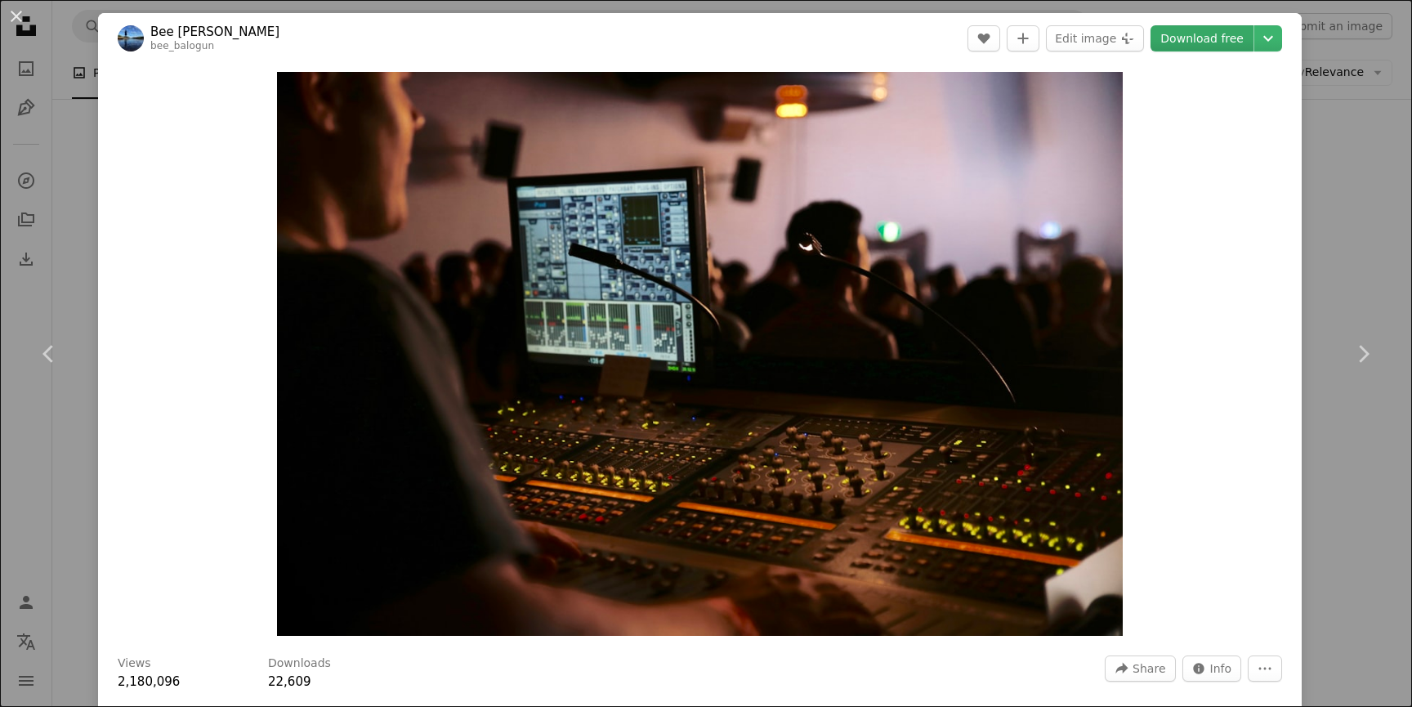
click at [1231, 38] on link "Download free" at bounding box center [1202, 38] width 103 height 26
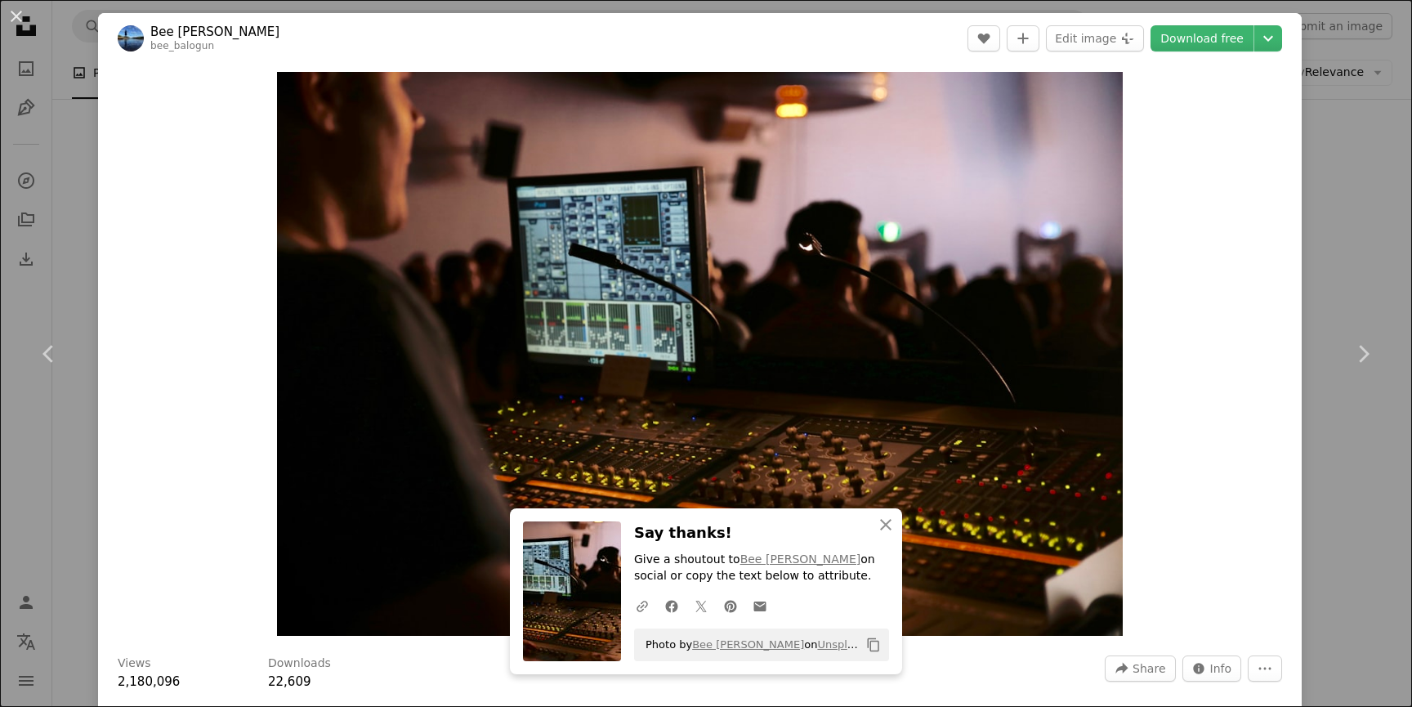
click at [1338, 253] on div "An X shape Chevron left Chevron right An X shape Close Say thanks! Give a shout…" at bounding box center [706, 353] width 1412 height 707
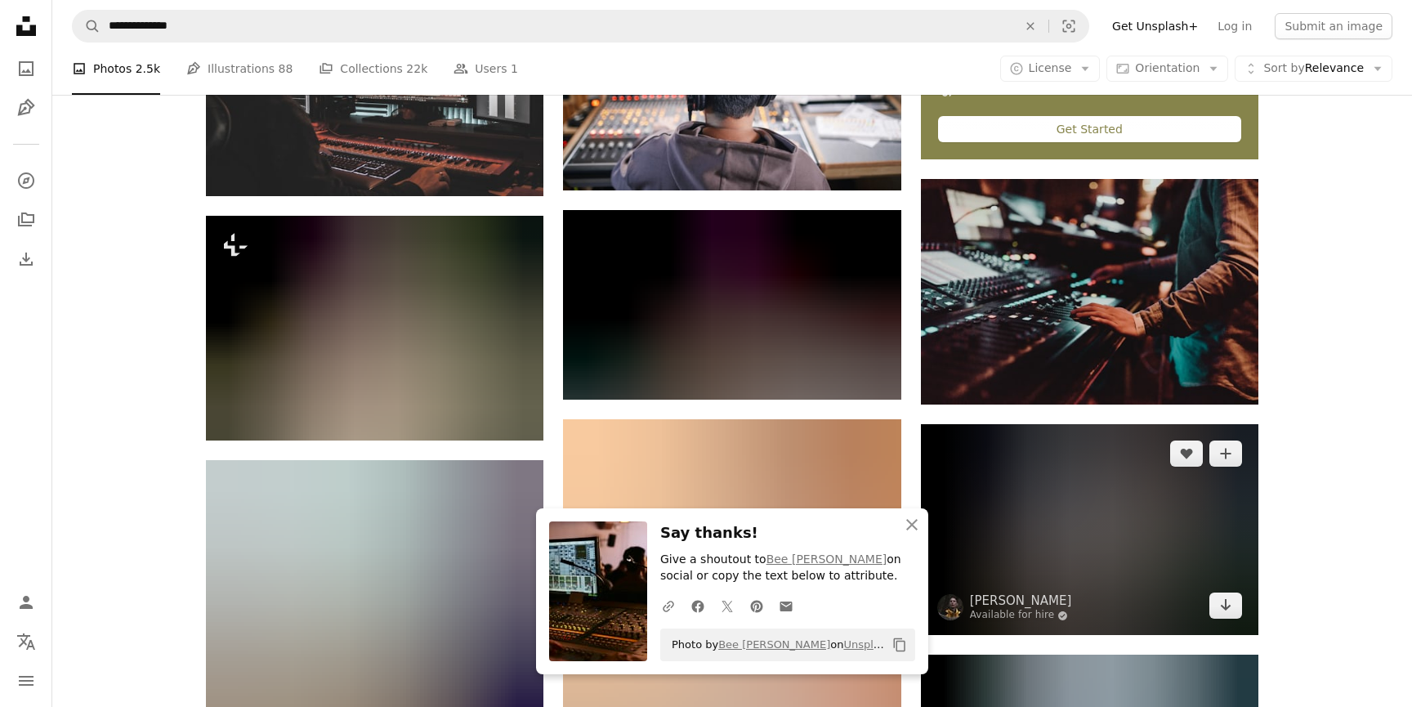
scroll to position [692, 0]
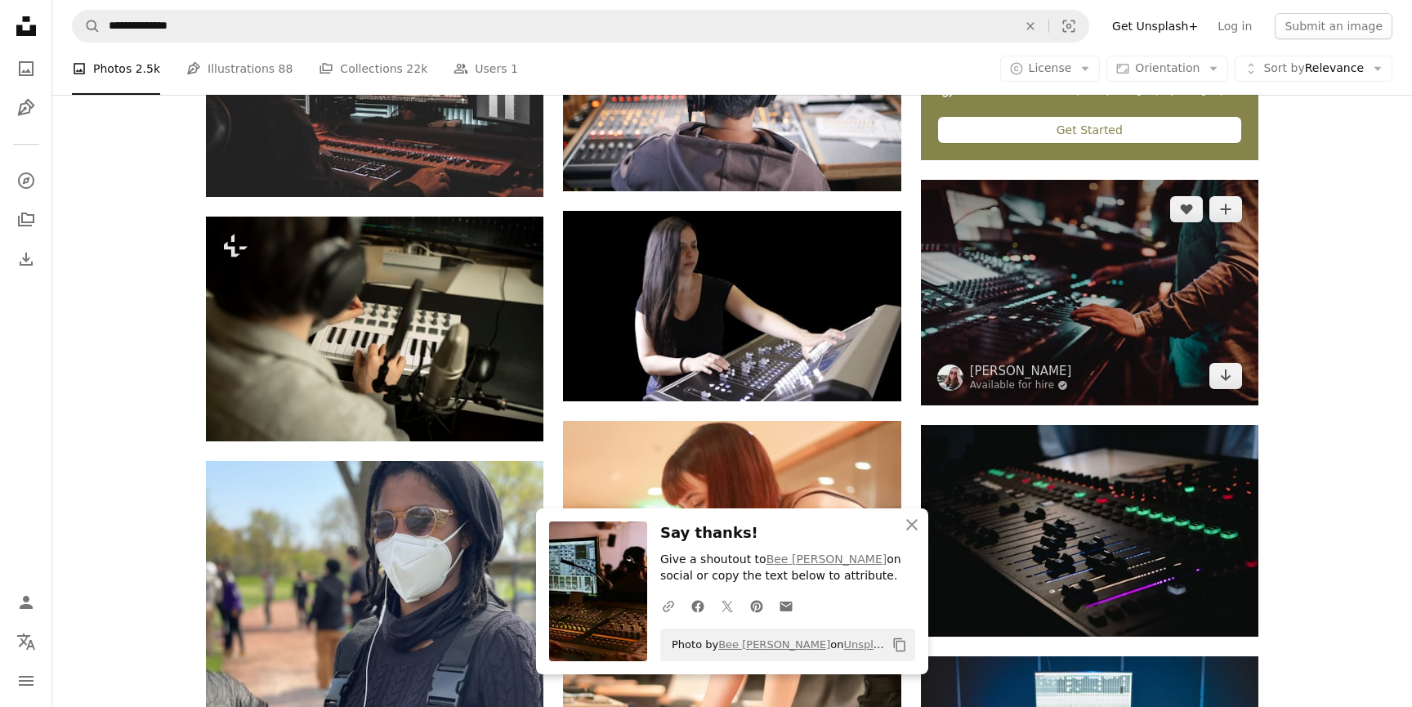
click at [1157, 274] on img at bounding box center [1090, 293] width 338 height 226
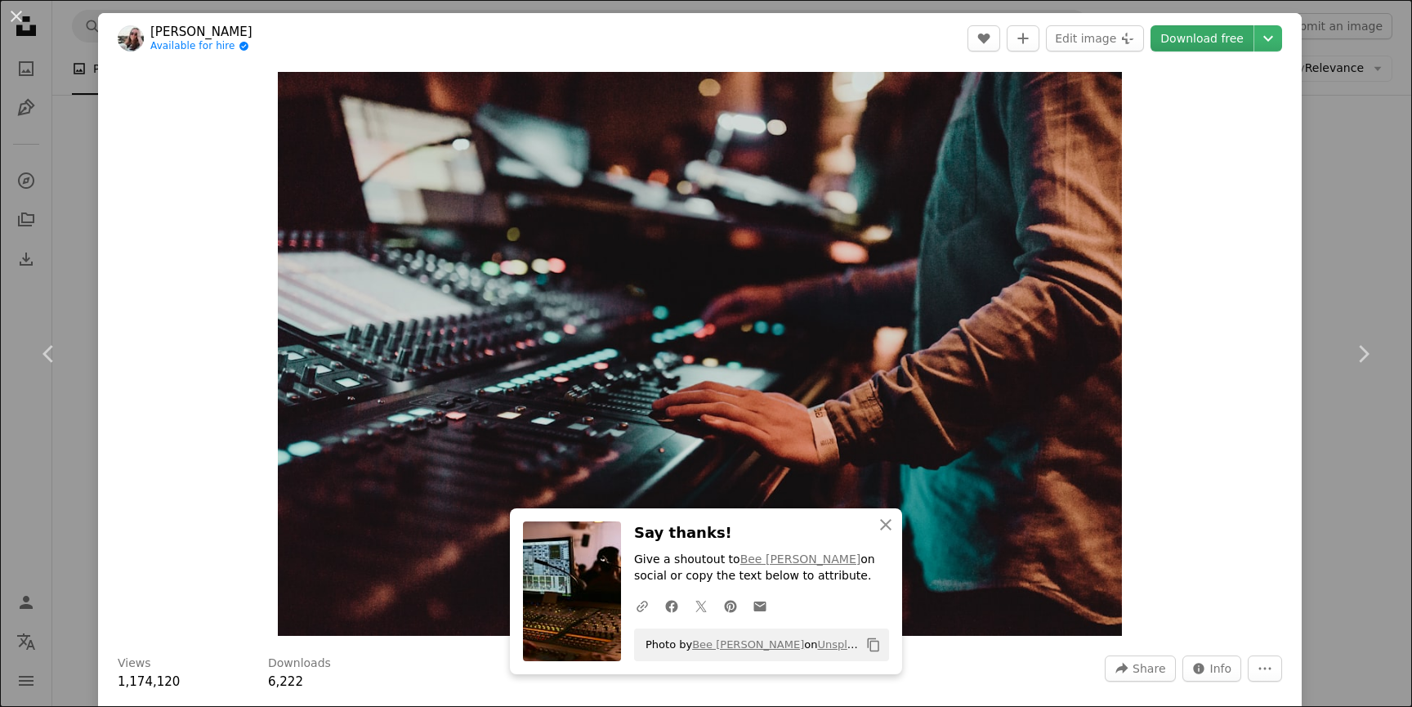
click at [1232, 41] on link "Download free" at bounding box center [1202, 38] width 103 height 26
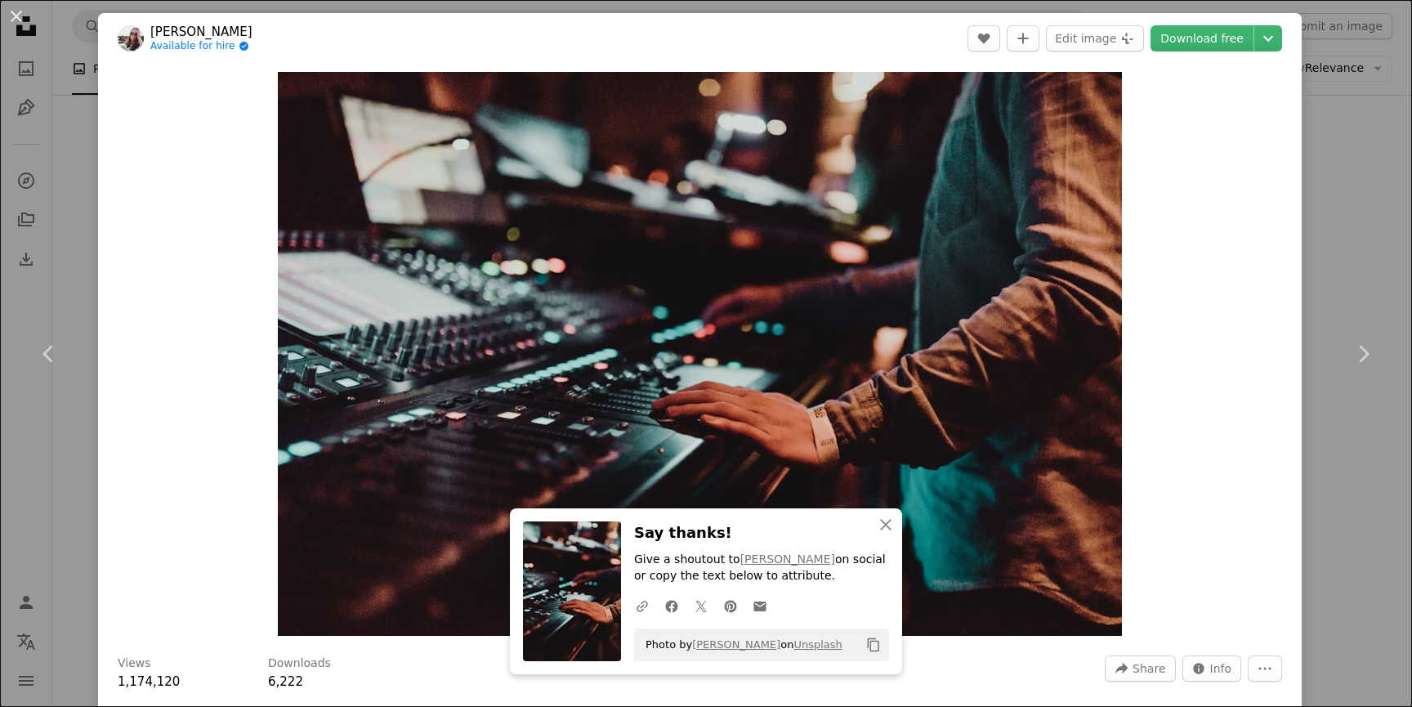
click at [1384, 239] on div "An X shape Chevron left Chevron right An X shape Close Say thanks! Give a shout…" at bounding box center [706, 353] width 1412 height 707
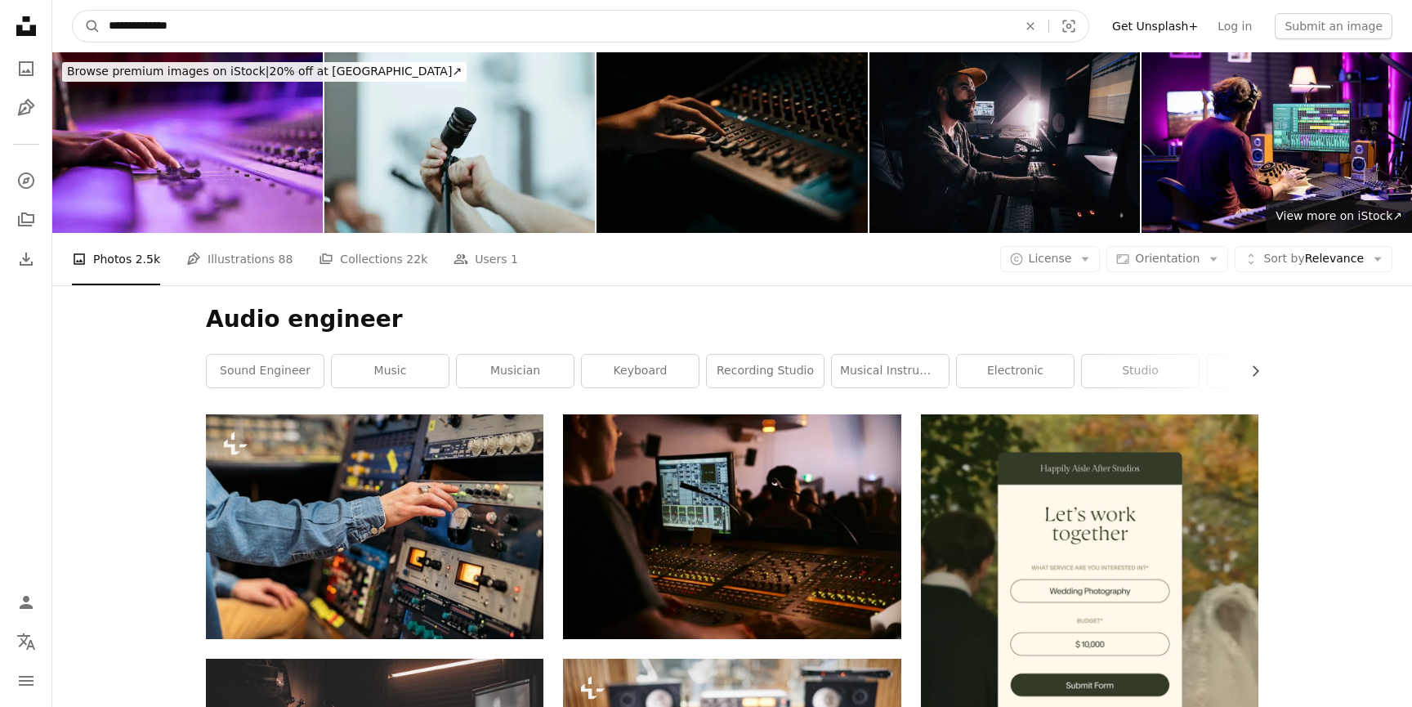
drag, startPoint x: 209, startPoint y: 19, endPoint x: -16, endPoint y: 18, distance: 224.8
type input "*****"
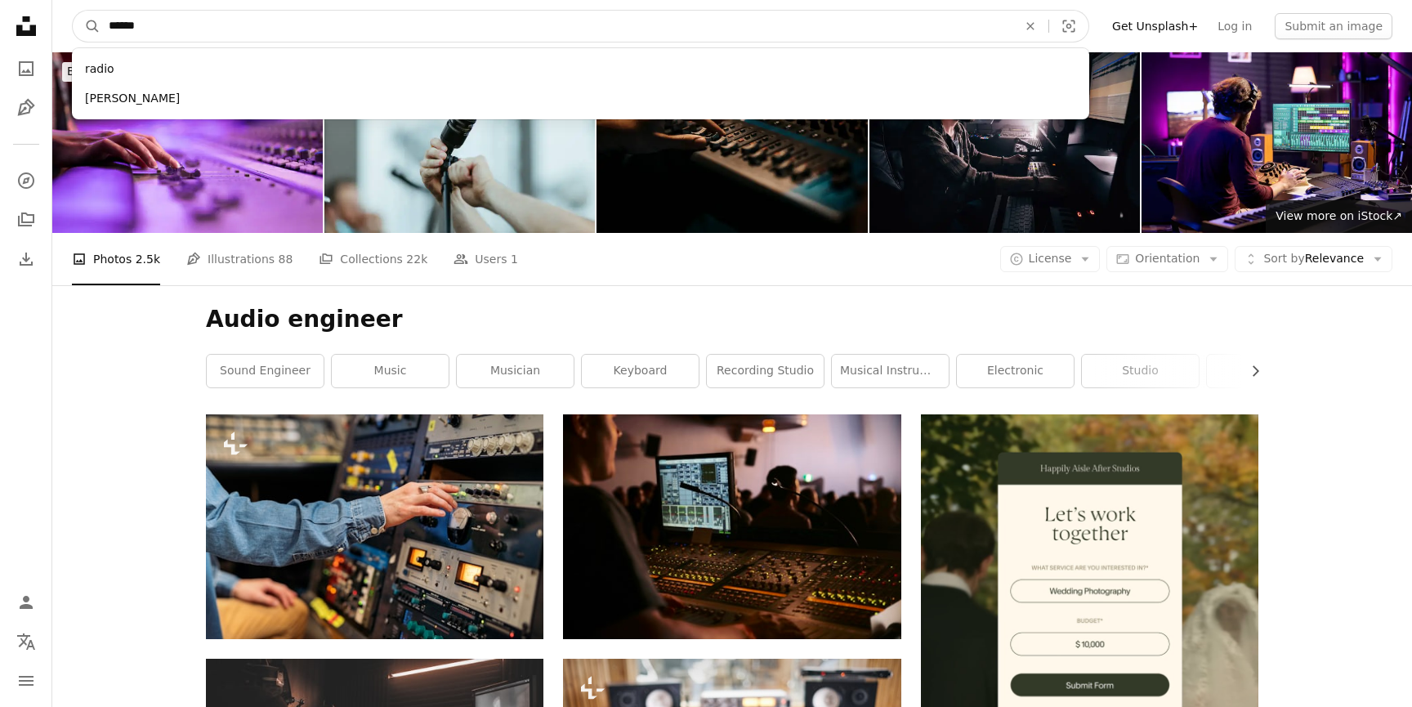
click button "A magnifying glass" at bounding box center [87, 26] width 28 height 31
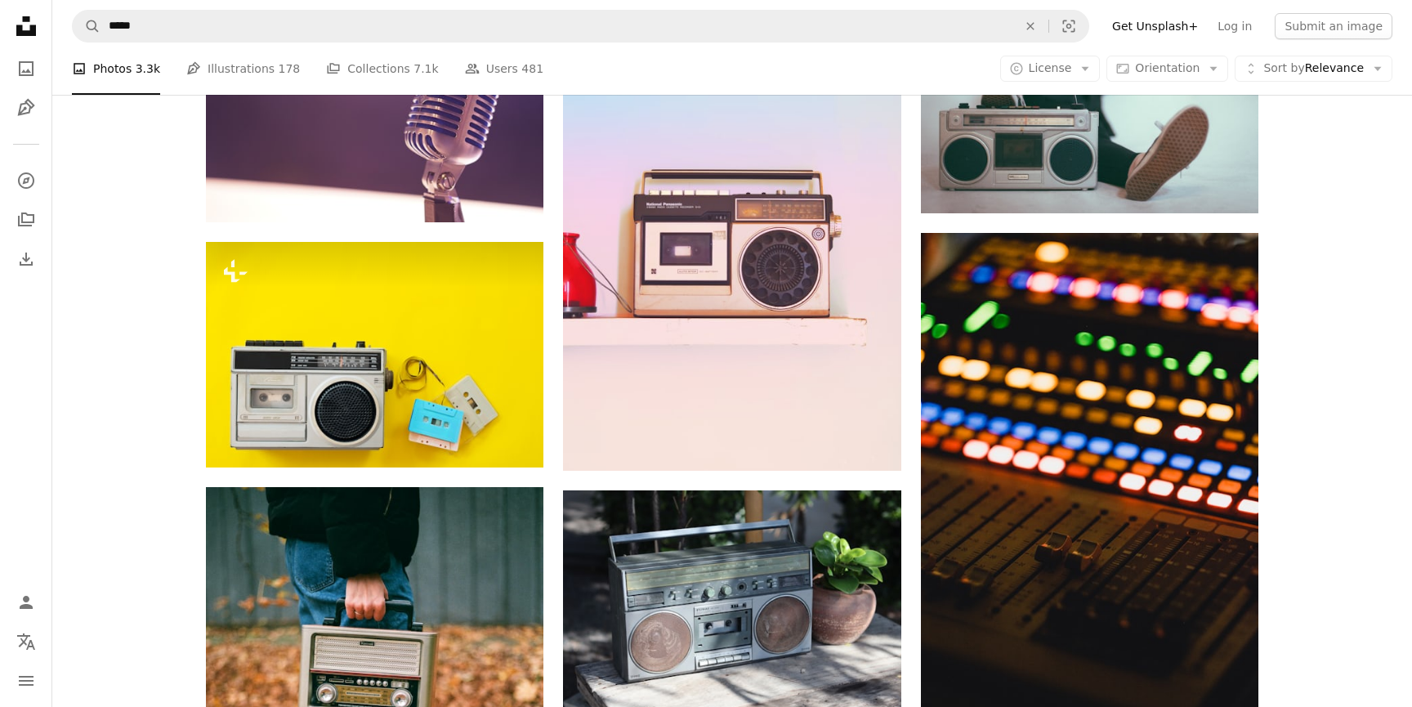
scroll to position [917, 0]
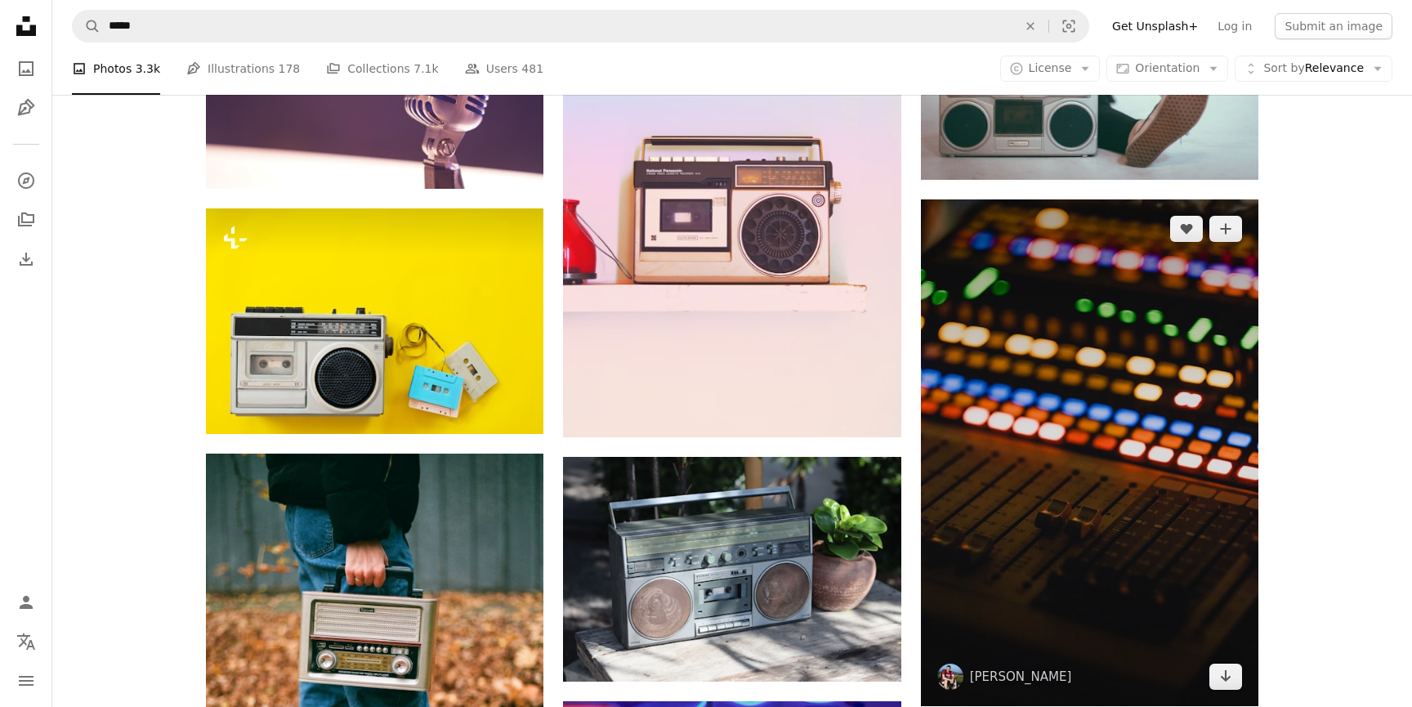
click at [1119, 344] on img at bounding box center [1090, 452] width 338 height 507
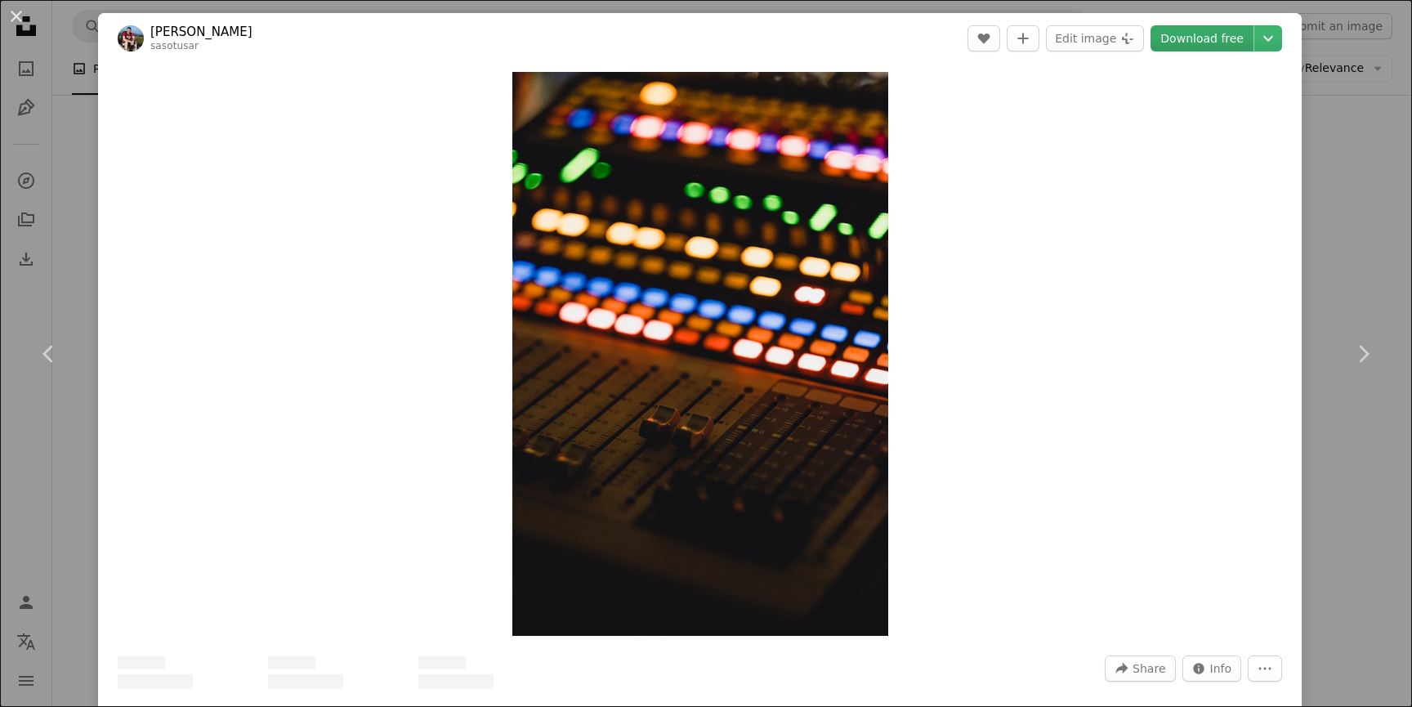
click at [1205, 34] on link "Download free" at bounding box center [1202, 38] width 103 height 26
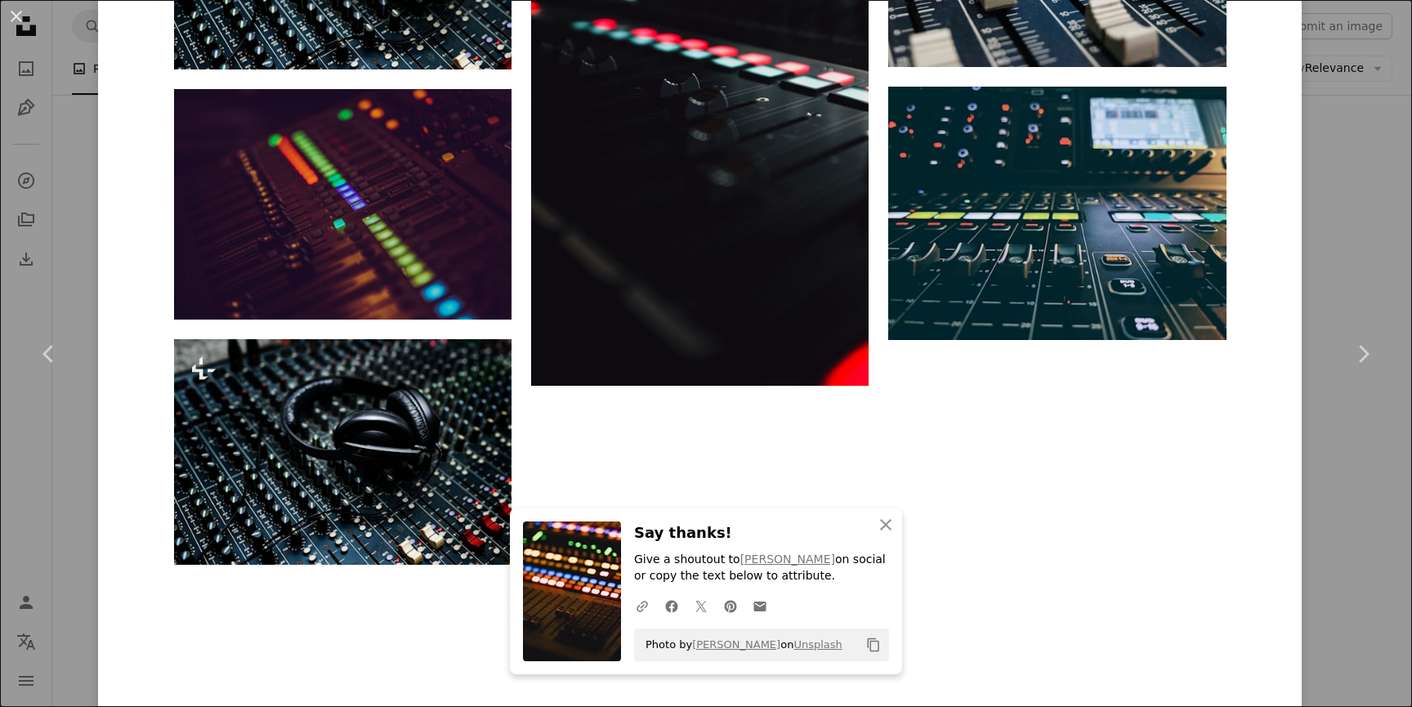
scroll to position [2981, 0]
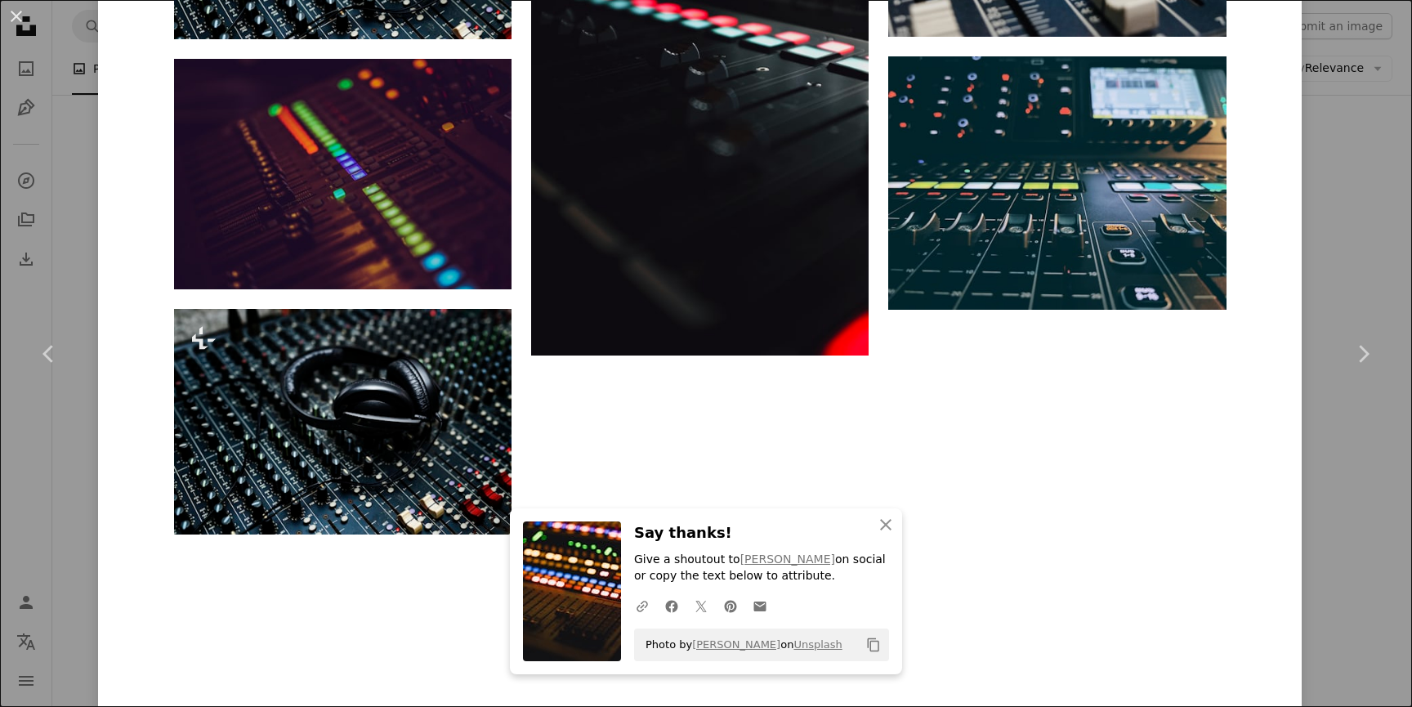
click at [1341, 254] on div "An X shape Chevron left Chevron right An X shape Close Say thanks! Give a shout…" at bounding box center [706, 353] width 1412 height 707
